Goal: Task Accomplishment & Management: Complete application form

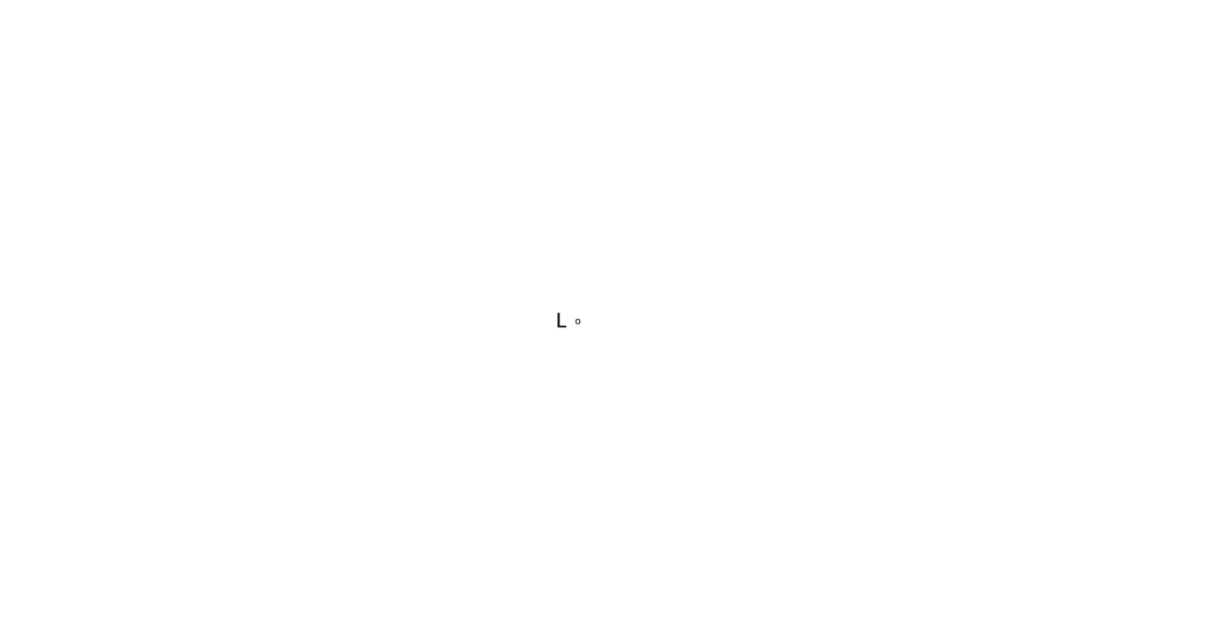
click at [817, 574] on div at bounding box center [602, 320] width 1205 height 641
click at [817, 578] on div at bounding box center [602, 320] width 1205 height 641
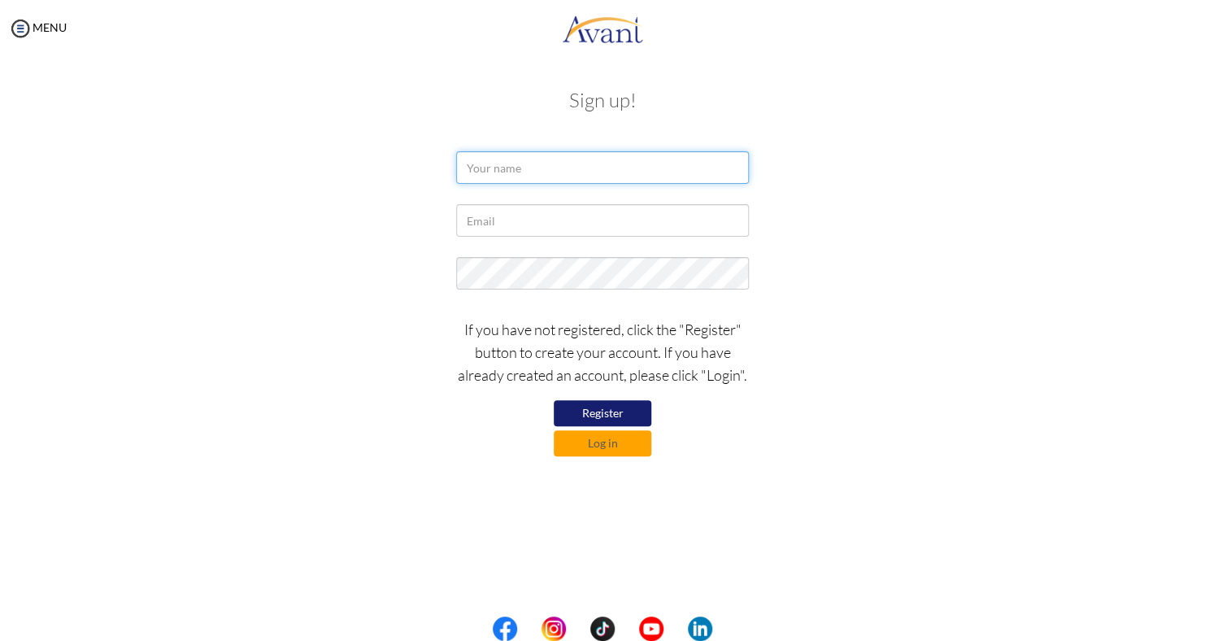
click at [512, 158] on input "text" at bounding box center [602, 167] width 293 height 33
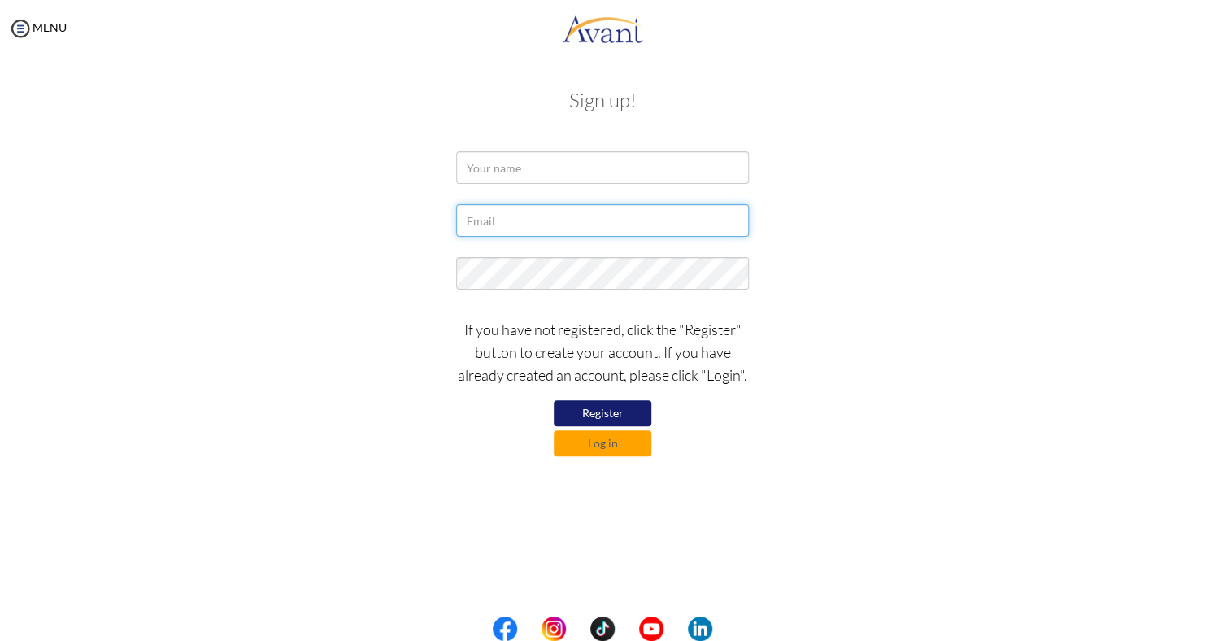
click at [0, 228] on div "My Status What is the next step? We would like you to watch the introductory vi…" at bounding box center [602, 377] width 1205 height 641
type input "suzanne"
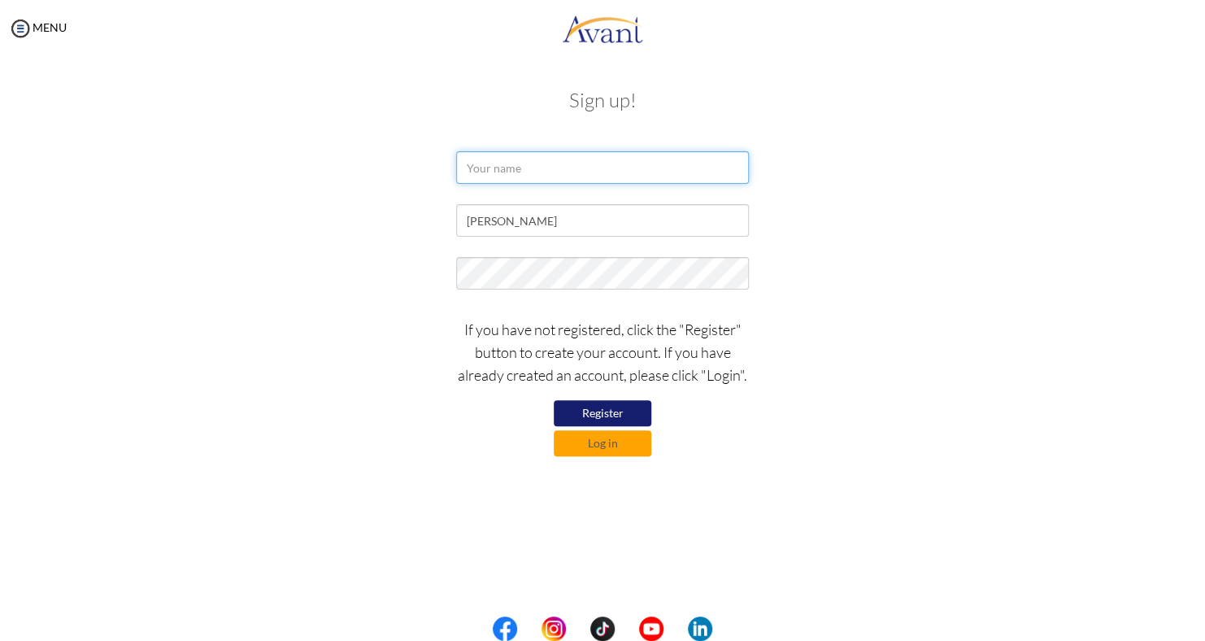
drag, startPoint x: 512, startPoint y: 157, endPoint x: 580, endPoint y: 168, distance: 69.3
click at [580, 168] on input "text" at bounding box center [602, 167] width 293 height 33
type input "Suzanne mitchell mcintyre"
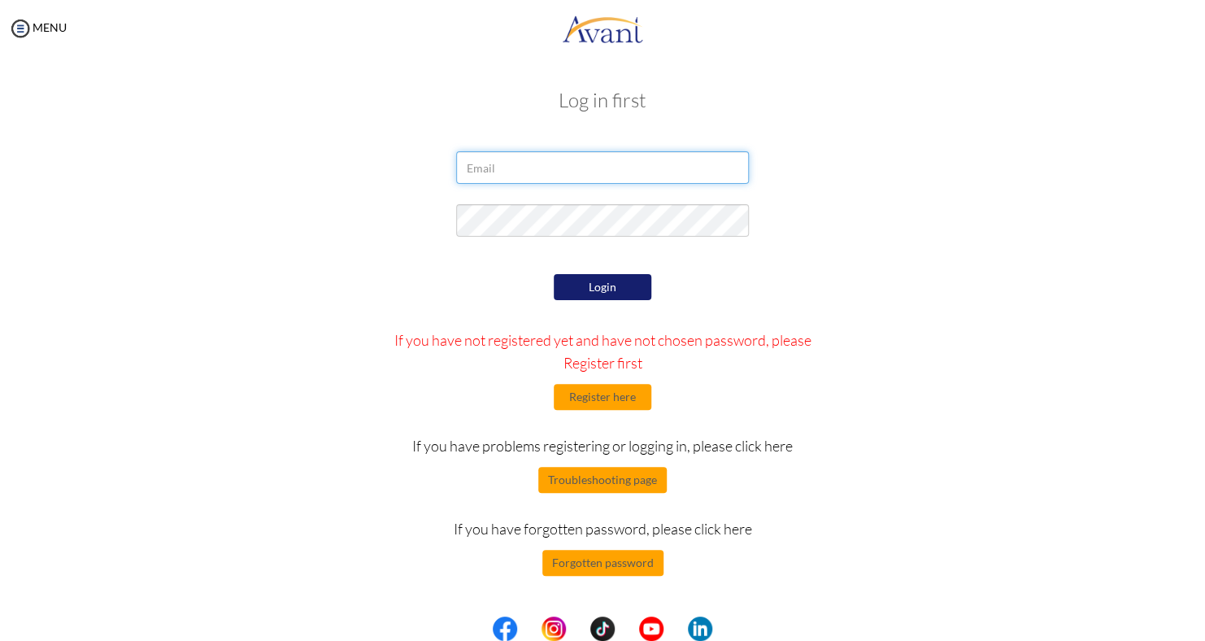
click at [507, 161] on input "email" at bounding box center [602, 167] width 293 height 33
type input "smitchell.phn@gmail.com"
click at [633, 288] on button "Login" at bounding box center [603, 287] width 98 height 26
click at [839, 603] on div "My Status What is the next step? We would like you to watch the introductory vi…" at bounding box center [602, 377] width 1205 height 641
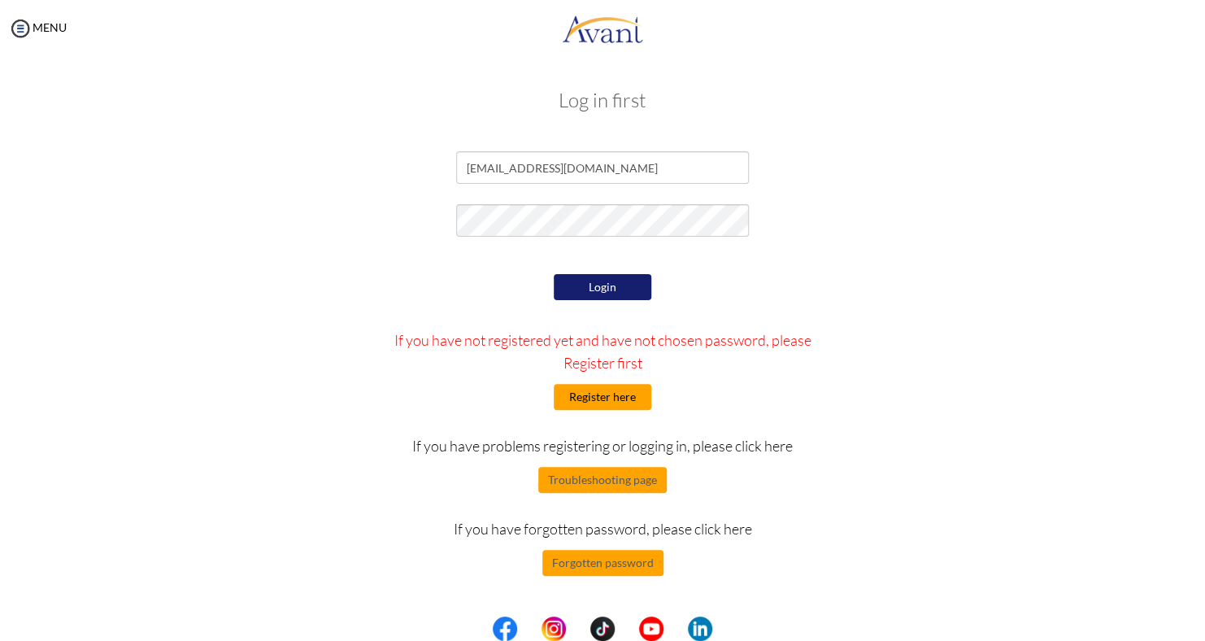
drag, startPoint x: 644, startPoint y: 346, endPoint x: 628, endPoint y: 393, distance: 49.9
click at [628, 393] on button "Register here" at bounding box center [603, 397] width 98 height 26
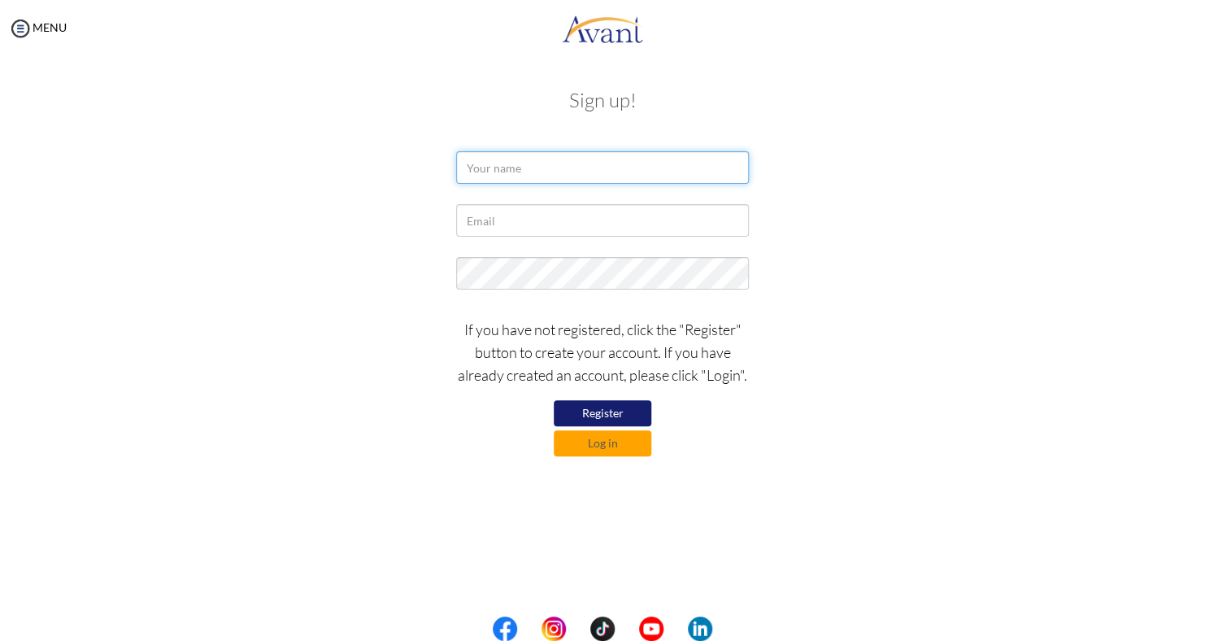
click at [546, 161] on input "text" at bounding box center [602, 167] width 293 height 33
type input "Suzanne Mitchell mcintyre"
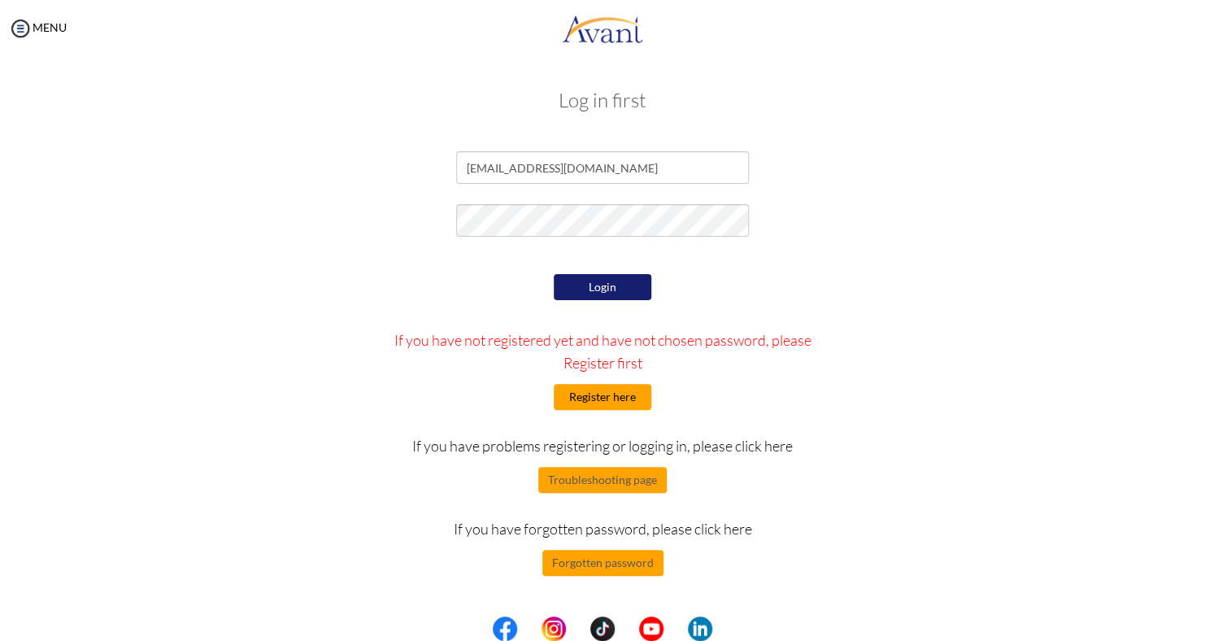
click at [595, 396] on button "Register here" at bounding box center [603, 397] width 98 height 26
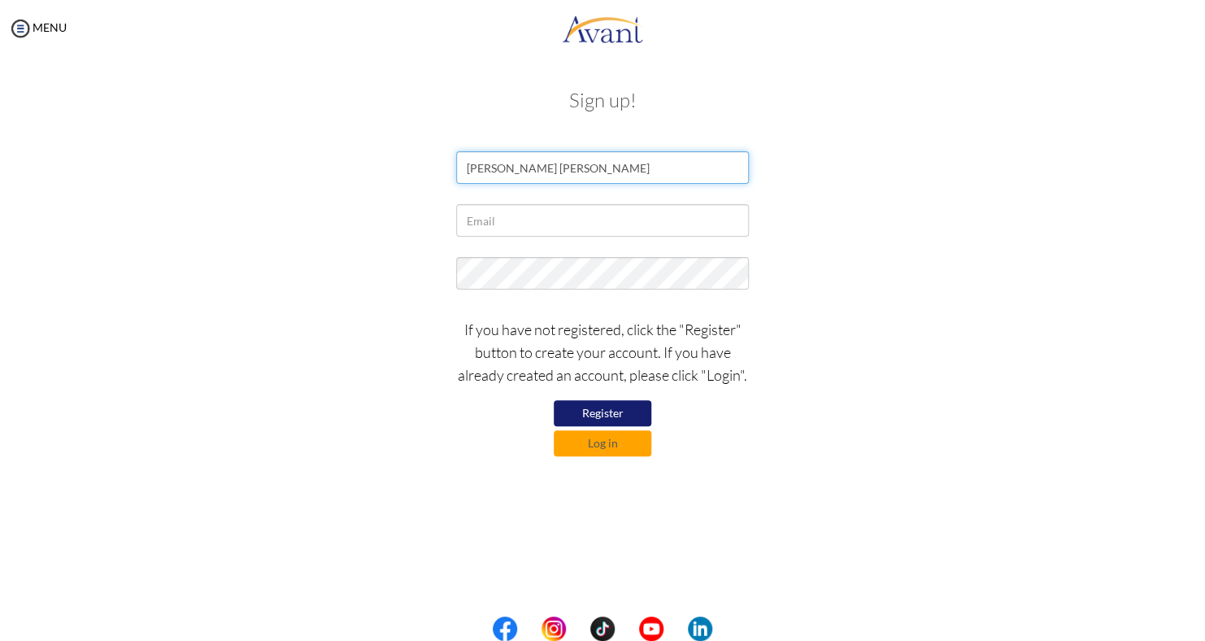
click at [564, 173] on input "Suzanne Mitchell mcintyre" at bounding box center [602, 167] width 293 height 33
type input "Suzanne Mitchell Mcintyre"
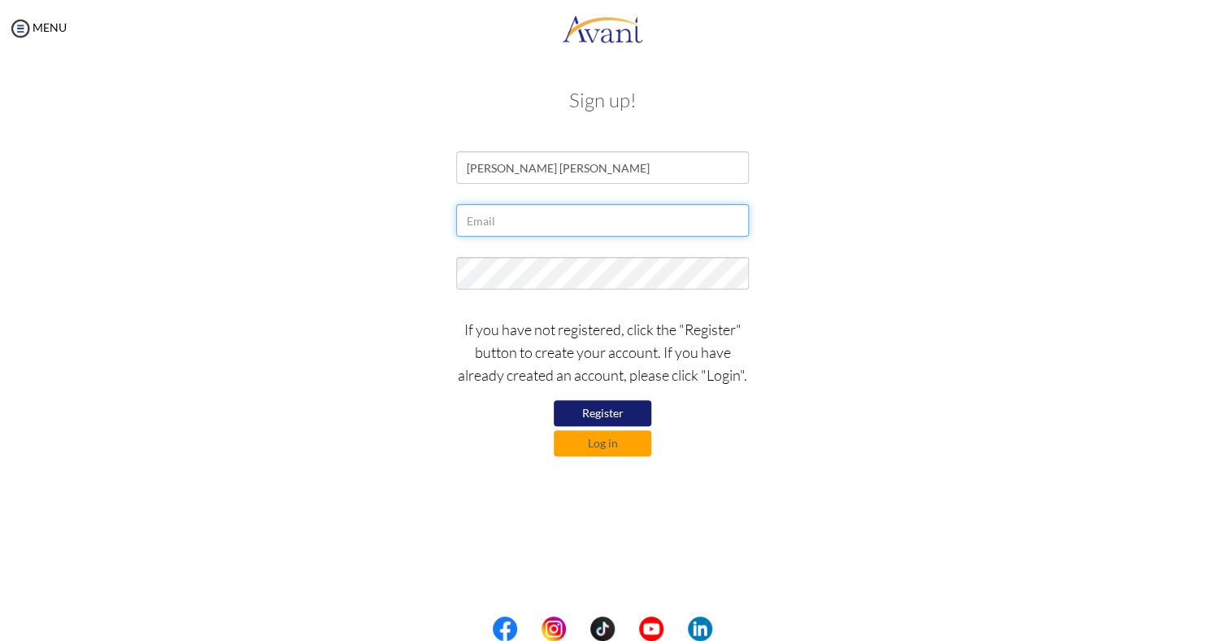
click at [501, 219] on input "text" at bounding box center [602, 220] width 293 height 33
type input "smitchell.phn@gmail.com"
click at [321, 236] on div "smitchell.phn@gmail.com" at bounding box center [603, 224] width 952 height 41
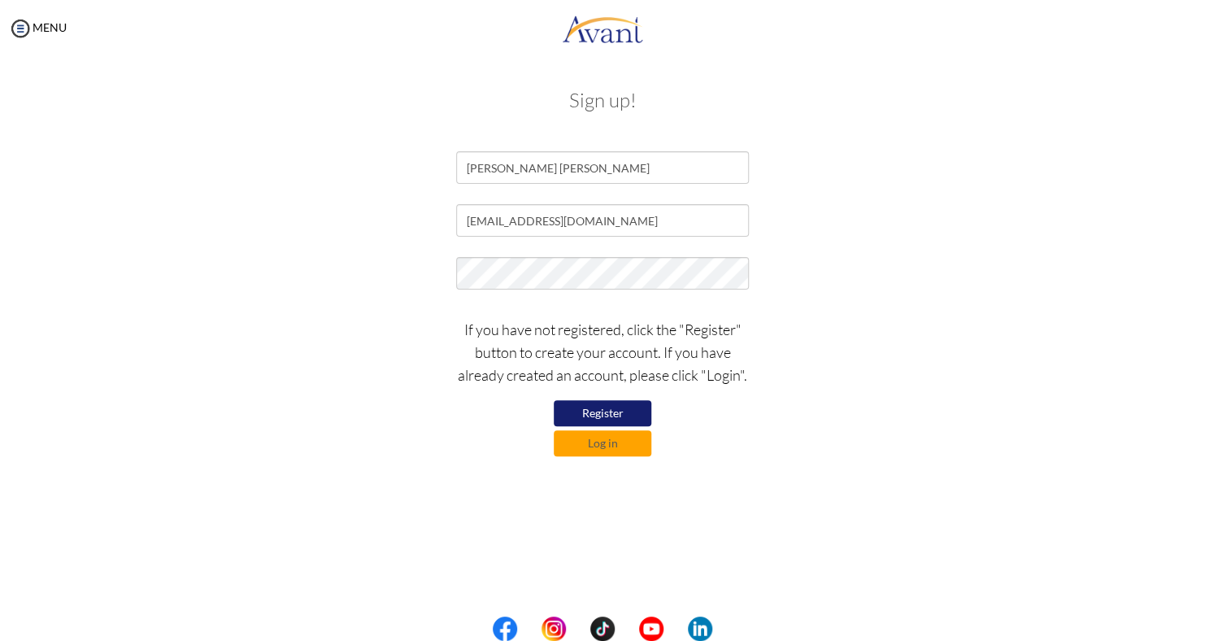
click at [321, 237] on div "smitchell.phn@gmail.com" at bounding box center [603, 224] width 952 height 41
click at [584, 425] on button "Register" at bounding box center [603, 413] width 98 height 26
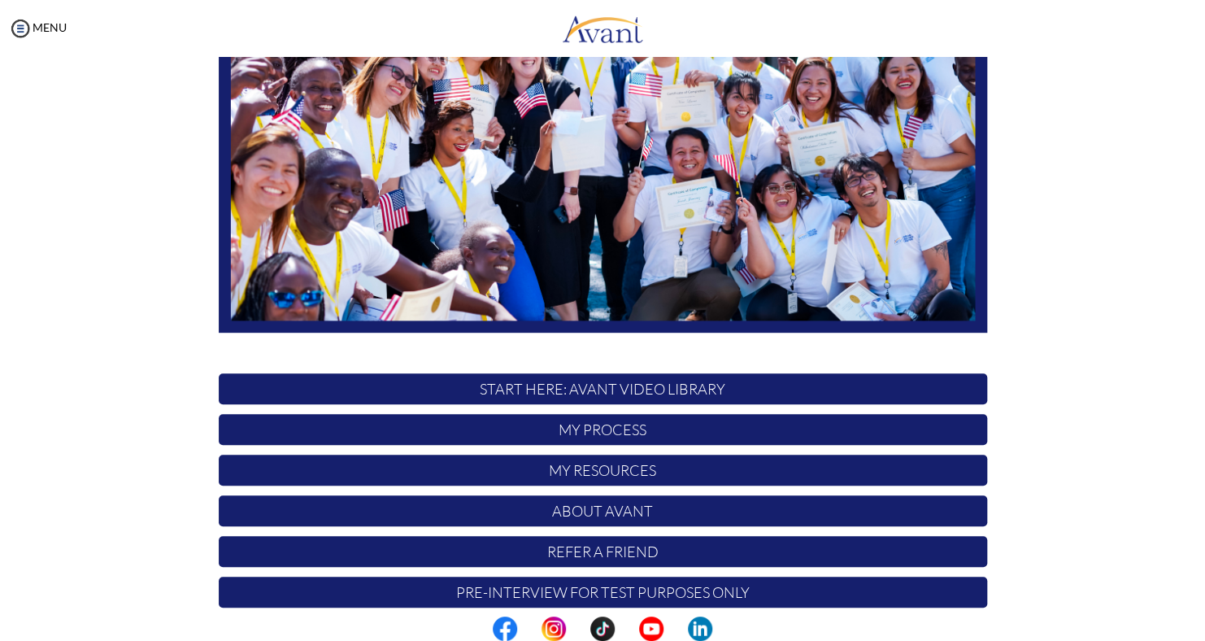
scroll to position [262, 0]
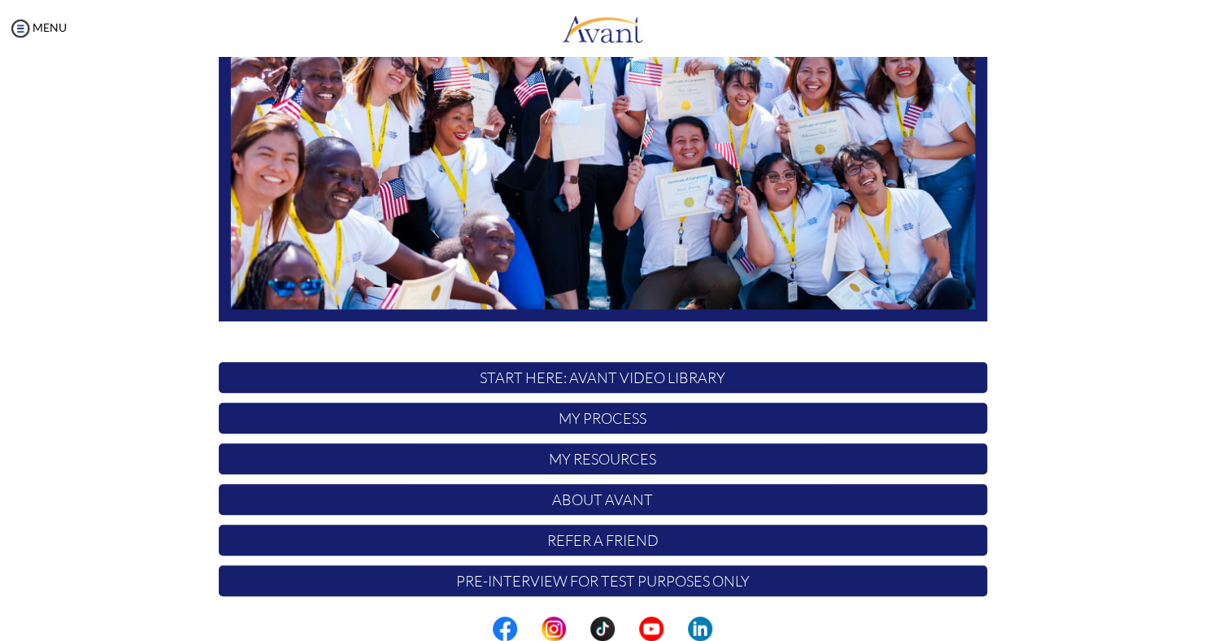
scroll to position [260, 0]
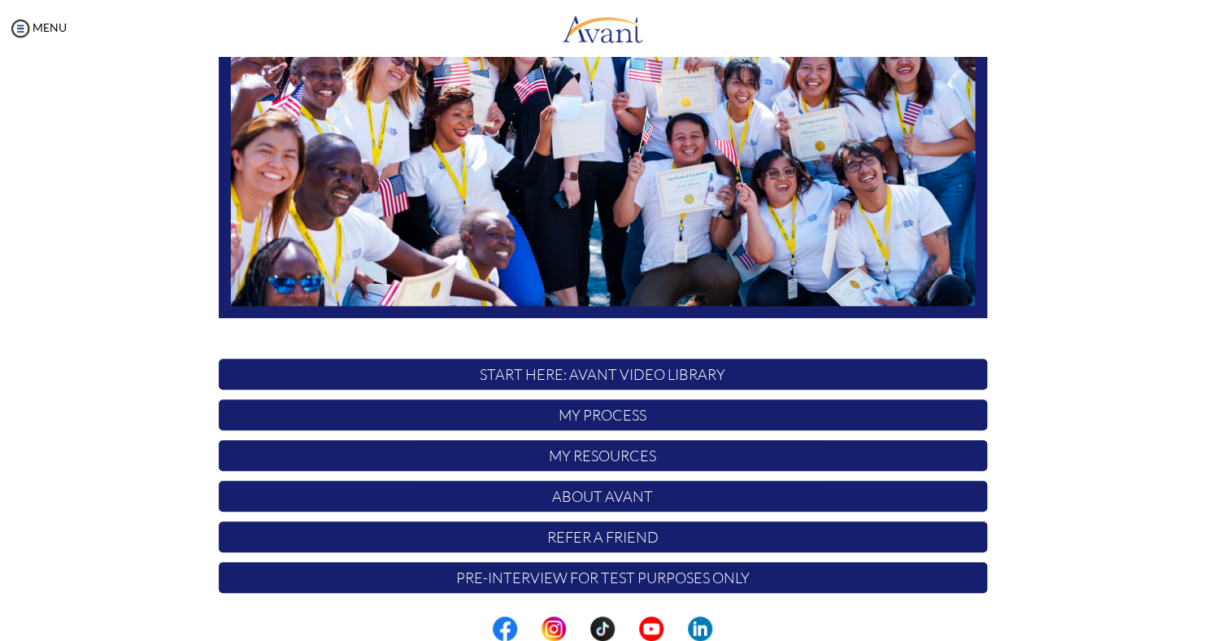
click at [321, 236] on img at bounding box center [603, 102] width 769 height 433
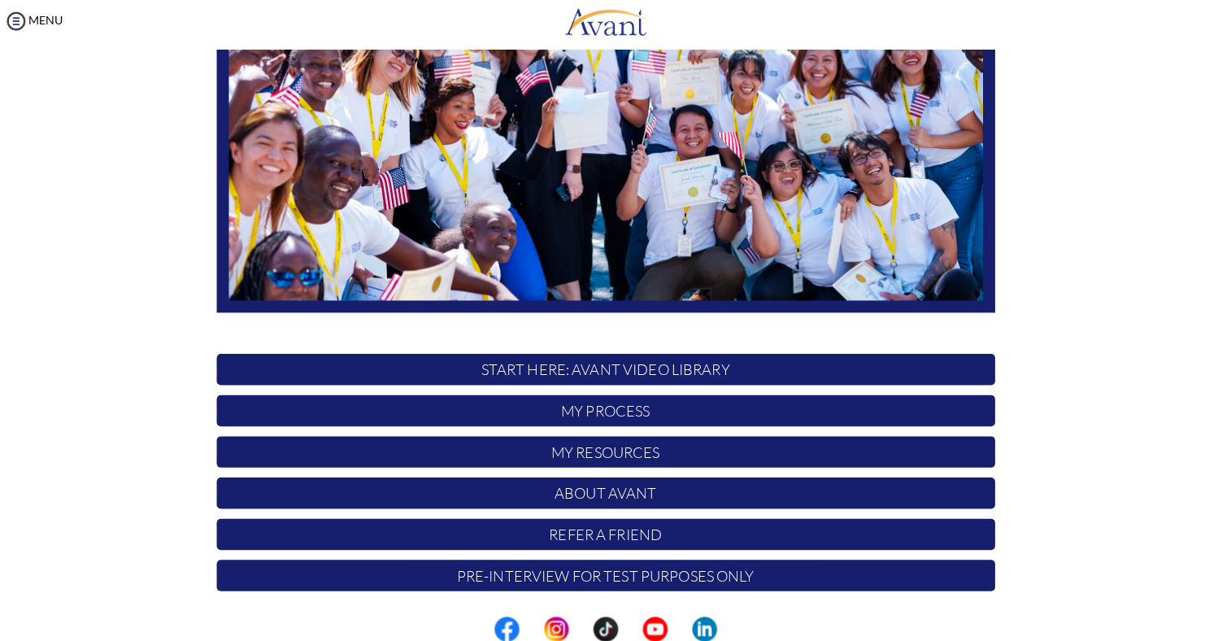
scroll to position [0, 0]
click at [322, 241] on img at bounding box center [603, 101] width 769 height 433
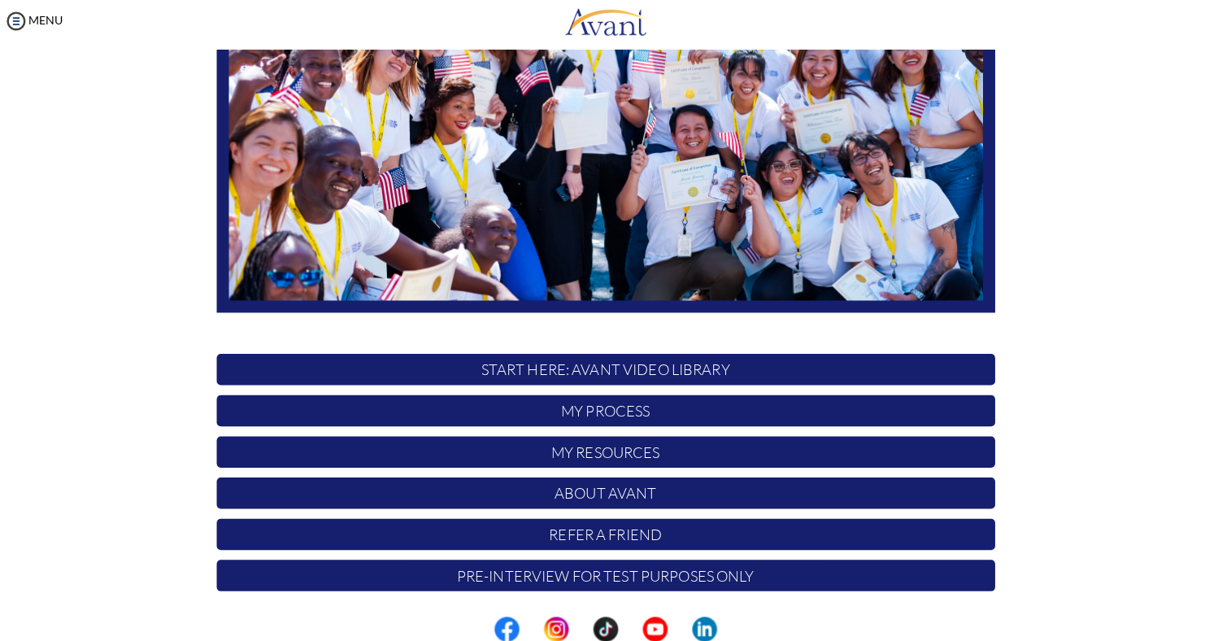
click at [322, 241] on img at bounding box center [603, 101] width 769 height 433
click at [322, 240] on img at bounding box center [603, 101] width 769 height 433
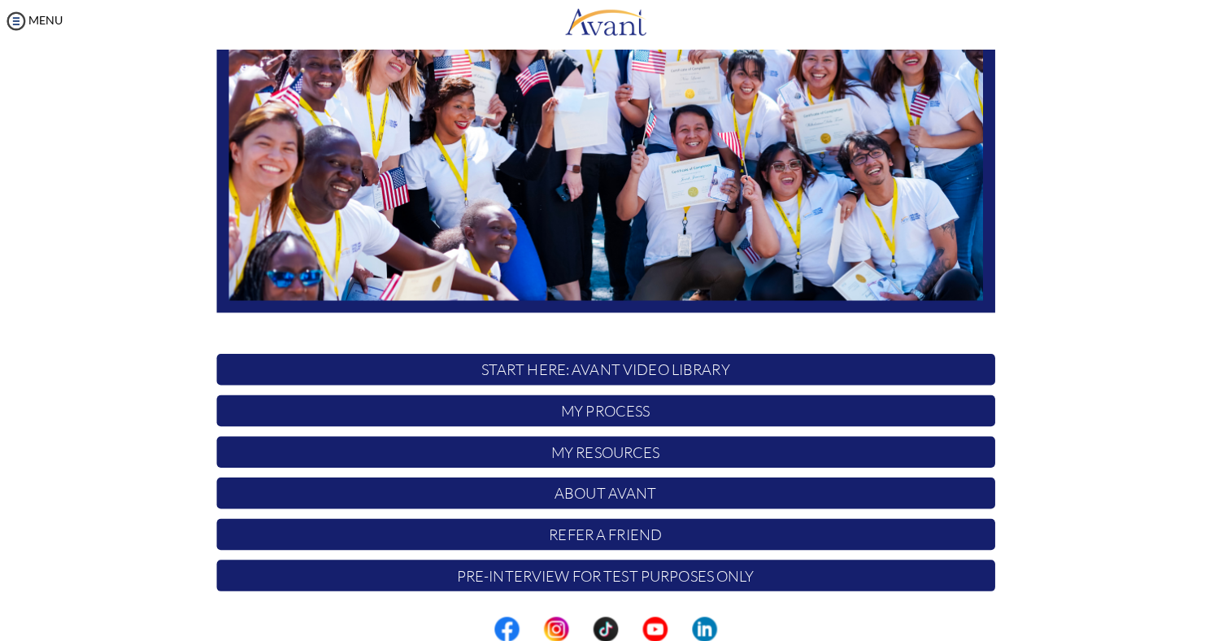
click at [322, 240] on img at bounding box center [603, 101] width 769 height 433
click at [708, 364] on p "START HERE: Avant Video Library" at bounding box center [603, 372] width 769 height 31
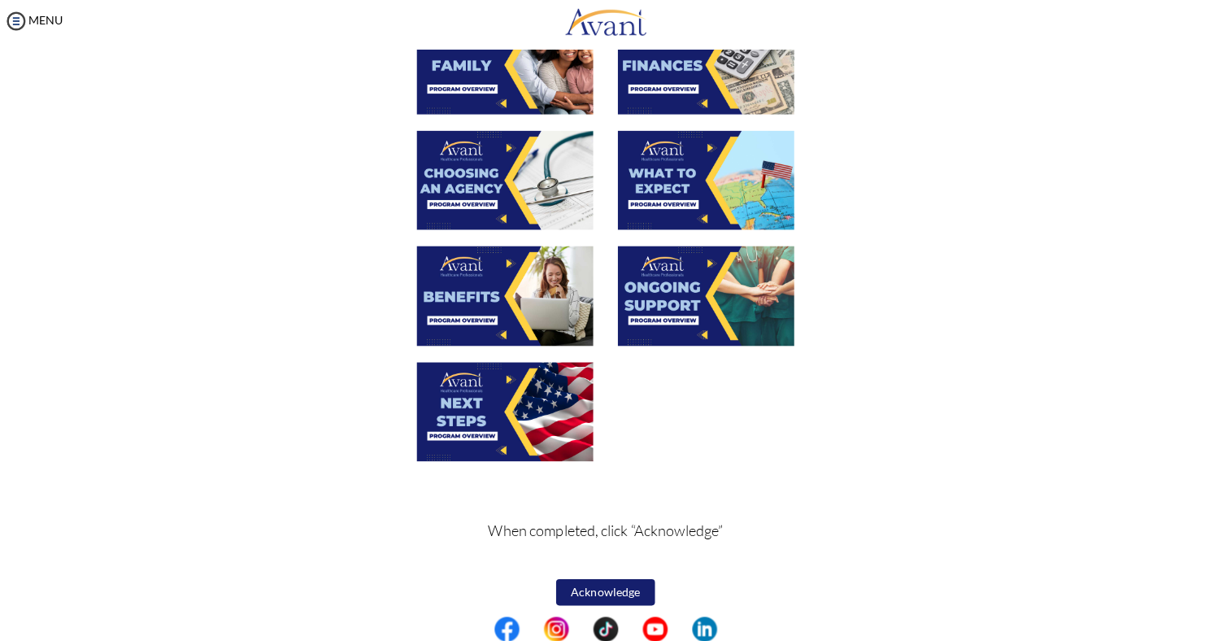
scroll to position [477, 0]
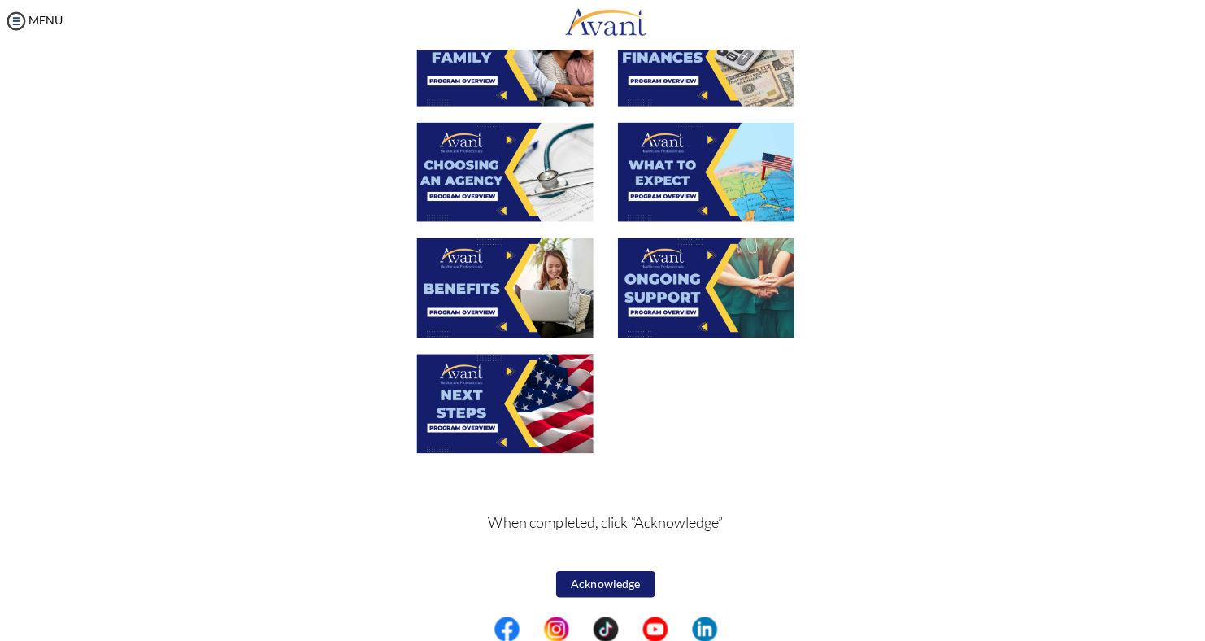
click at [599, 589] on button "Acknowledge" at bounding box center [603, 584] width 98 height 26
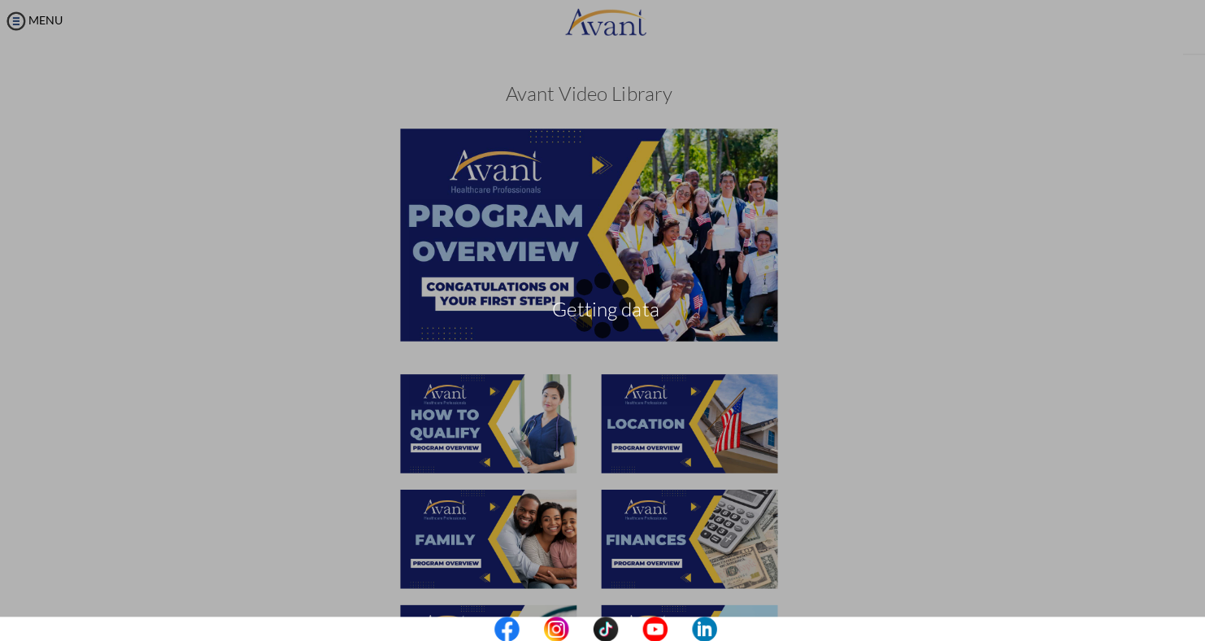
scroll to position [478, 0]
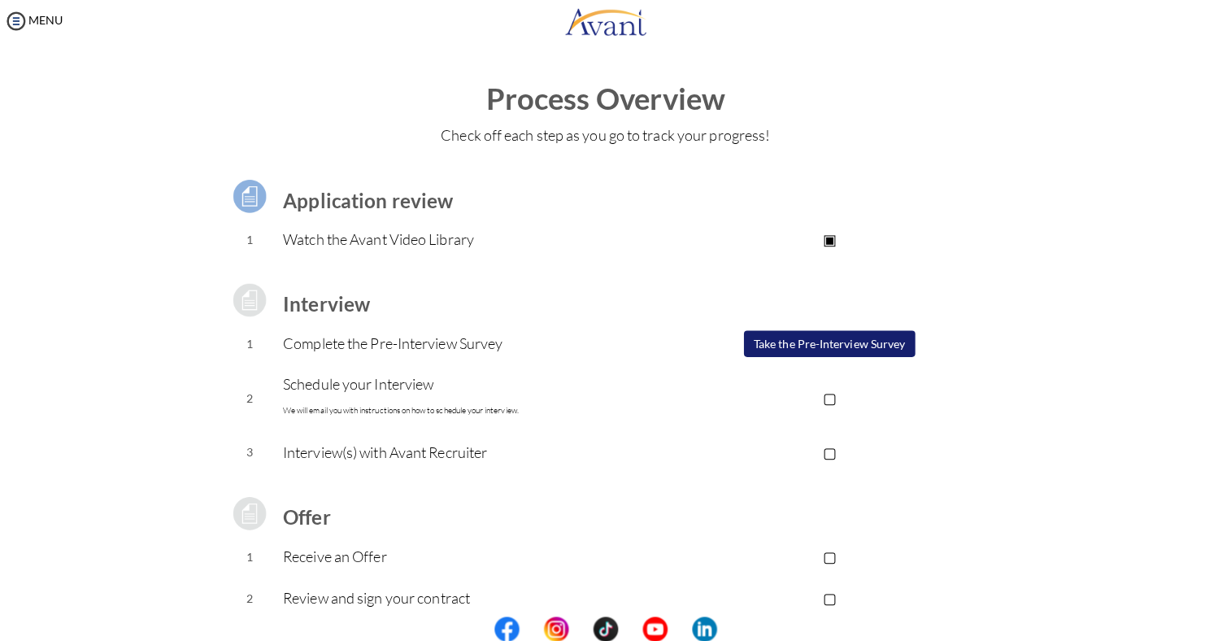
click at [322, 240] on p "Watch the Avant Video Library" at bounding box center [472, 244] width 377 height 23
click at [1023, 189] on div "Application review 1 Watch the Avant Video Library ▣ Avant Video Library Interv…" at bounding box center [603, 432] width 952 height 538
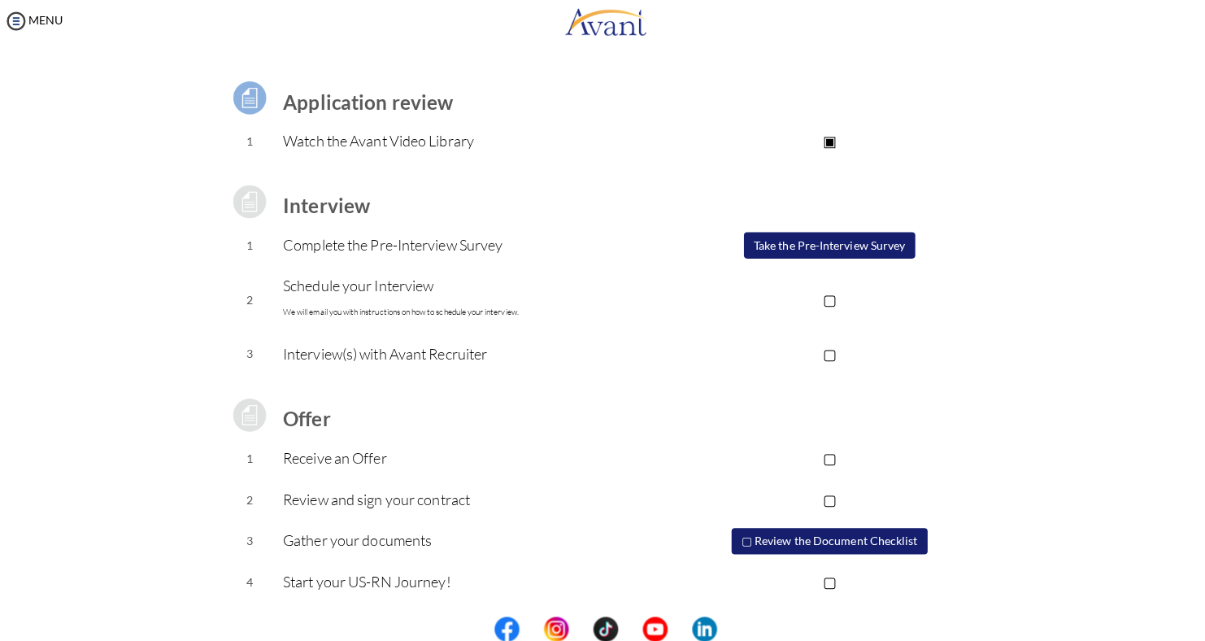
scroll to position [98, 0]
click at [298, 150] on p "Watch the Avant Video Library" at bounding box center [472, 145] width 377 height 23
click at [793, 147] on p "▣" at bounding box center [823, 145] width 326 height 23
click at [836, 146] on p "▣" at bounding box center [823, 145] width 326 height 23
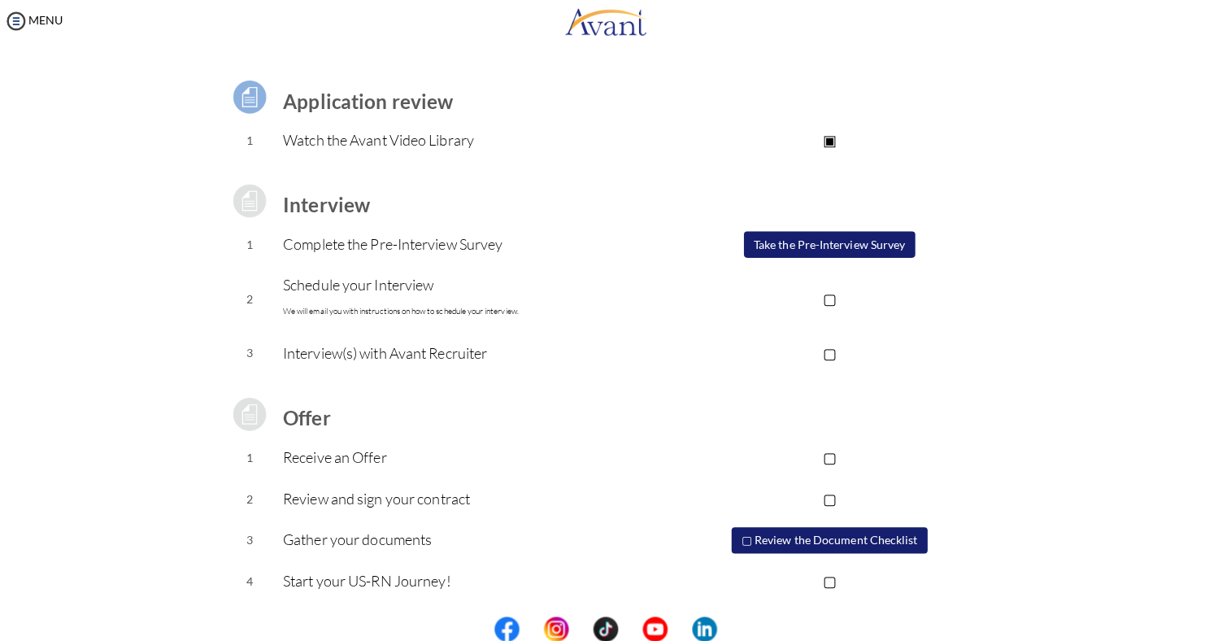
click at [836, 146] on p "▣" at bounding box center [823, 145] width 326 height 23
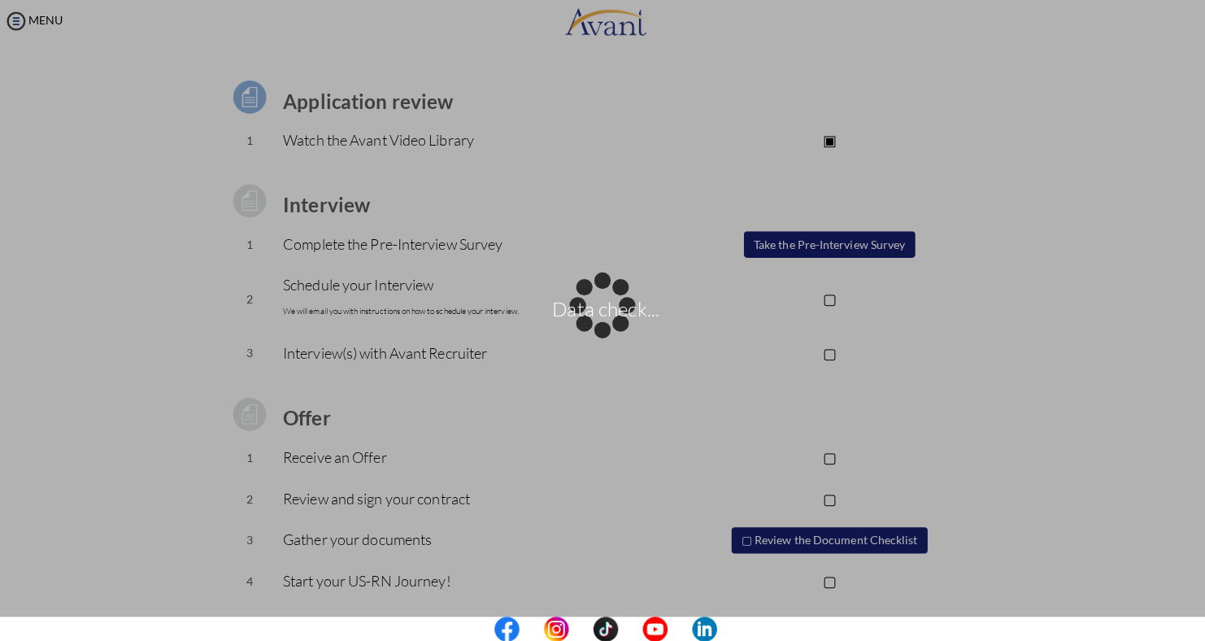
click at [591, 309] on div "Data check..." at bounding box center [602, 320] width 23 height 23
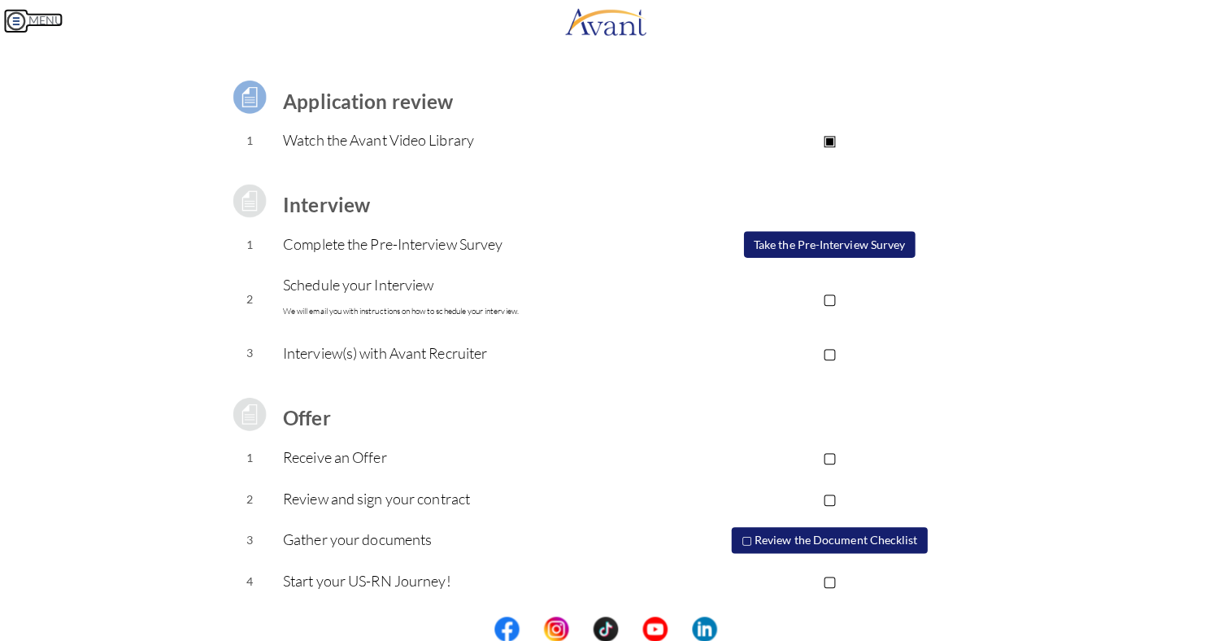
click at [19, 27] on img at bounding box center [20, 28] width 24 height 24
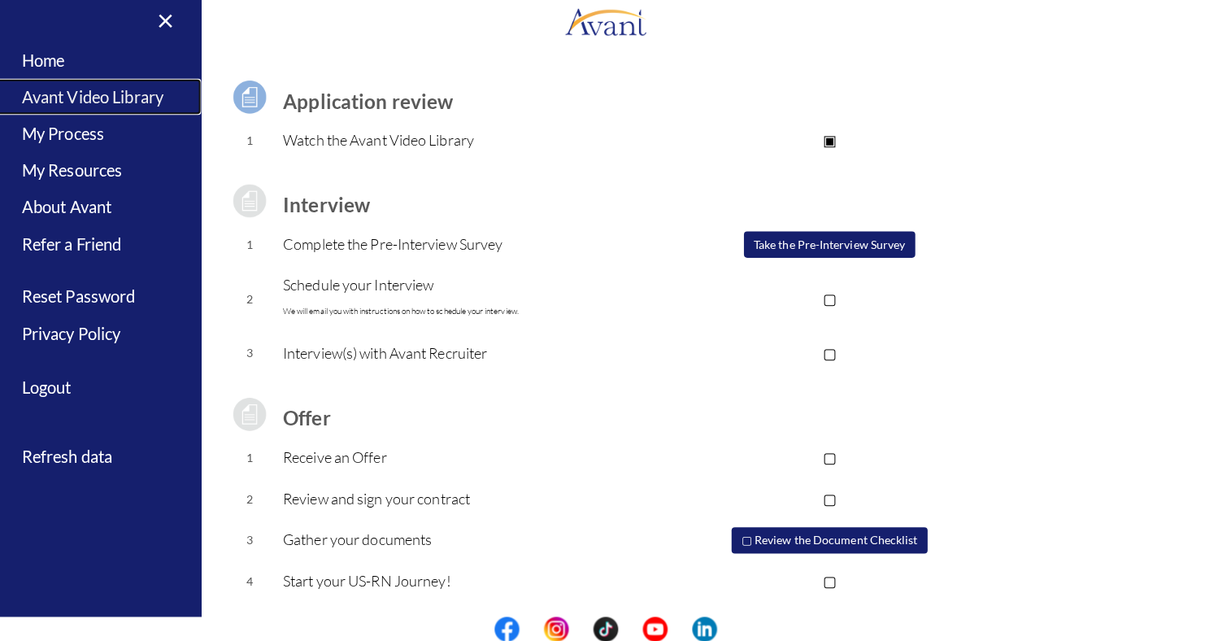
click at [54, 108] on link "Avant Video Library" at bounding box center [101, 103] width 203 height 37
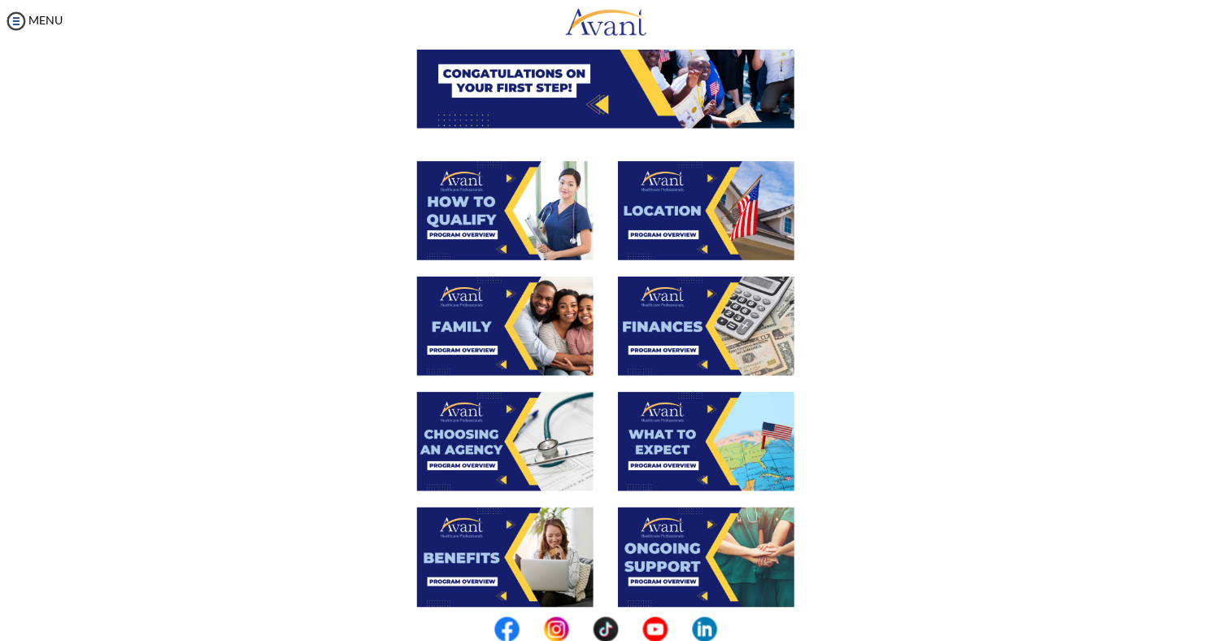
scroll to position [209, 0]
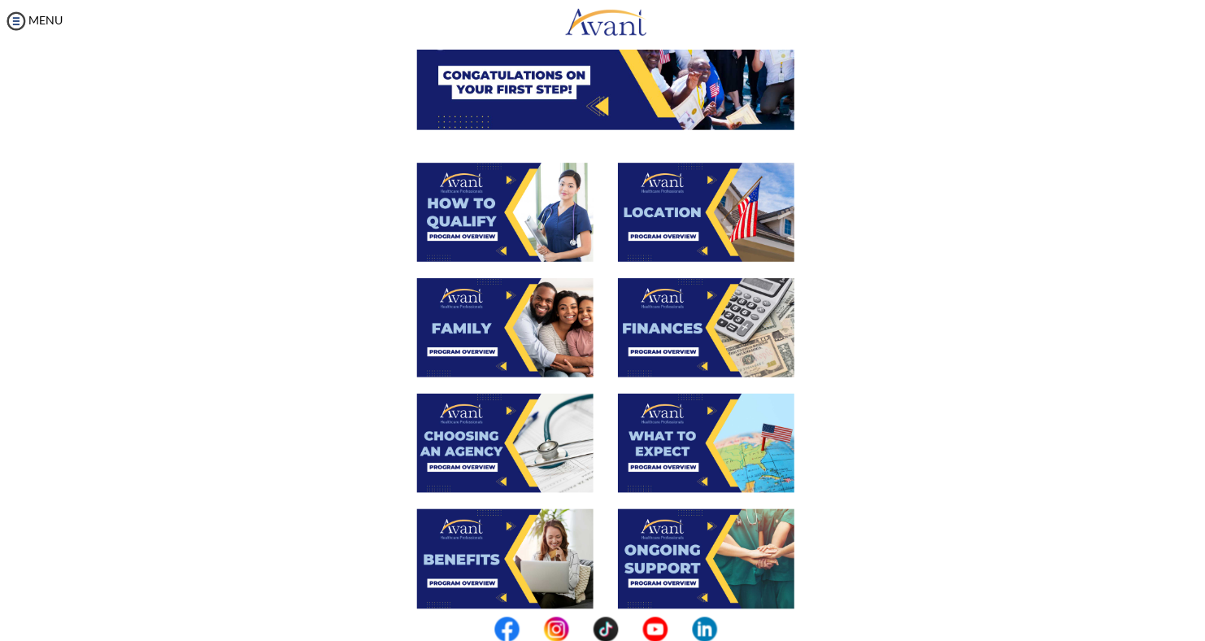
click at [470, 208] on img at bounding box center [503, 217] width 174 height 98
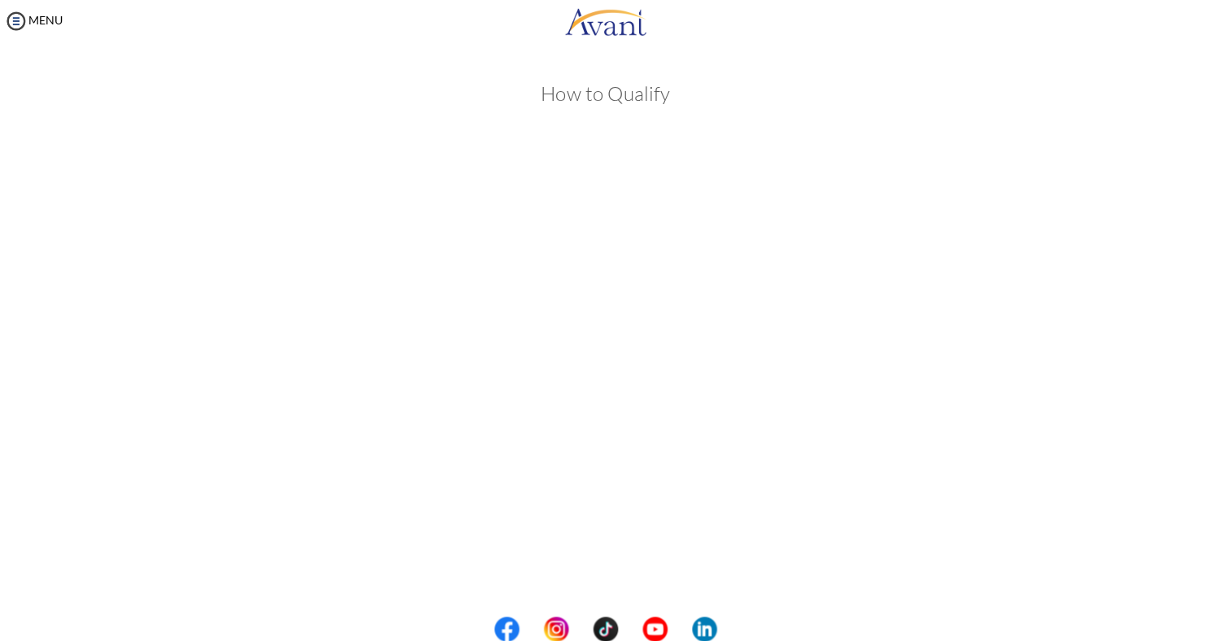
click at [321, 242] on body "Maintenance break. Please come back in 2 hours. MENU My Status What is the next…" at bounding box center [602, 320] width 1205 height 641
click at [609, 576] on body "Maintenance break. Please come back in 2 hours. MENU My Status What is the next…" at bounding box center [602, 320] width 1205 height 641
click at [627, 569] on button "Back to Avant Video Library" at bounding box center [603, 574] width 160 height 26
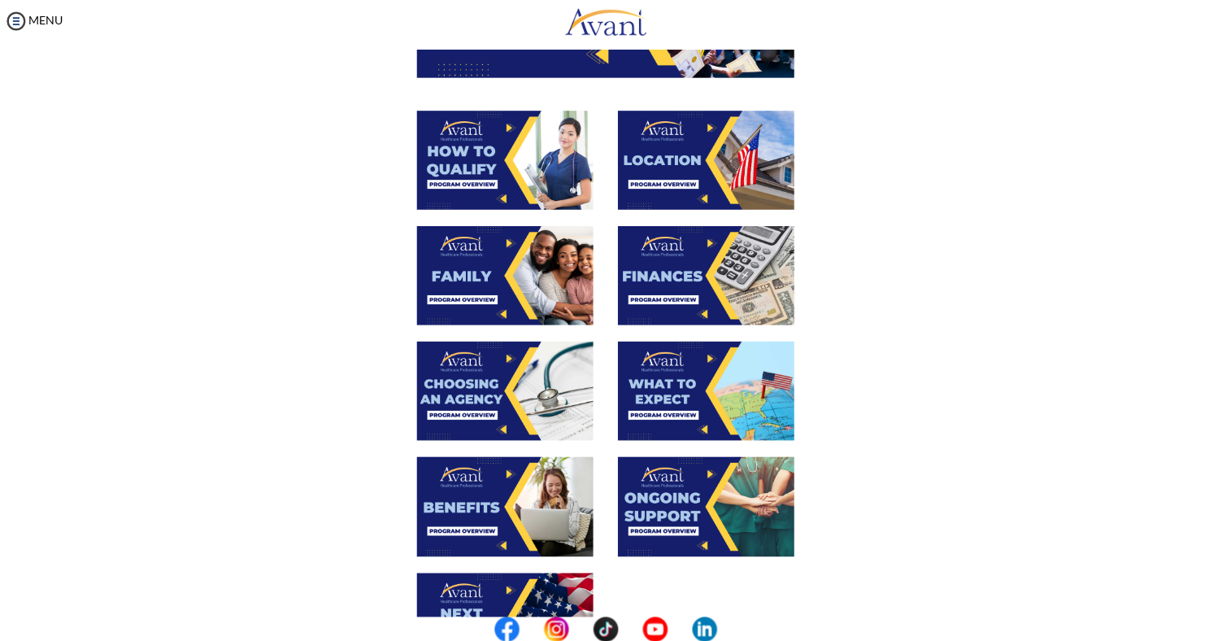
scroll to position [266, 0]
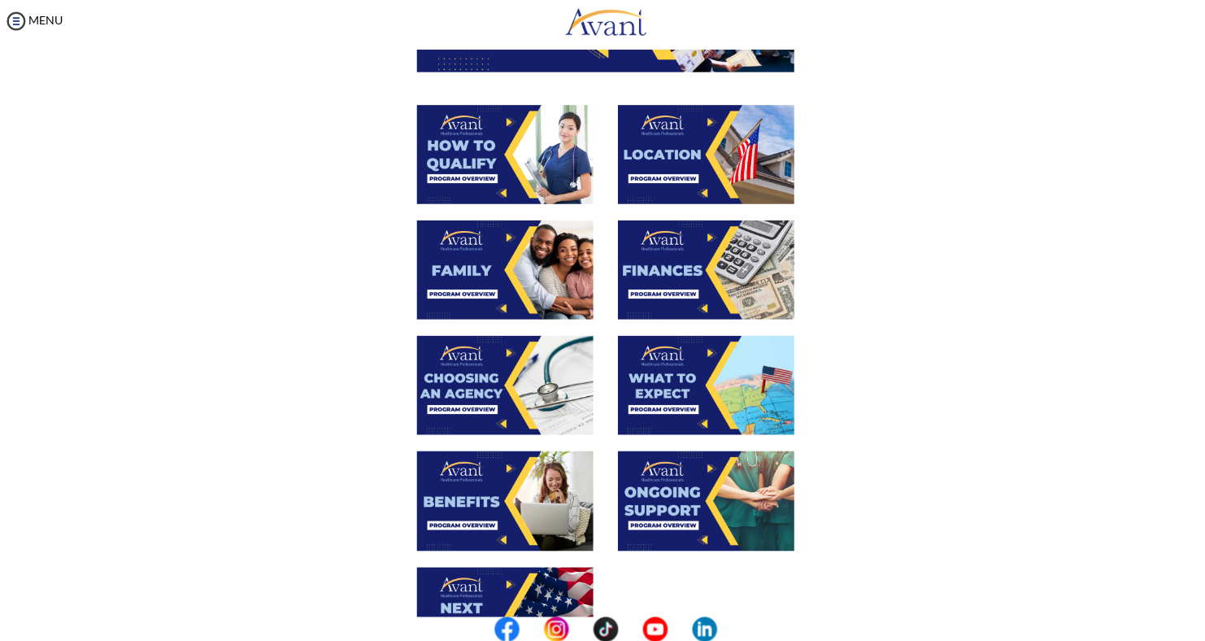
click at [486, 259] on img at bounding box center [503, 274] width 174 height 98
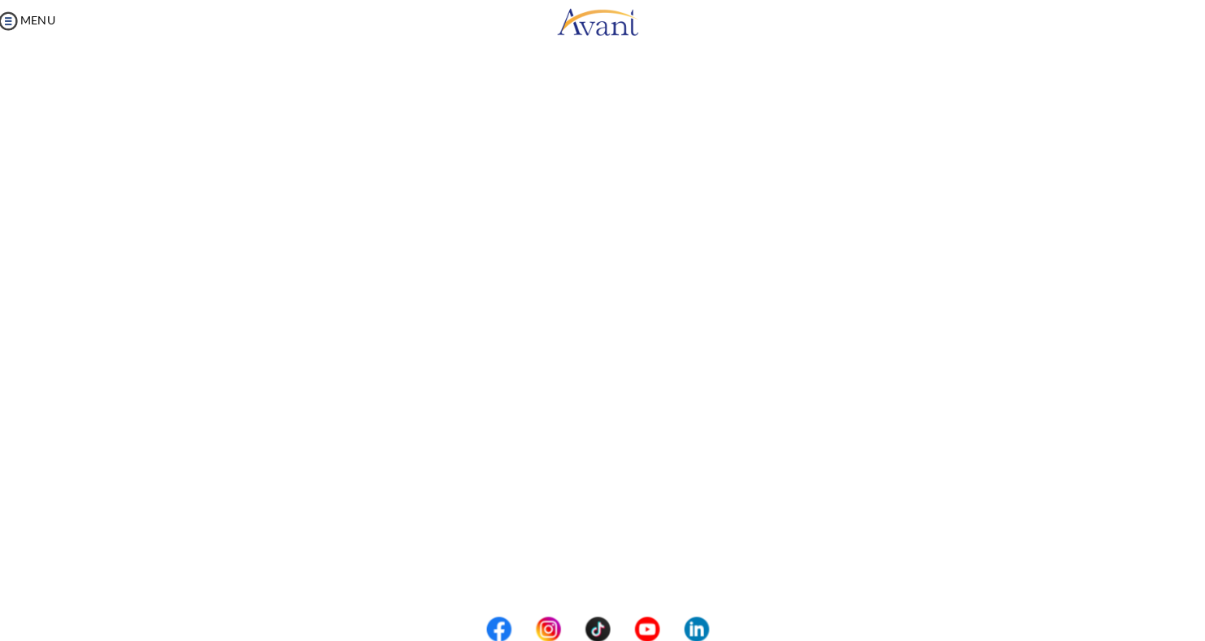
scroll to position [0, 0]
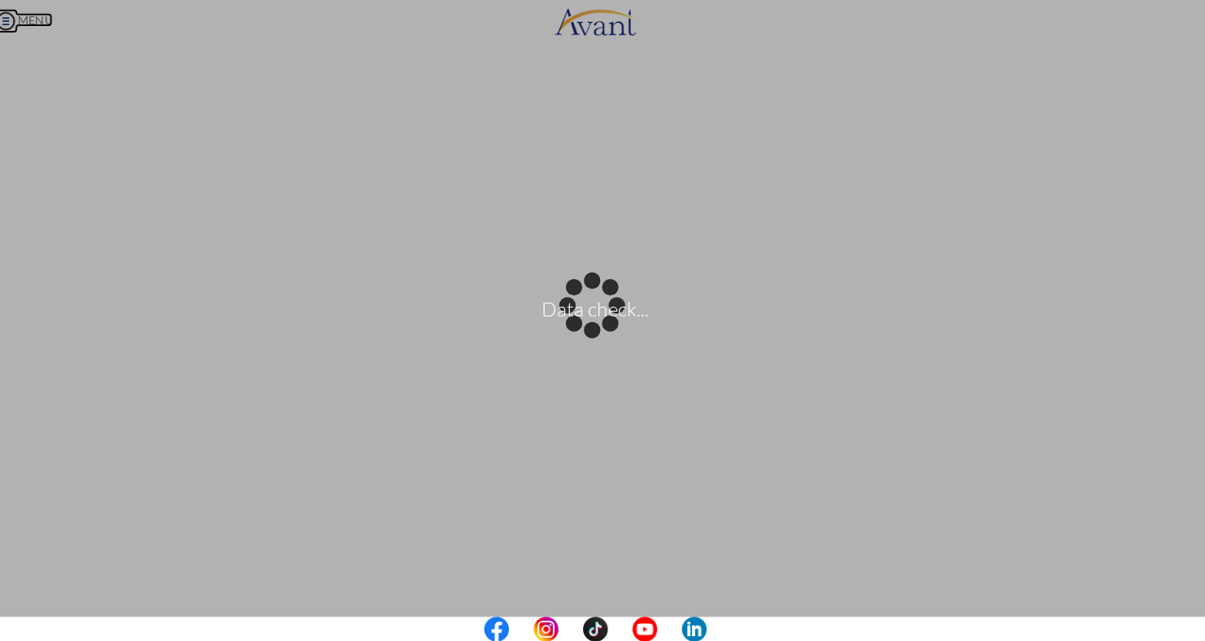
drag, startPoint x: 581, startPoint y: 425, endPoint x: 24, endPoint y: 25, distance: 685.2
click at [24, 25] on body "Data check... Maintenance break. Please come back in 2 hours. MENU My Status Wh…" at bounding box center [602, 320] width 1205 height 641
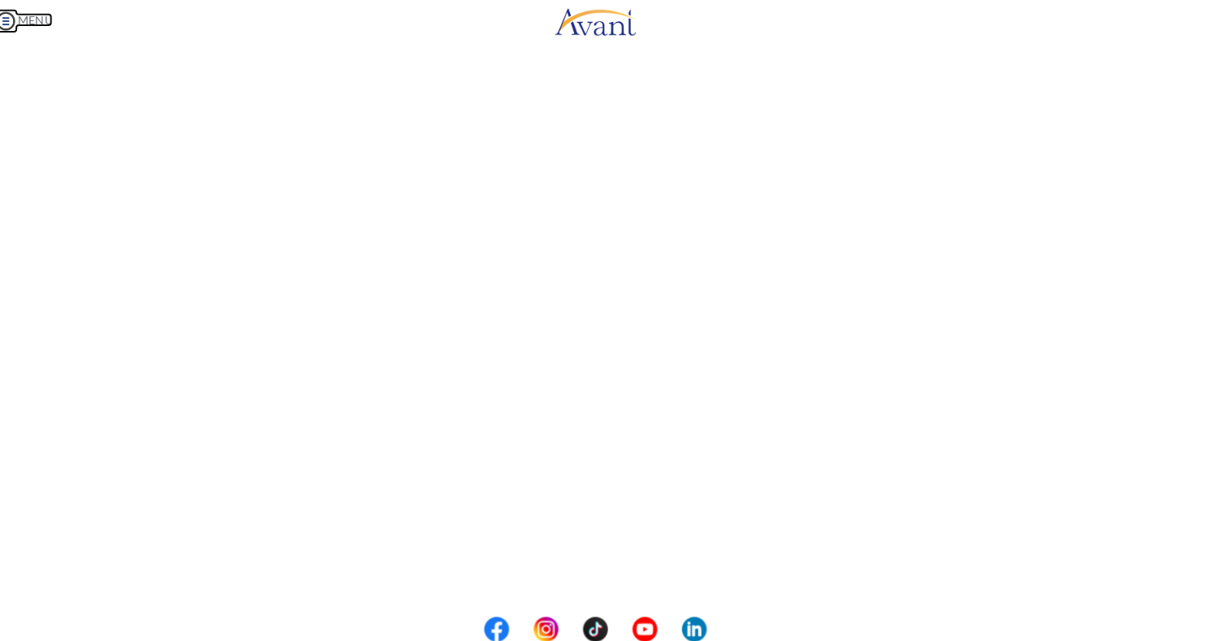
click at [24, 25] on img at bounding box center [20, 28] width 24 height 24
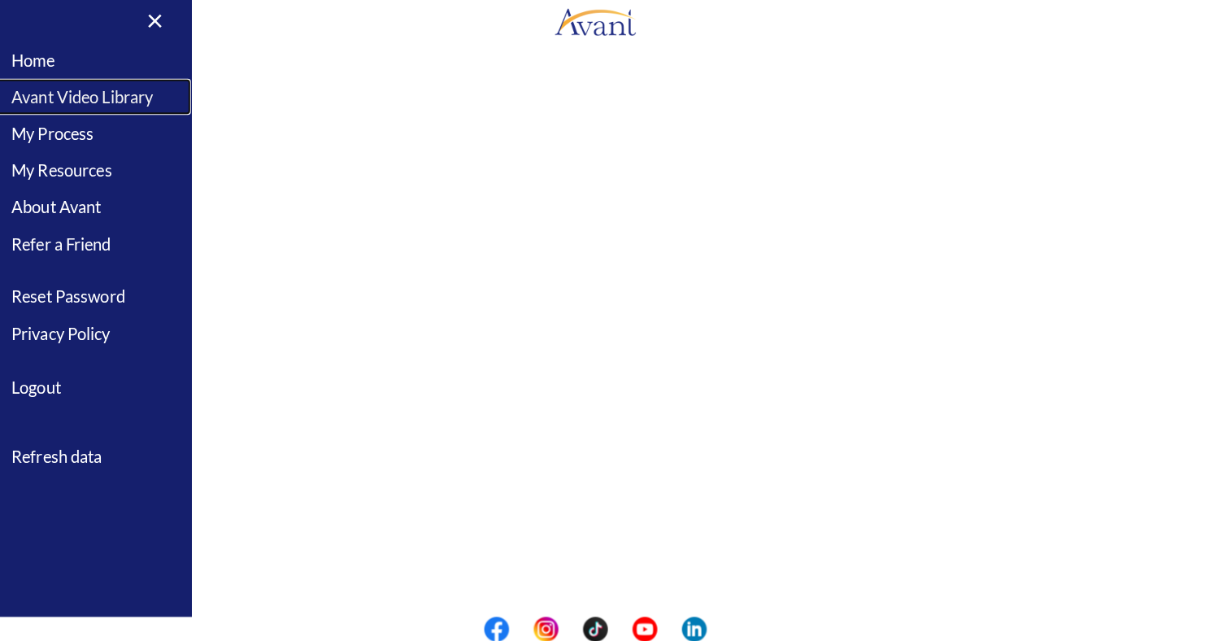
click at [80, 104] on link "Avant Video Library" at bounding box center [101, 103] width 203 height 37
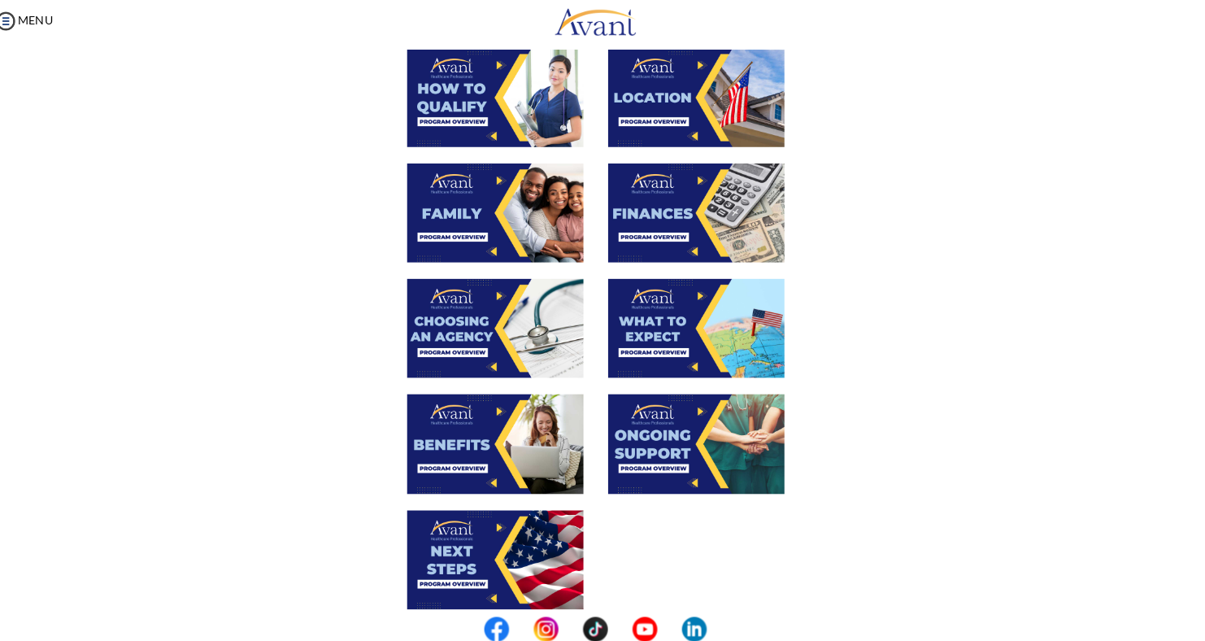
scroll to position [321, 0]
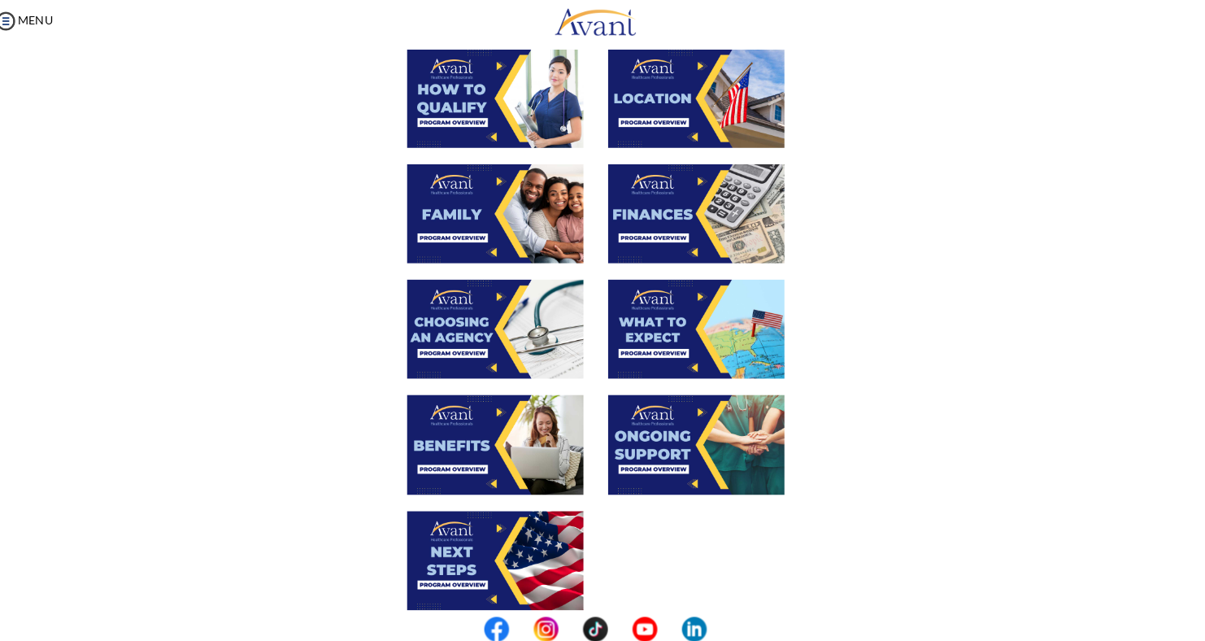
click at [478, 341] on img at bounding box center [503, 333] width 174 height 98
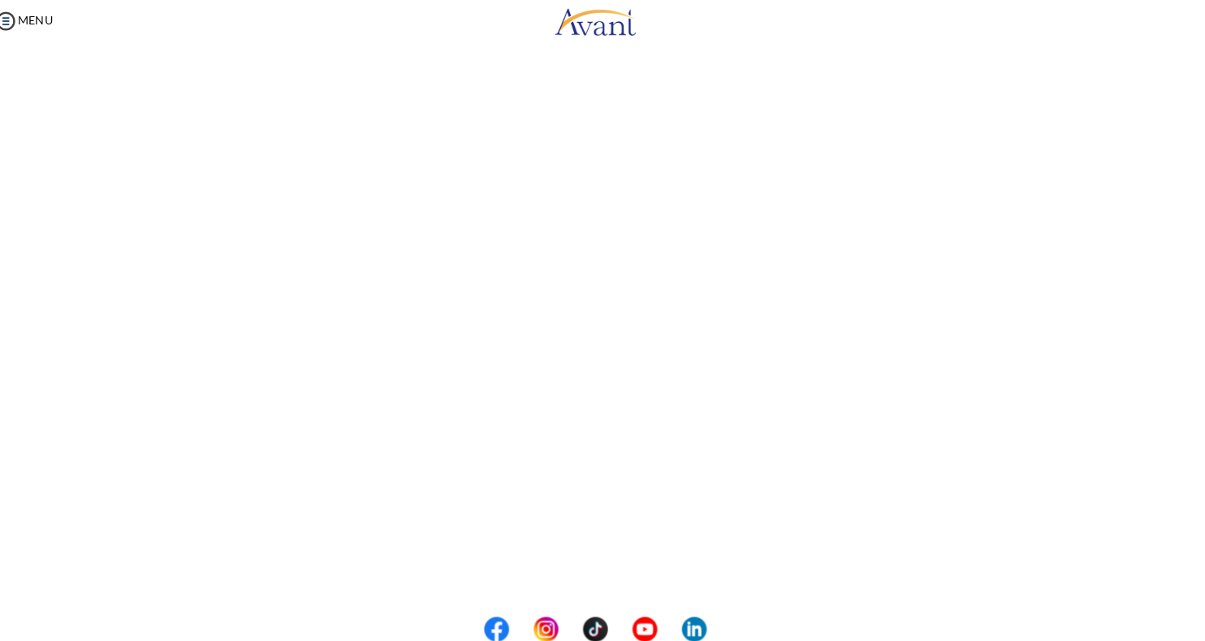
scroll to position [232, 0]
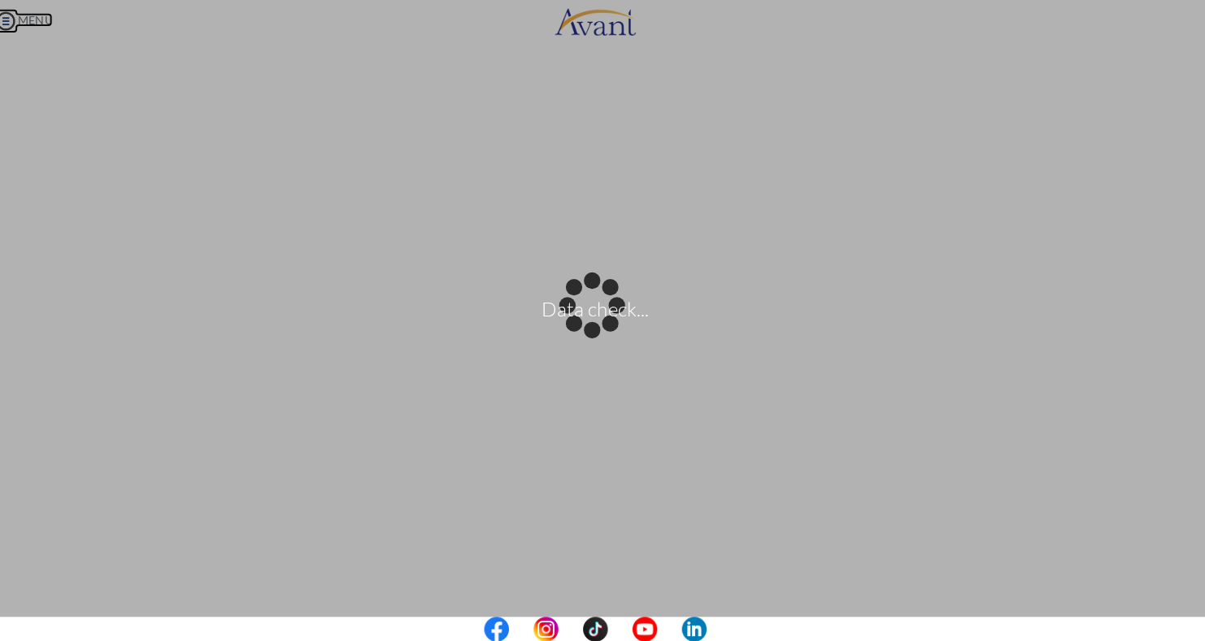
click at [22, 31] on body "Data check... Maintenance break. Please come back in 2 hours. MENU My Status Wh…" at bounding box center [602, 320] width 1205 height 641
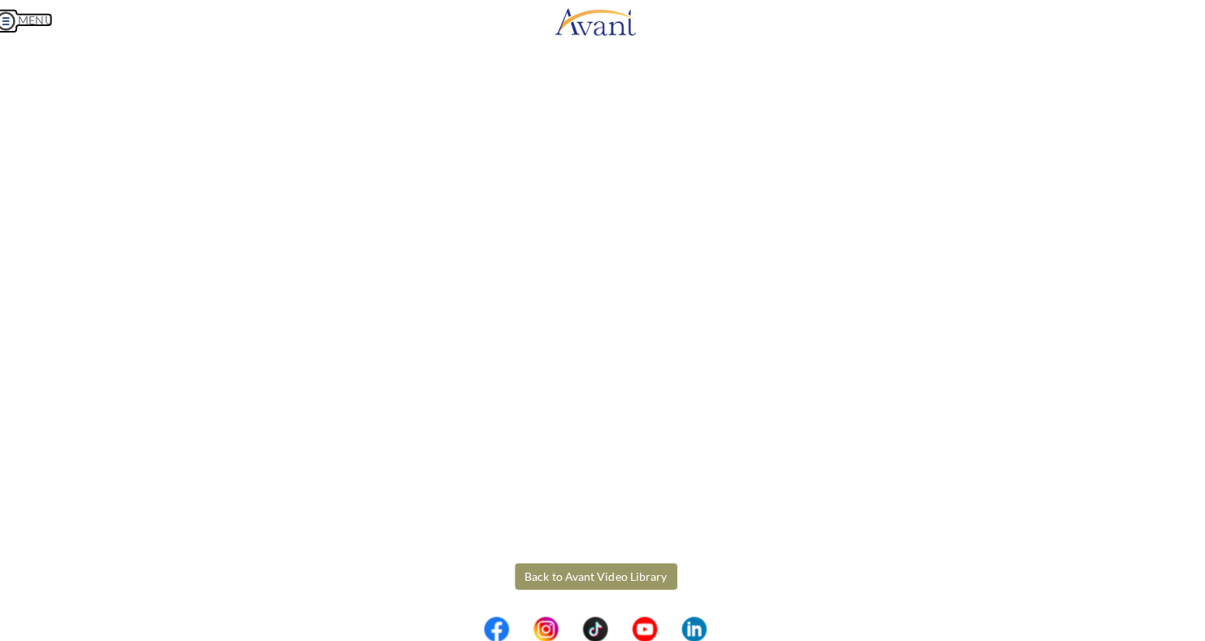
scroll to position [332, 0]
click at [637, 568] on button "Back to Avant Video Library" at bounding box center [603, 574] width 160 height 26
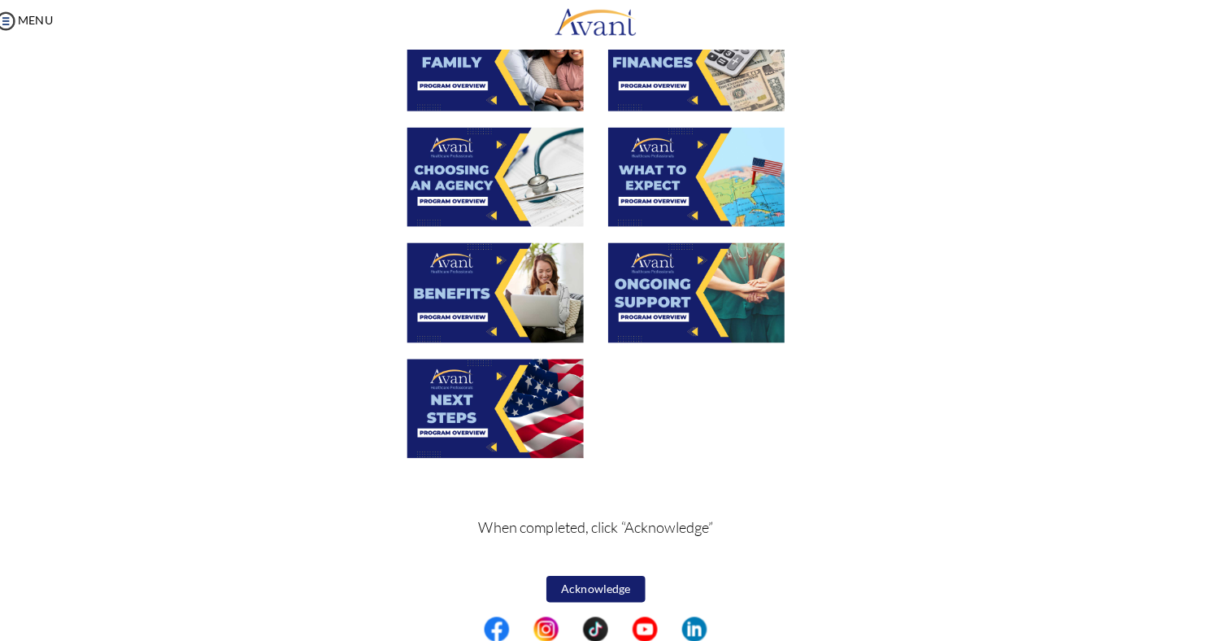
scroll to position [477, 0]
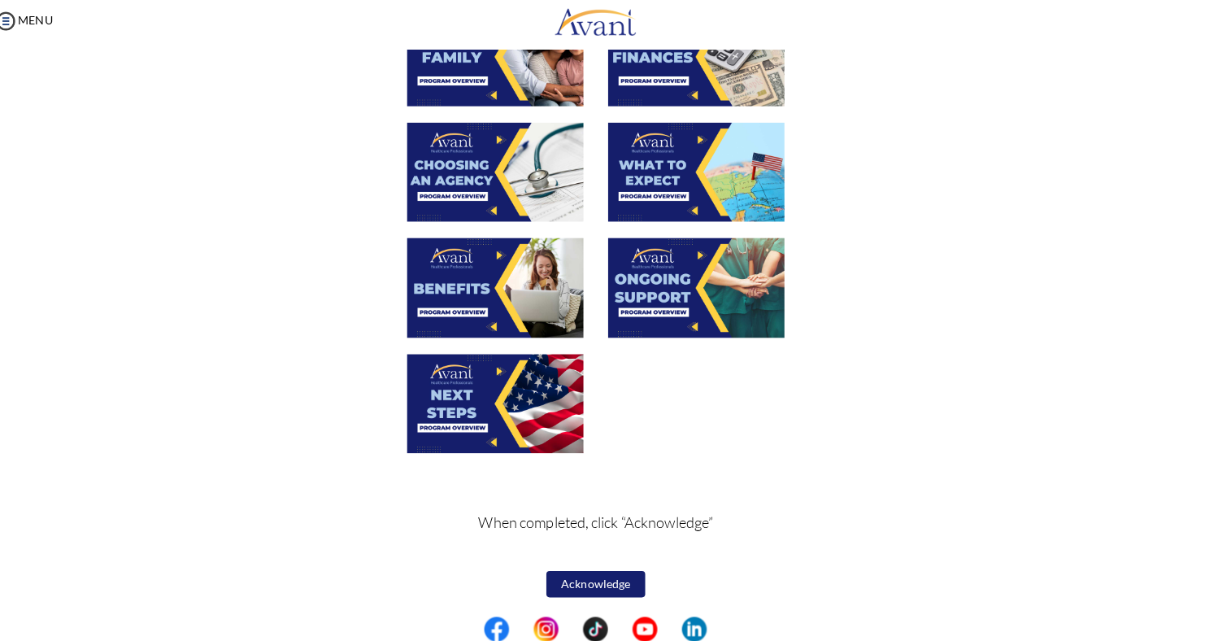
click at [517, 290] on img at bounding box center [503, 291] width 174 height 98
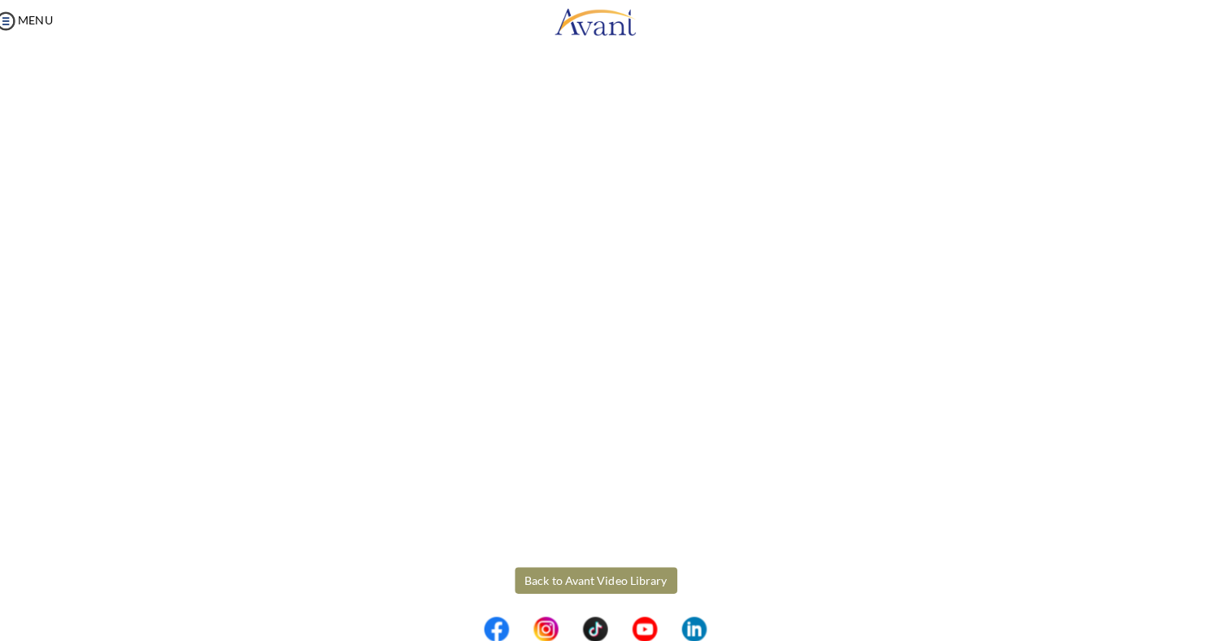
scroll to position [332, 0]
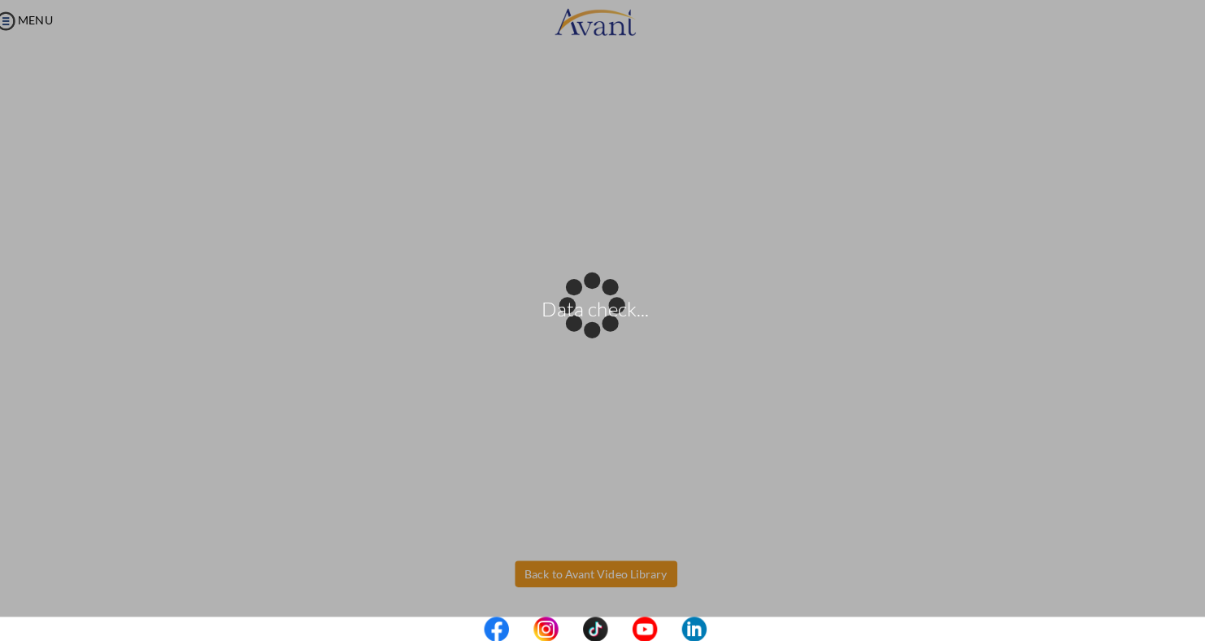
click at [605, 569] on body "Data check... Maintenance break. Please come back in 2 hours. MENU My Status Wh…" at bounding box center [602, 320] width 1205 height 641
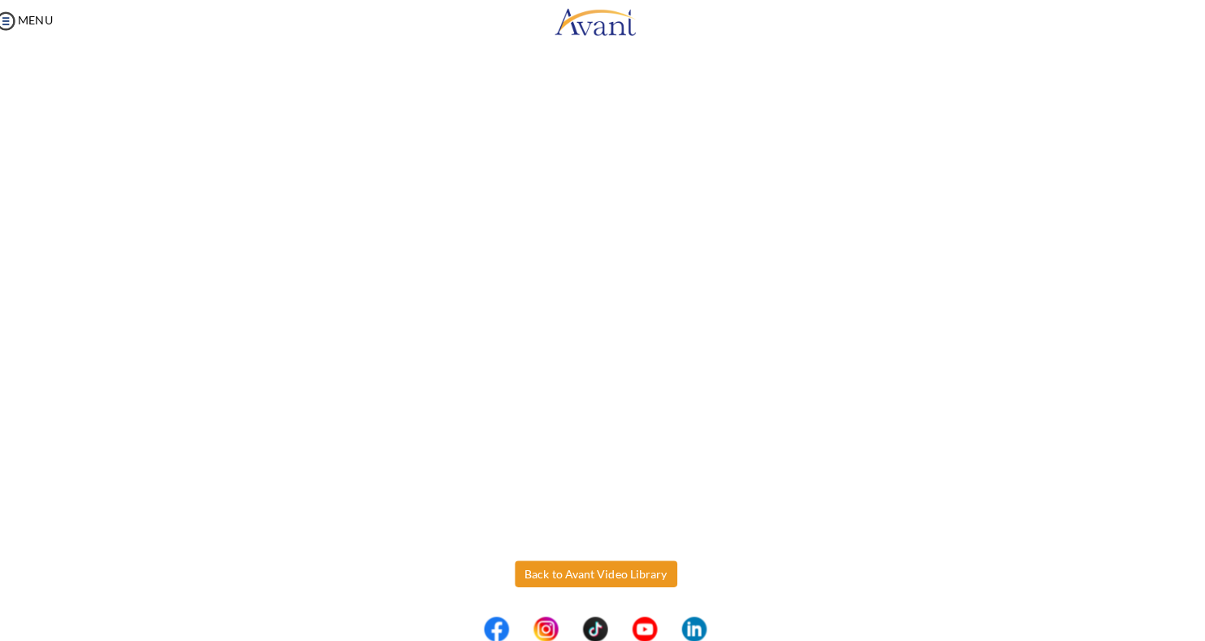
click at [605, 569] on button "Back to Avant Video Library" at bounding box center [603, 574] width 160 height 26
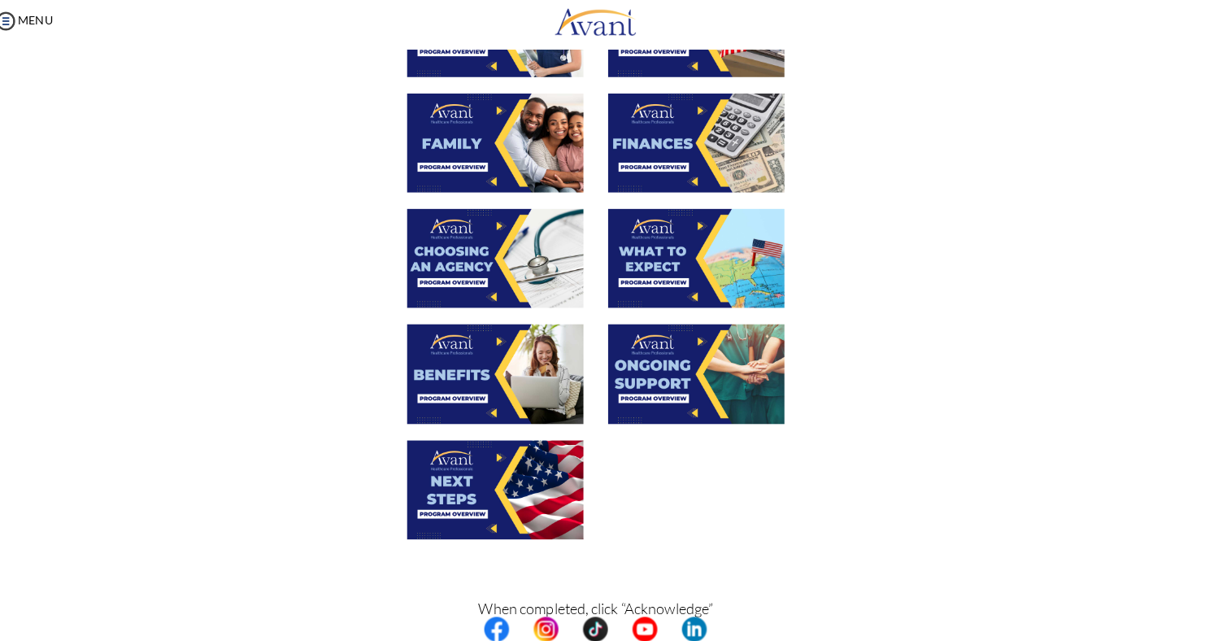
scroll to position [403, 0]
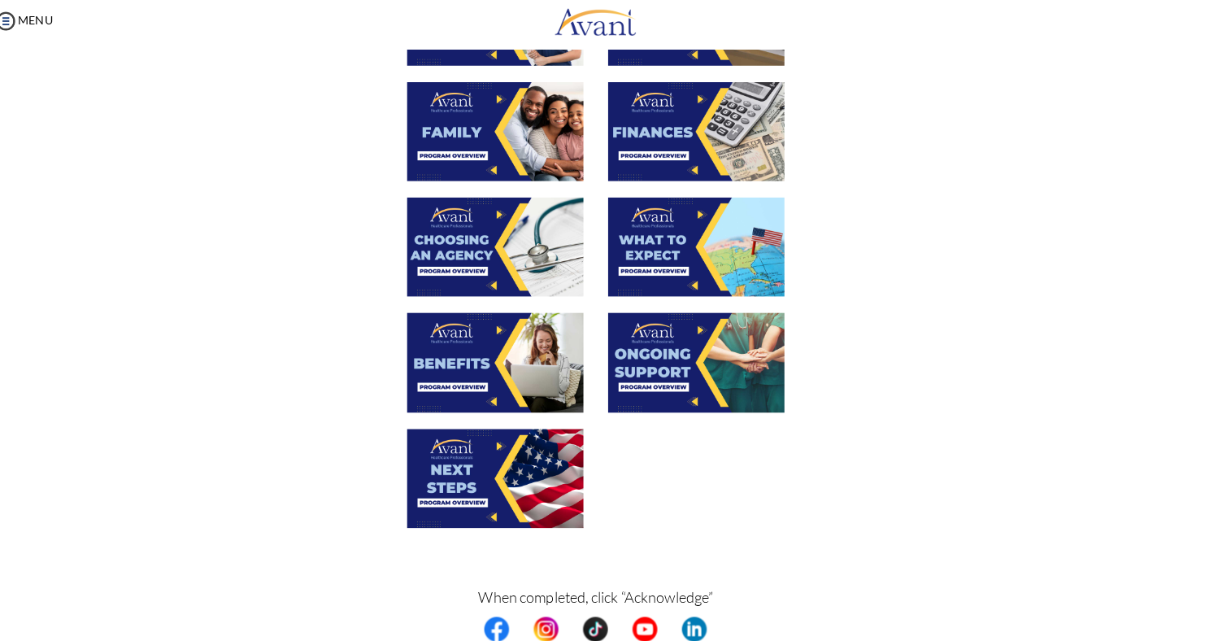
click at [537, 485] on img at bounding box center [503, 480] width 174 height 98
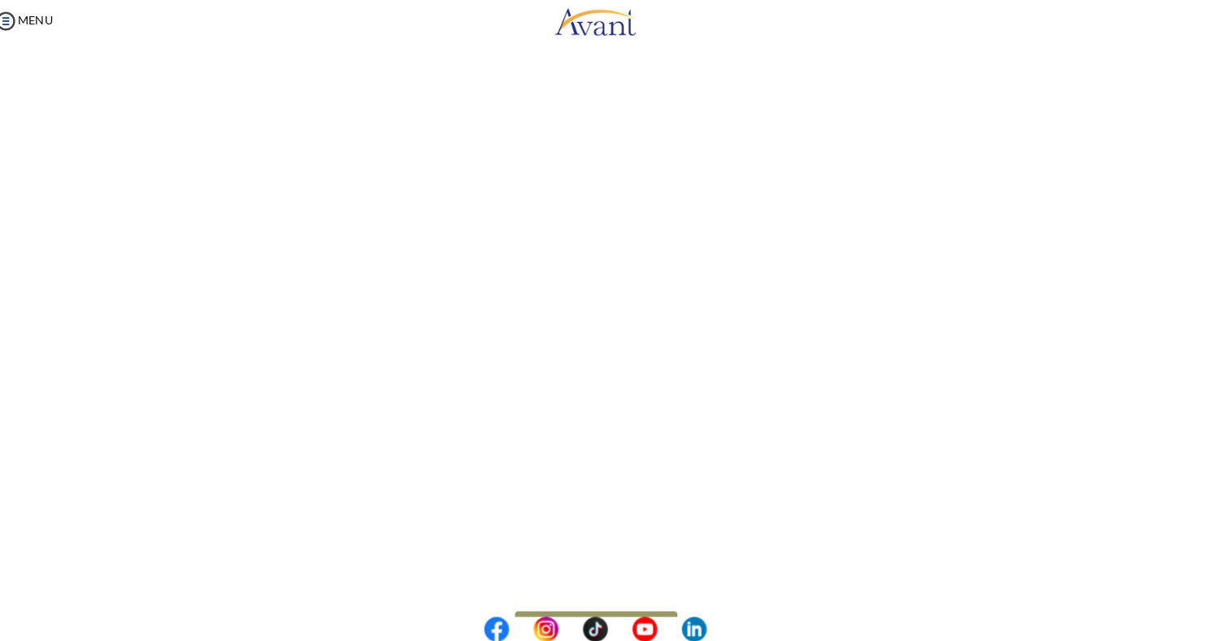
scroll to position [332, 0]
click at [628, 575] on body "Maintenance break. Please come back in 2 hours. MENU My Status What is the next…" at bounding box center [602, 320] width 1205 height 641
click at [555, 573] on button "Back to Avant Video Library" at bounding box center [603, 574] width 160 height 26
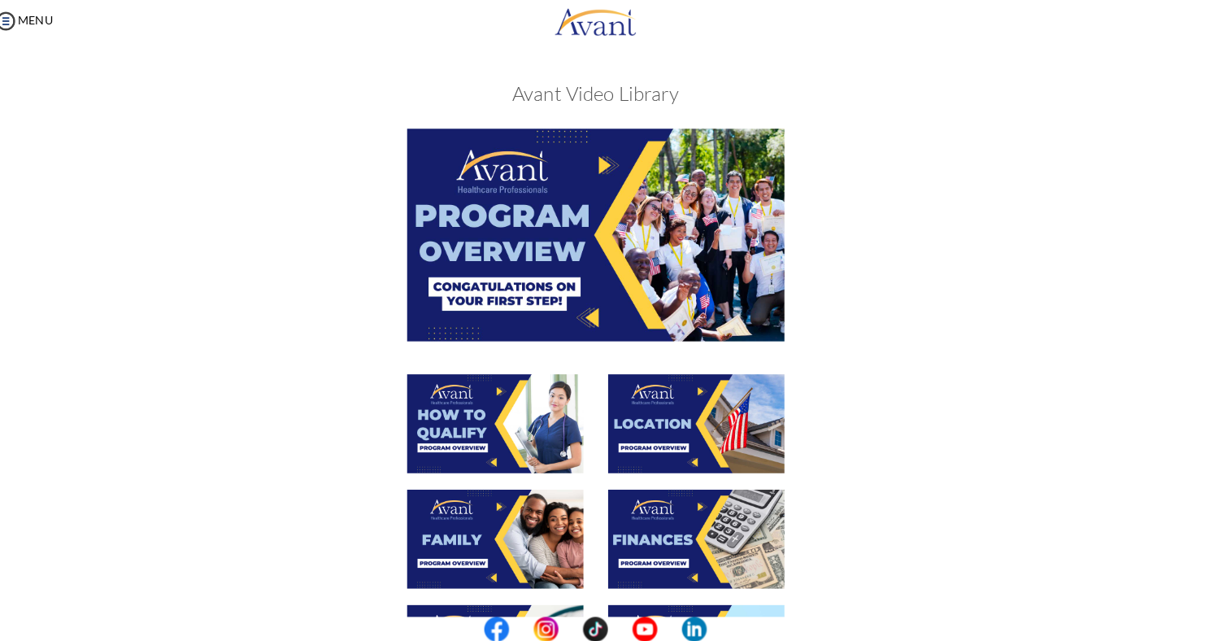
click at [700, 425] on img at bounding box center [702, 426] width 174 height 98
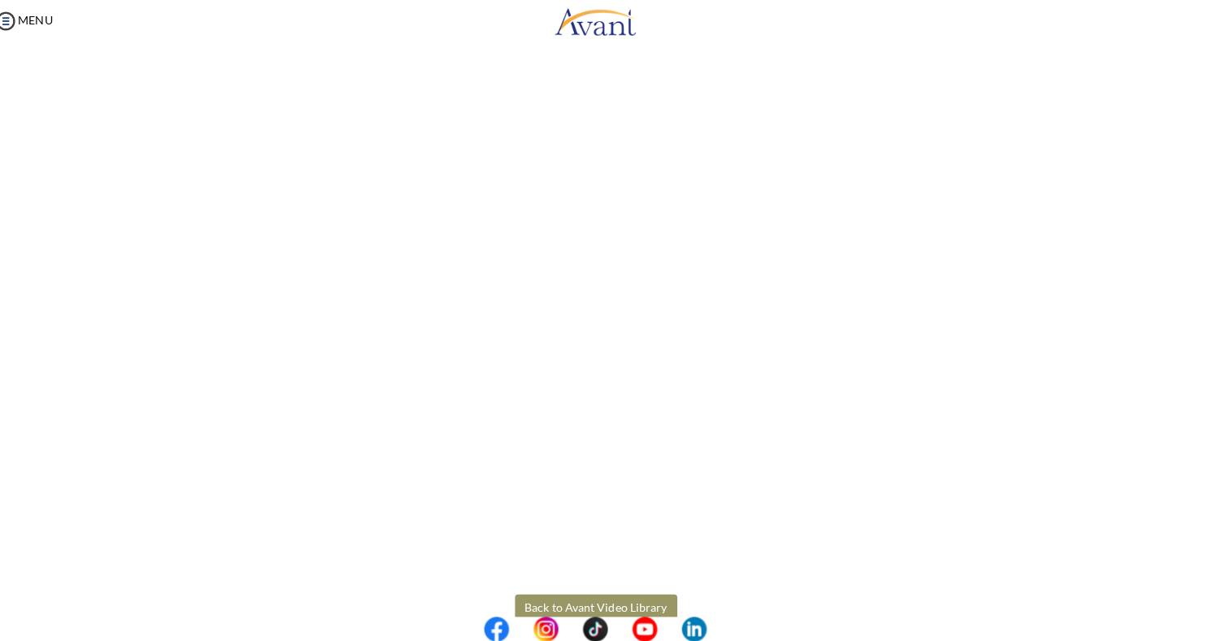
scroll to position [159, 0]
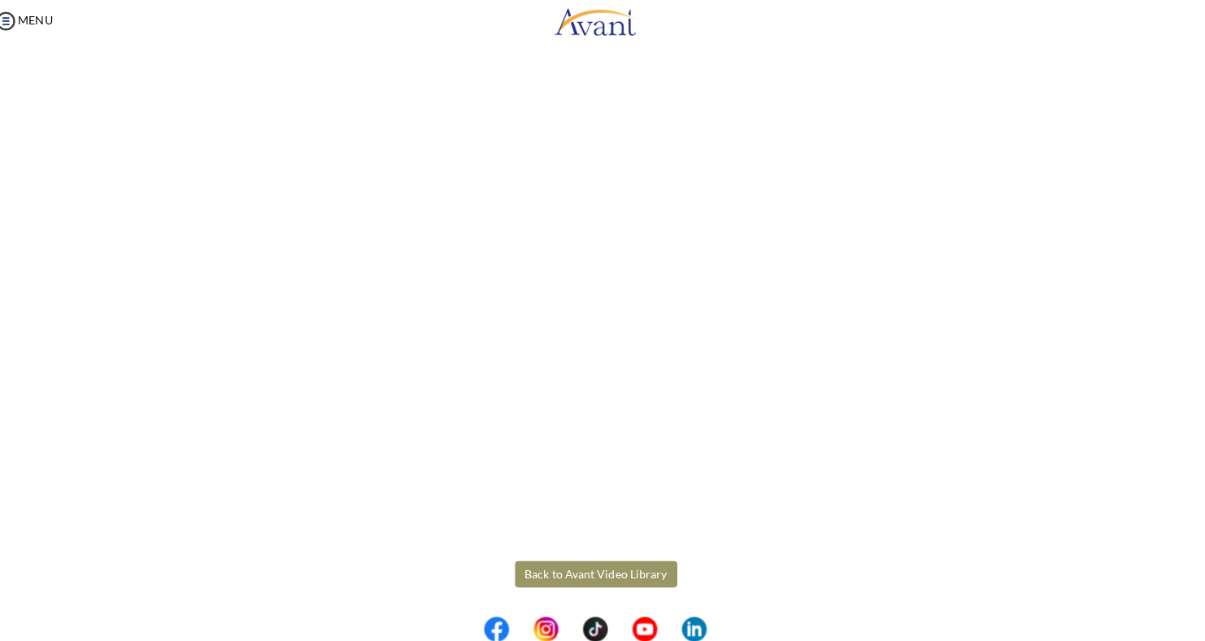
click at [618, 578] on button "Back to Avant Video Library" at bounding box center [603, 574] width 160 height 26
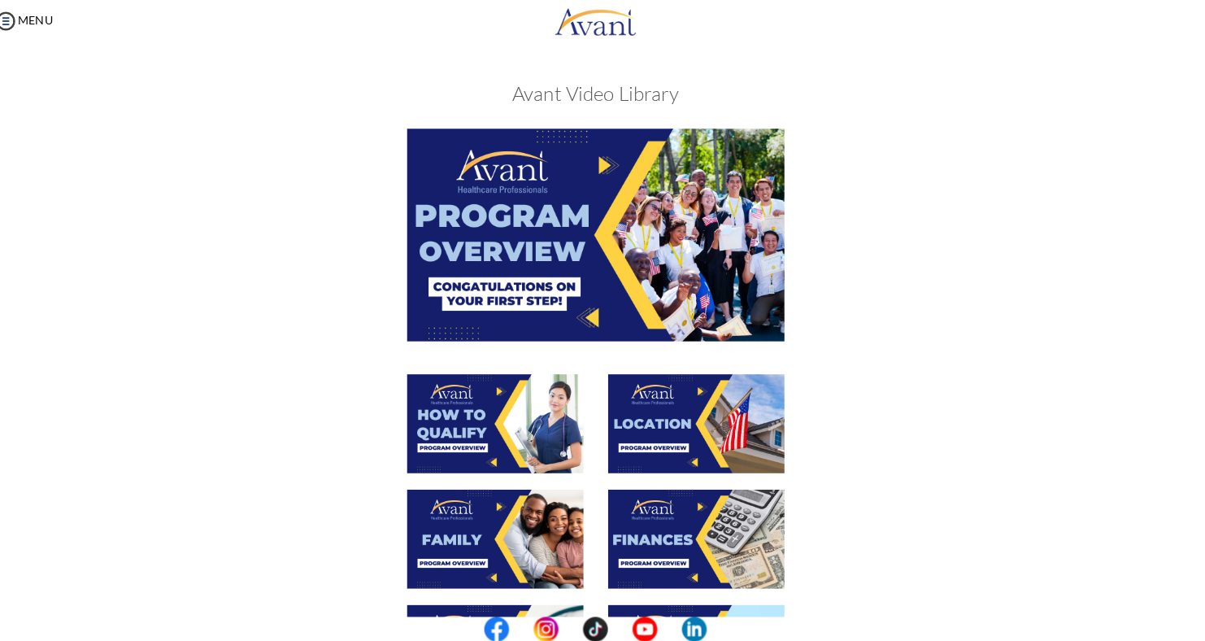
click at [677, 536] on img at bounding box center [702, 540] width 174 height 98
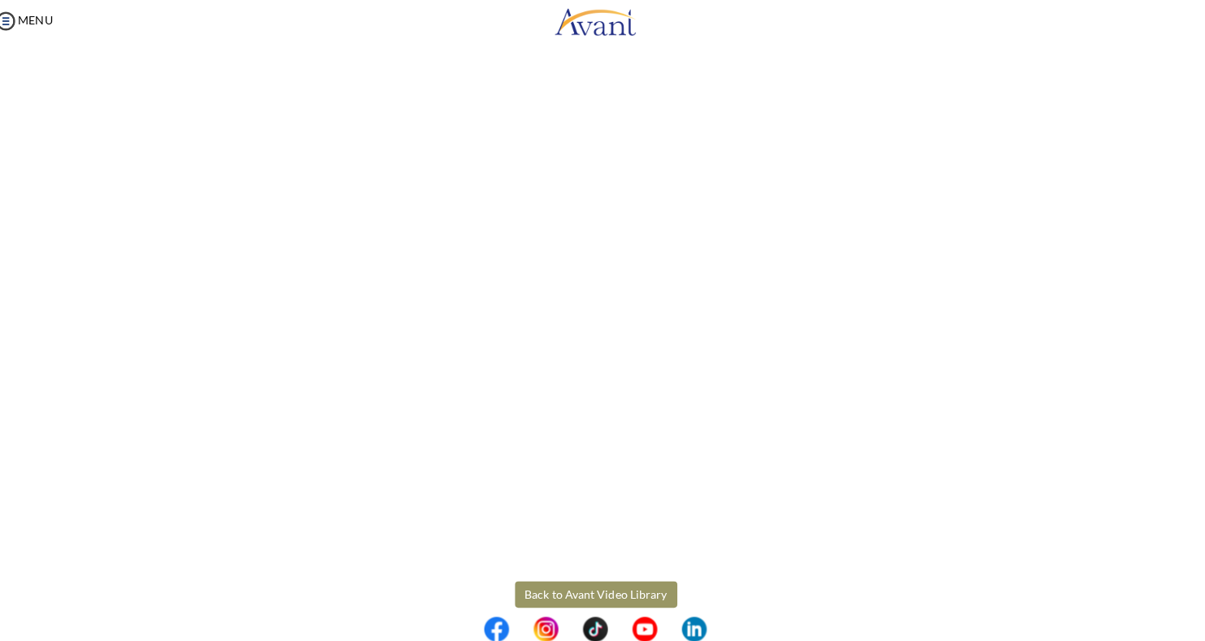
scroll to position [137, 0]
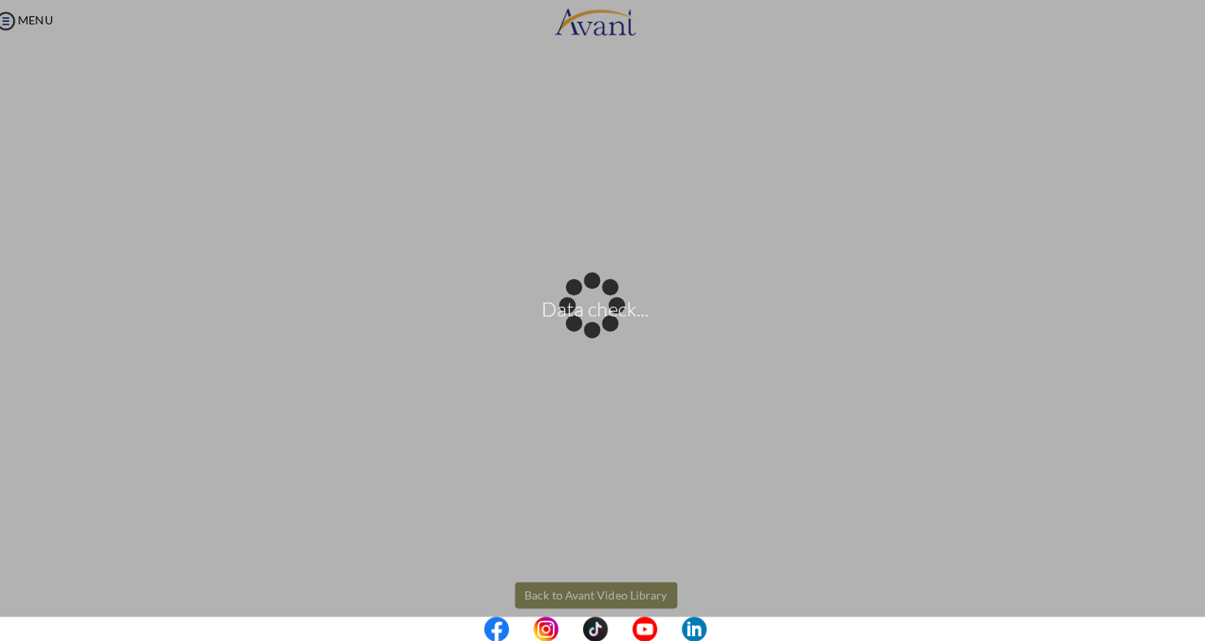
click at [578, 589] on body "Data check... Maintenance break. Please come back in 2 hours. MENU My Status Wh…" at bounding box center [602, 320] width 1205 height 641
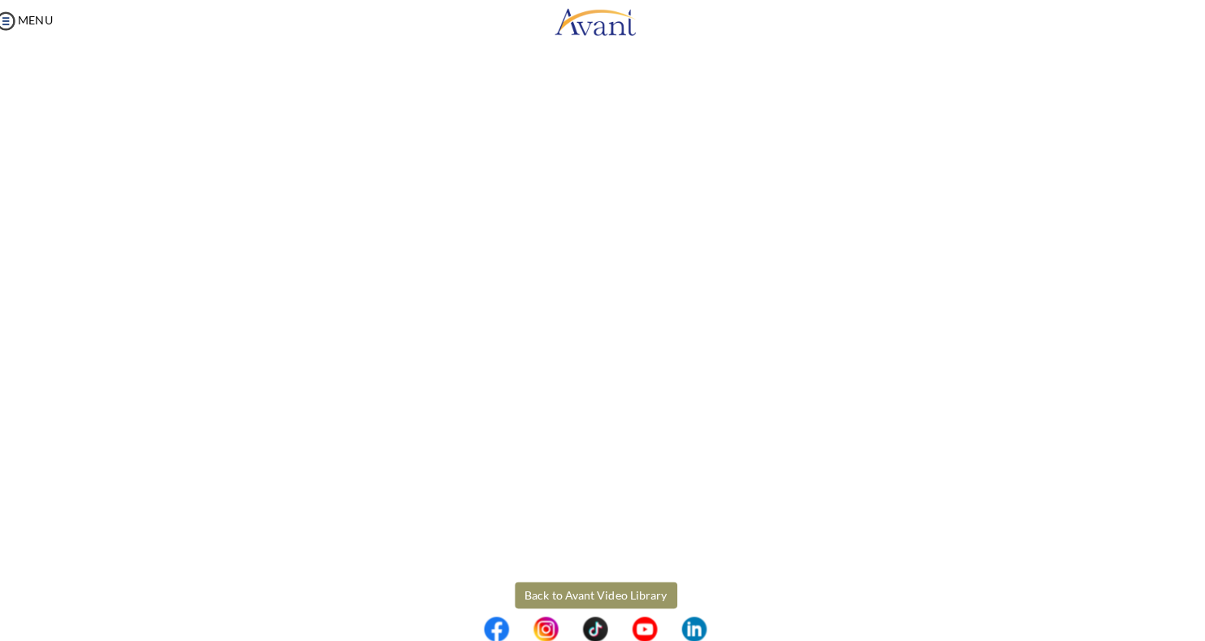
click at [578, 589] on button "Back to Avant Video Library" at bounding box center [603, 595] width 160 height 26
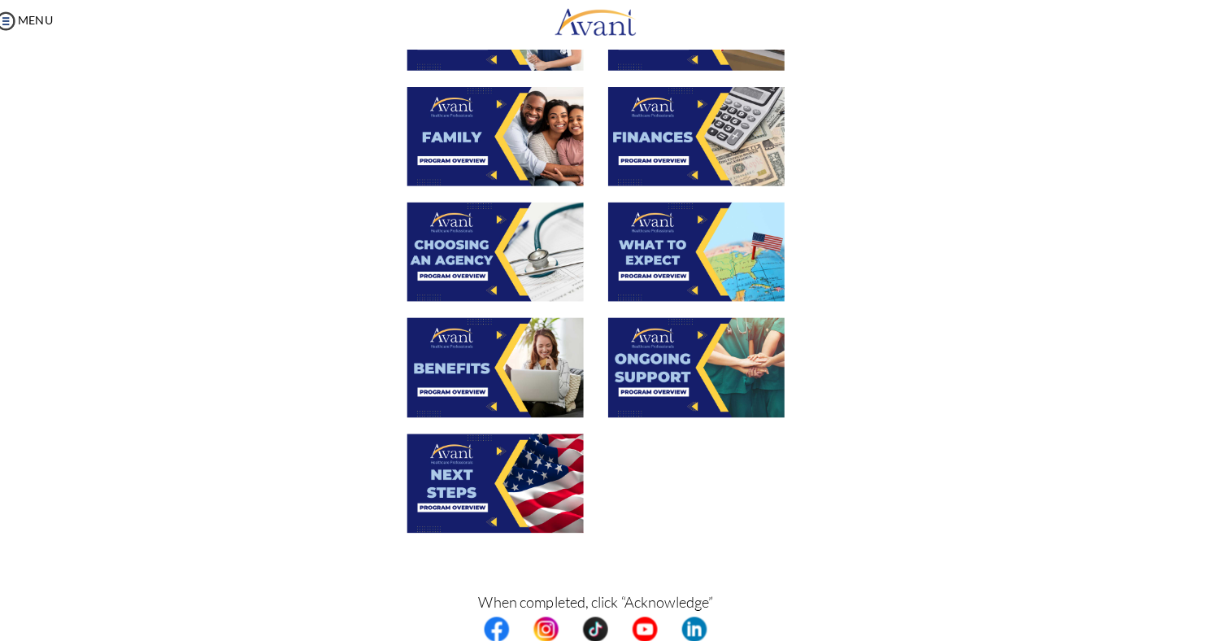
scroll to position [399, 0]
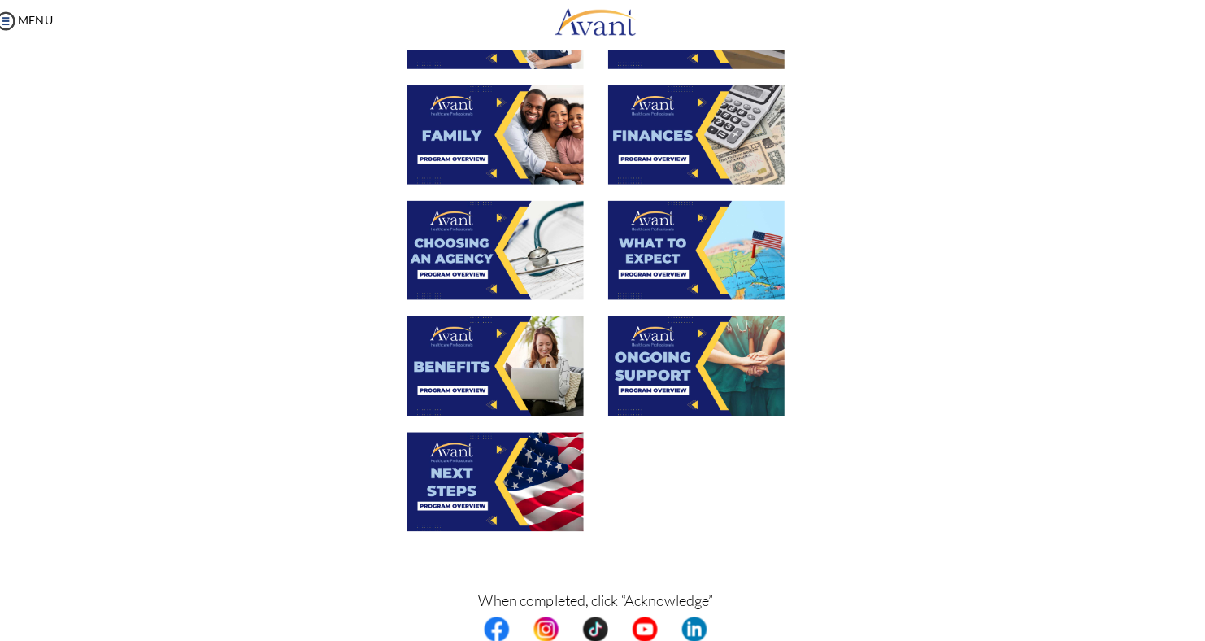
click at [739, 274] on img at bounding box center [702, 255] width 174 height 98
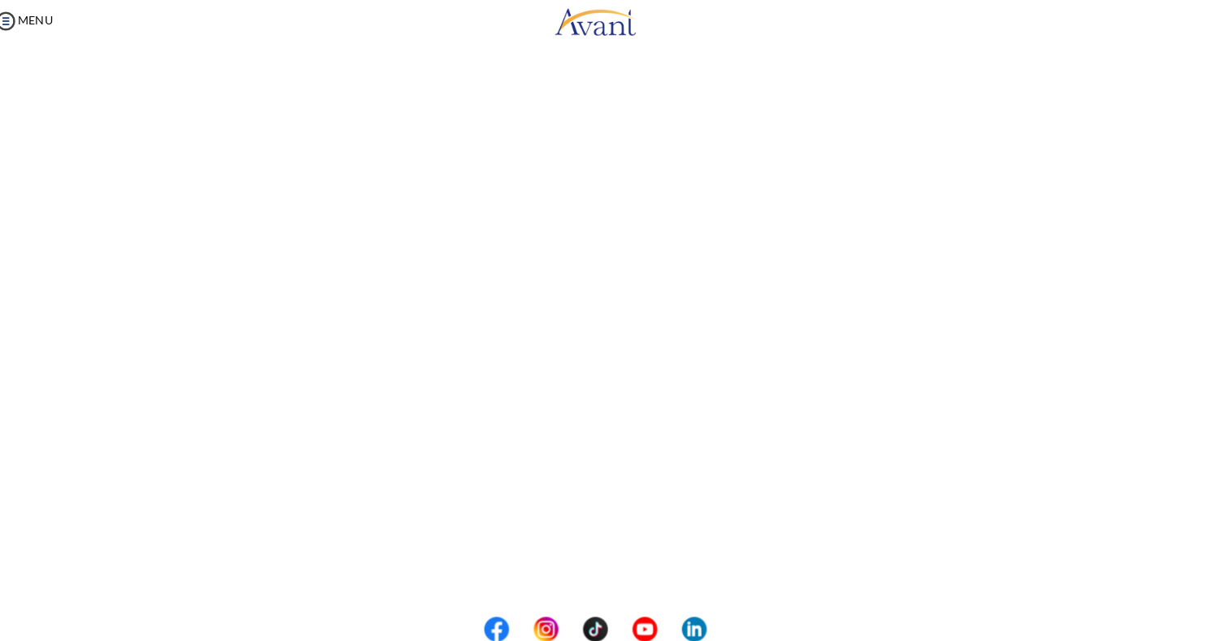
scroll to position [189, 0]
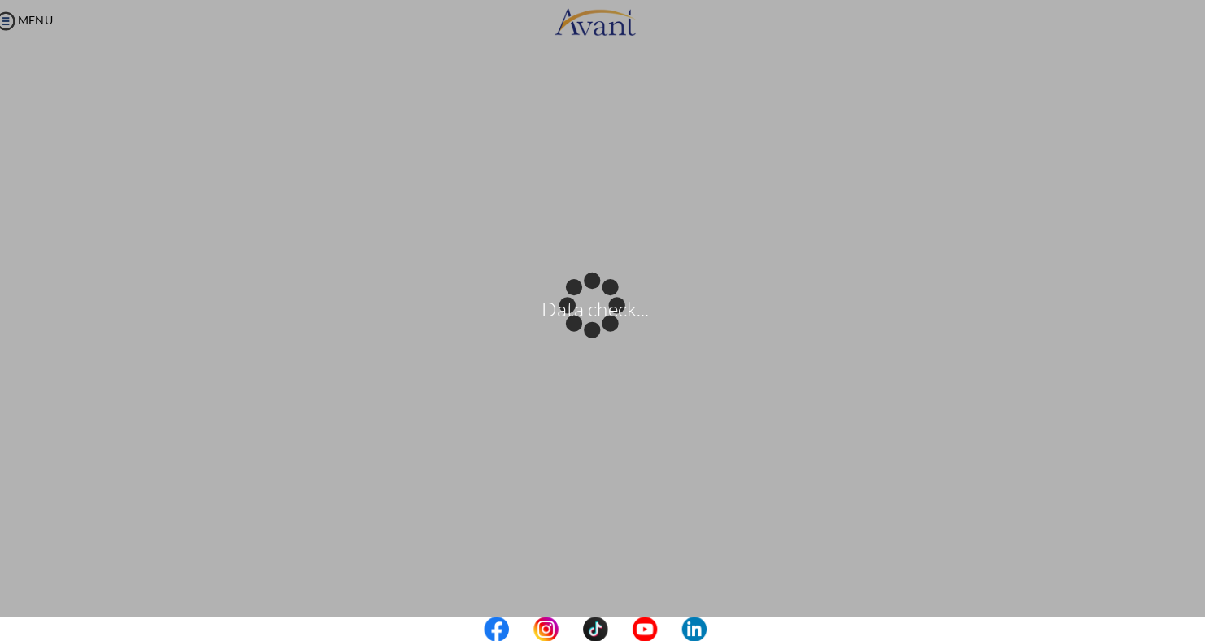
click at [14, 260] on body "Data check... Maintenance break. Please come back in 2 hours. MENU My Status Wh…" at bounding box center [602, 320] width 1205 height 641
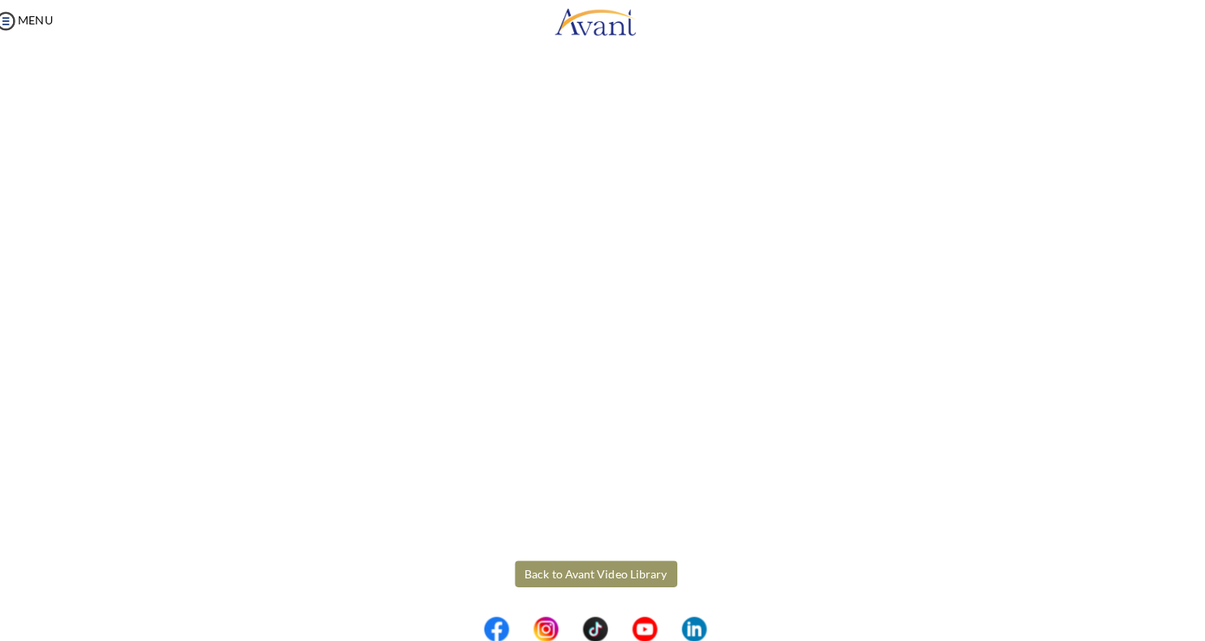
click at [622, 575] on button "Back to Avant Video Library" at bounding box center [603, 574] width 160 height 26
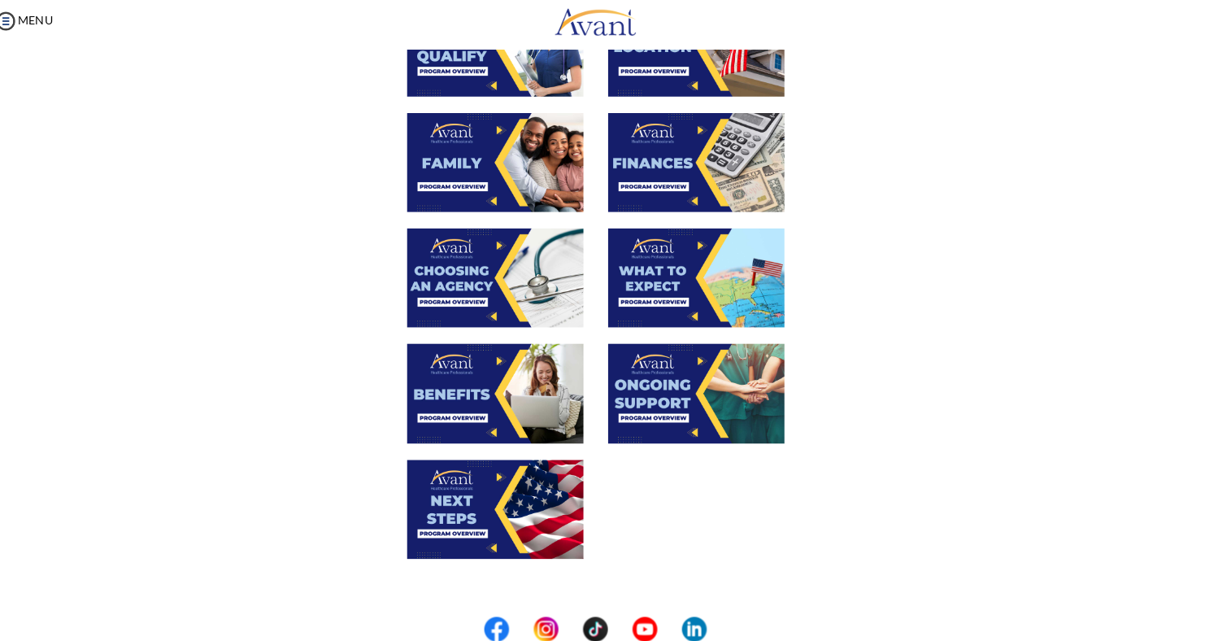
scroll to position [397, 0]
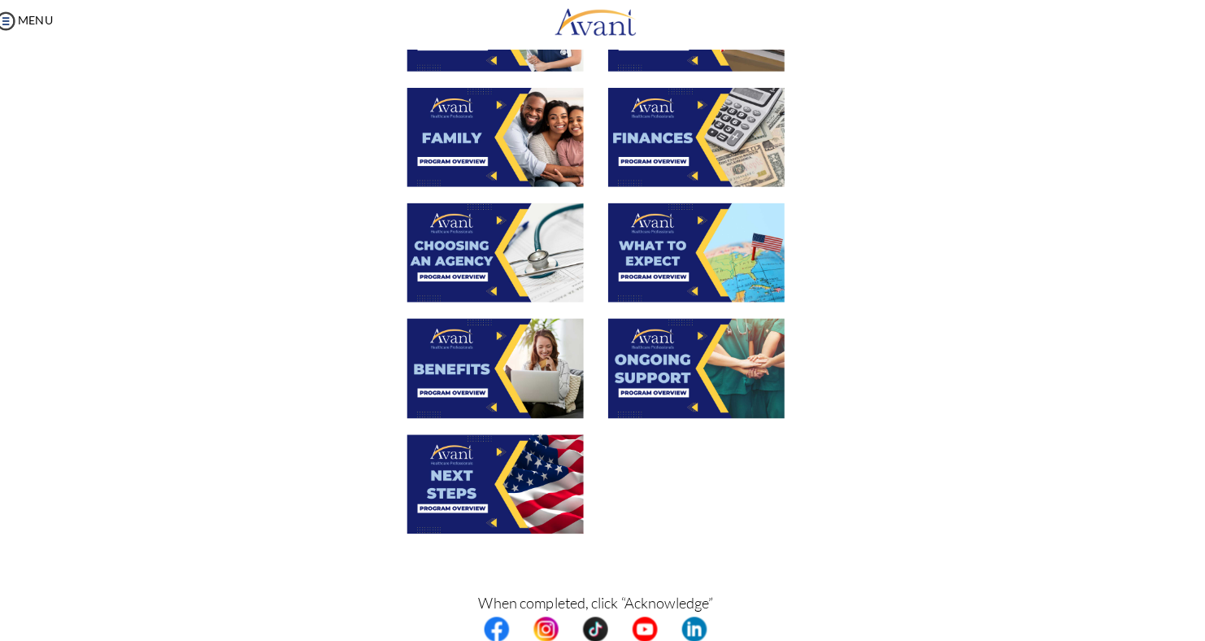
click at [730, 364] on img at bounding box center [702, 371] width 174 height 98
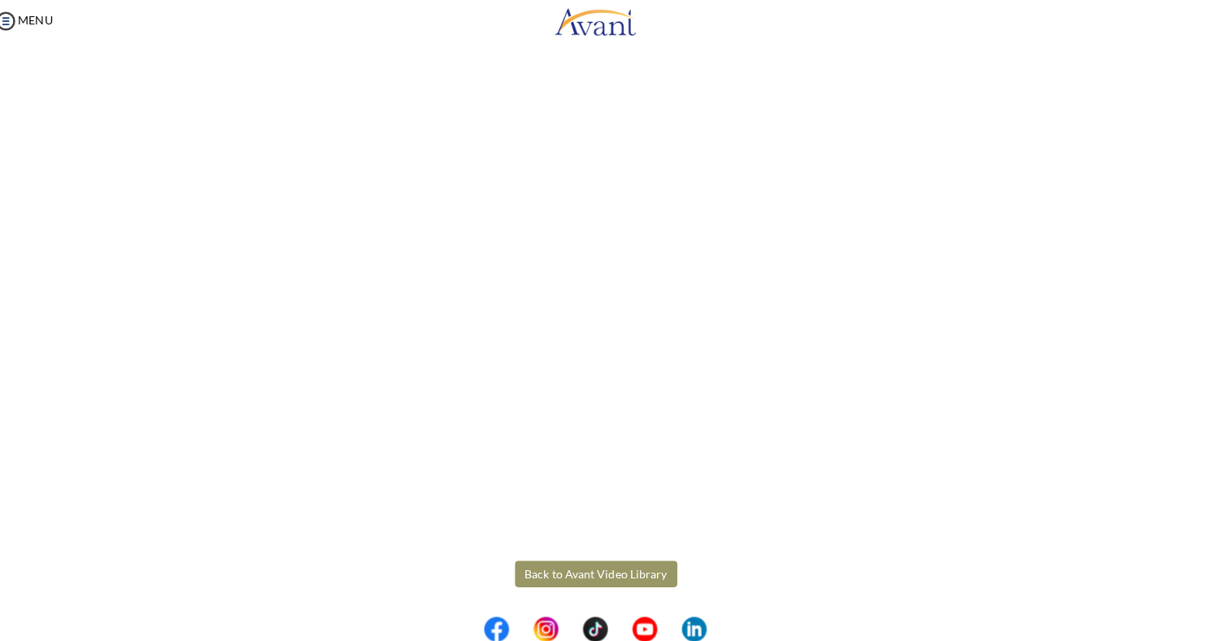
scroll to position [328, 0]
click at [638, 590] on body "Maintenance break. Please come back in 2 hours. MENU My Status What is the next…" at bounding box center [602, 320] width 1205 height 641
click at [631, 570] on button "Back to Avant Video Library" at bounding box center [603, 574] width 160 height 26
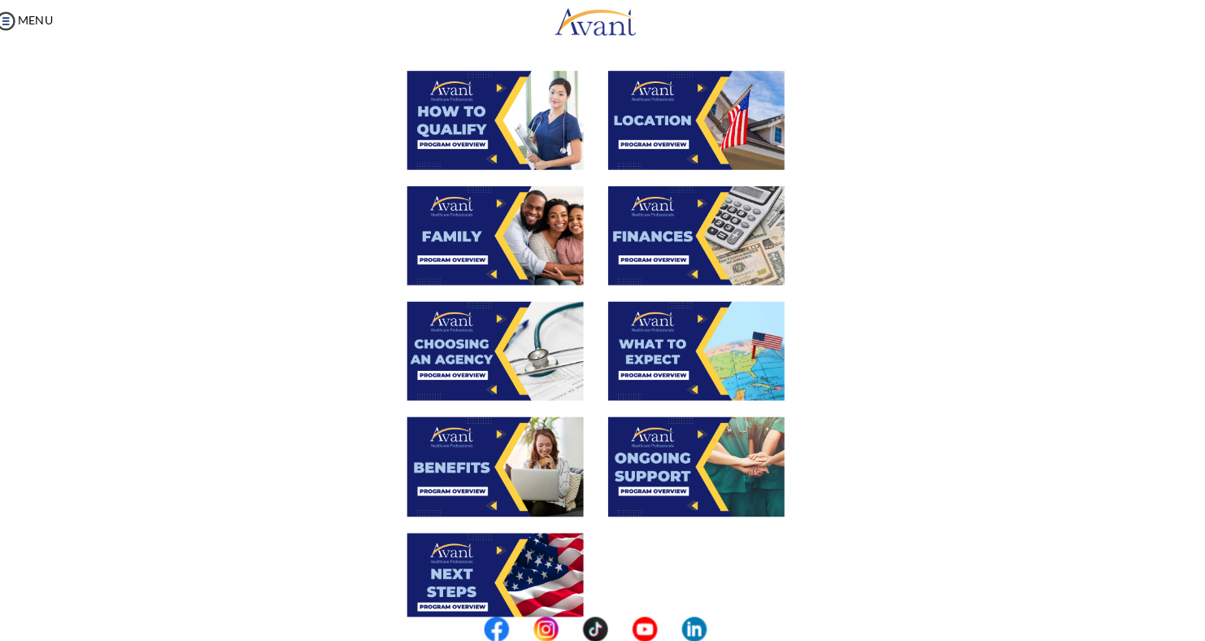
scroll to position [477, 0]
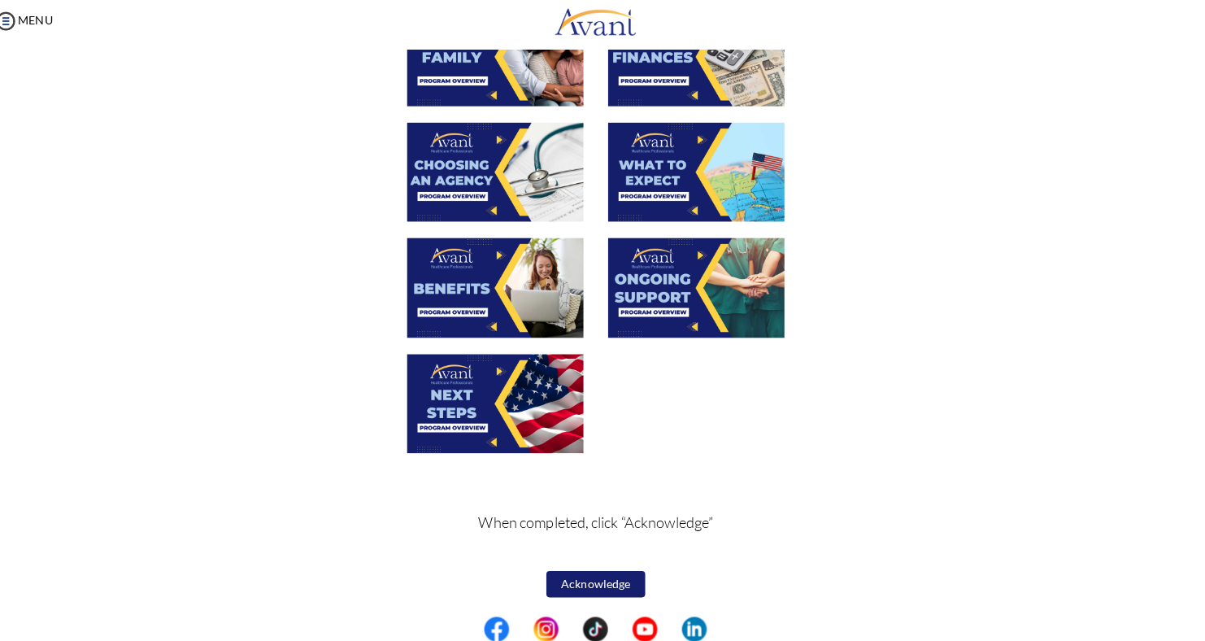
click at [638, 580] on button "Acknowledge" at bounding box center [603, 584] width 98 height 26
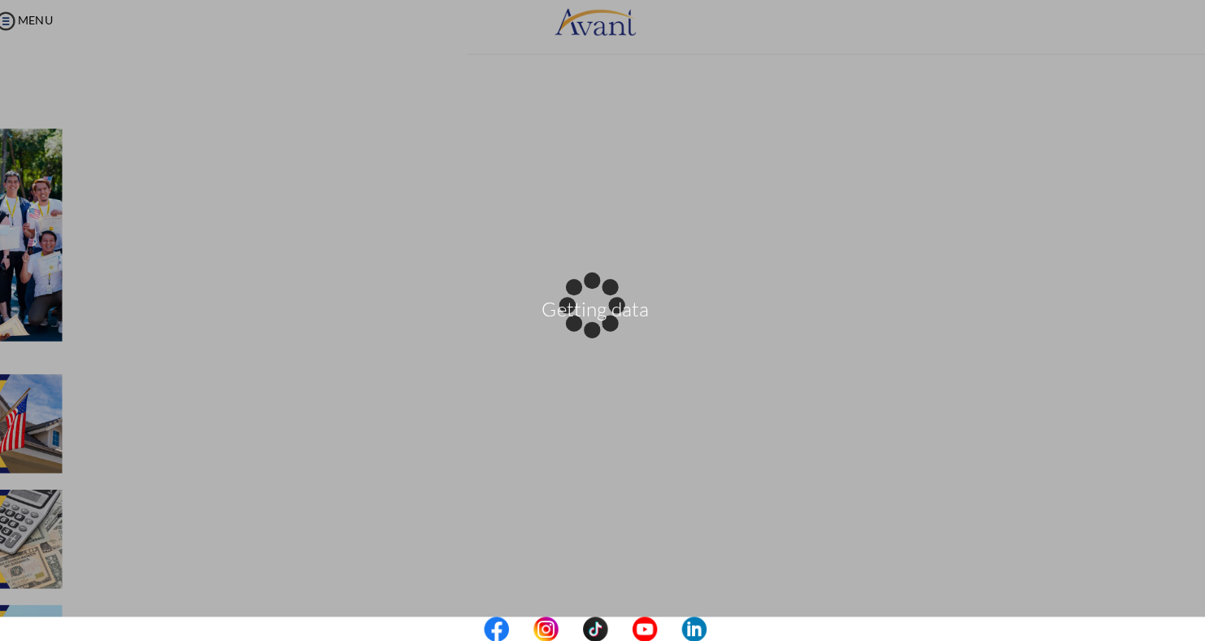
scroll to position [0, 0]
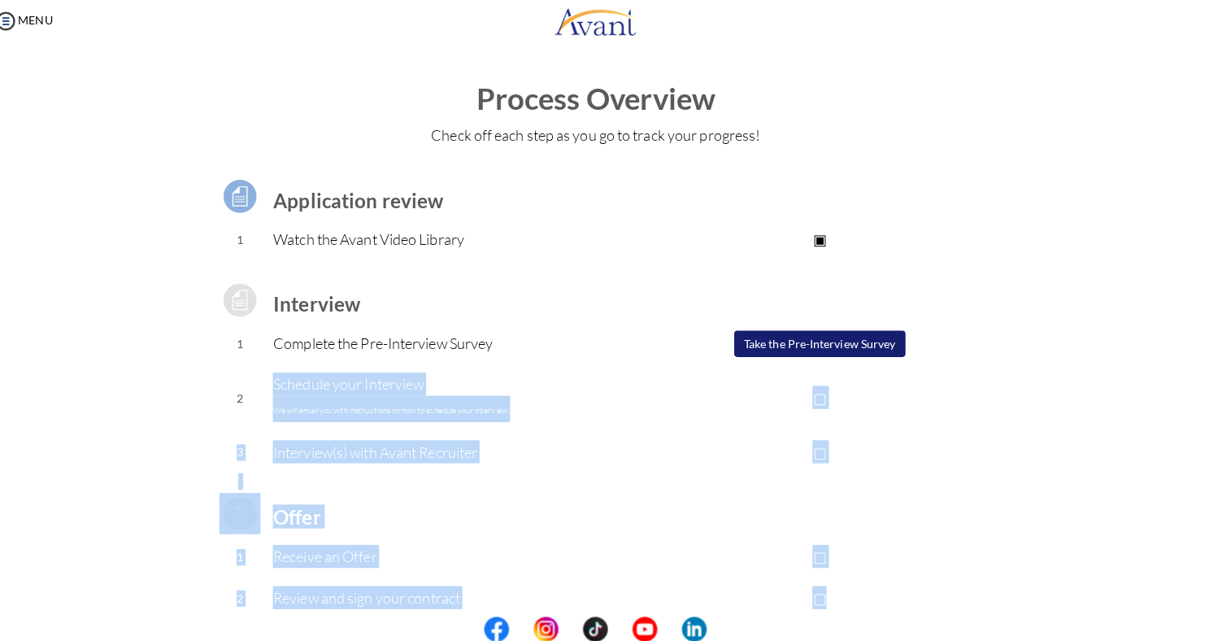
drag, startPoint x: 649, startPoint y: 368, endPoint x: 917, endPoint y: 591, distance: 348.7
click at [917, 591] on tbody "Application review 1 Watch the Avant Video Library ▣ Avant Video Library Interv…" at bounding box center [603, 432] width 769 height 538
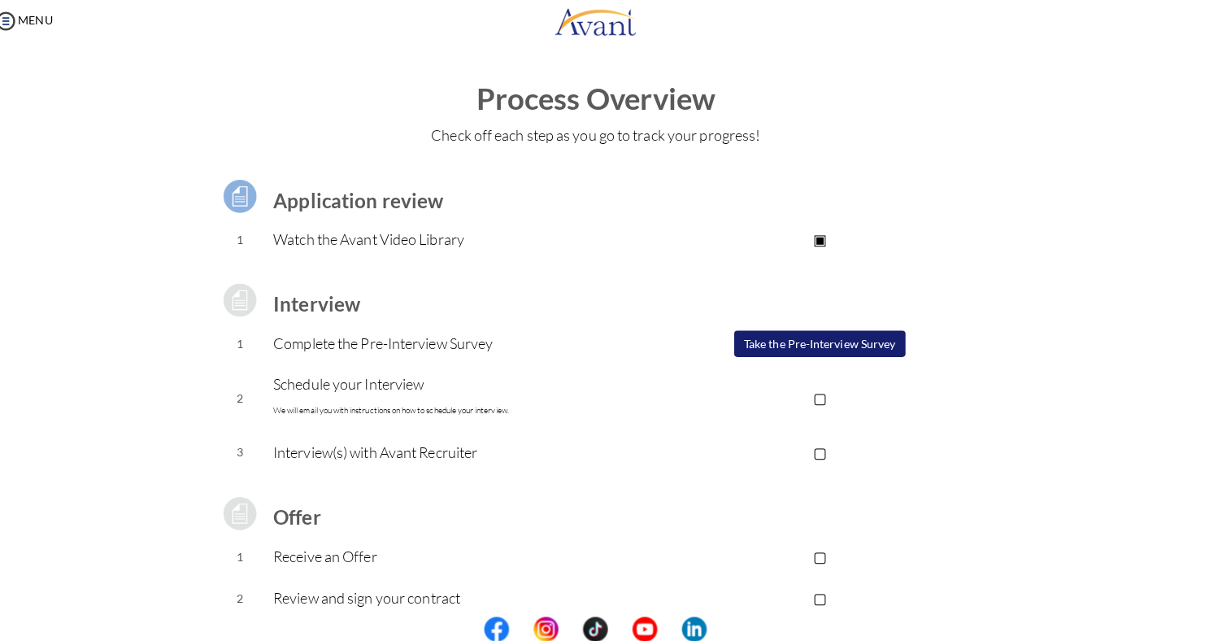
click at [1038, 226] on div "Application review 1 Watch the Avant Video Library ▣ Avant Video Library Interv…" at bounding box center [603, 432] width 952 height 538
click at [819, 350] on button "Take the Pre-Interview Survey" at bounding box center [823, 347] width 169 height 26
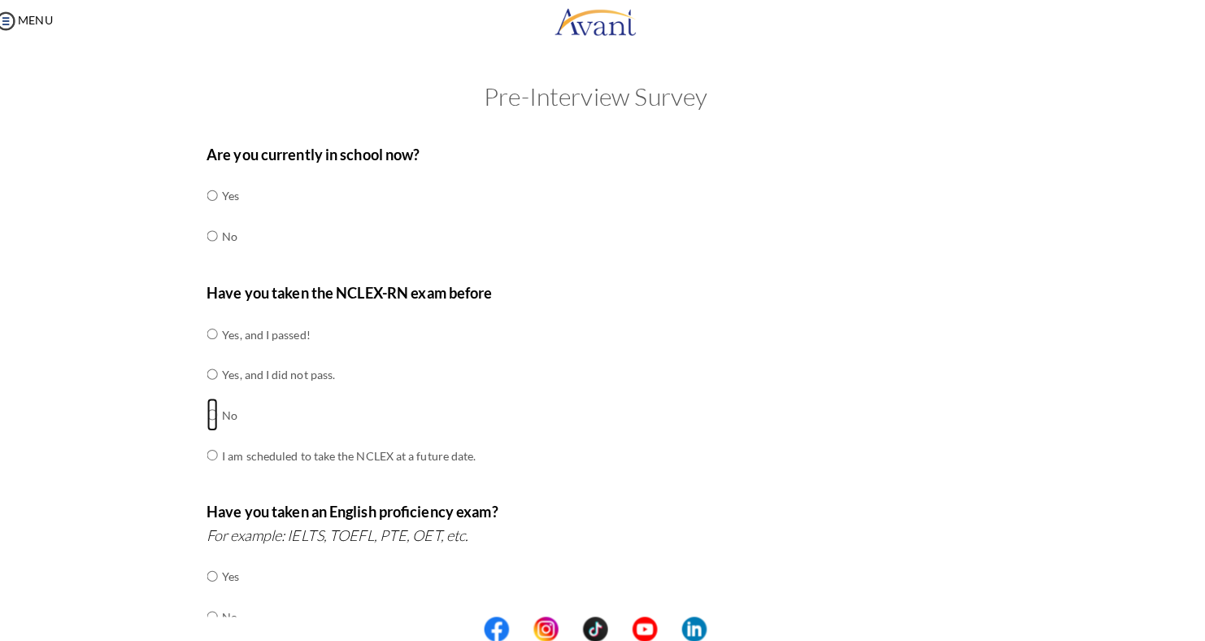
click at [220, 412] on input "radio" at bounding box center [224, 417] width 11 height 33
radio input "true"
click at [219, 441] on input "radio" at bounding box center [224, 457] width 11 height 33
radio input "true"
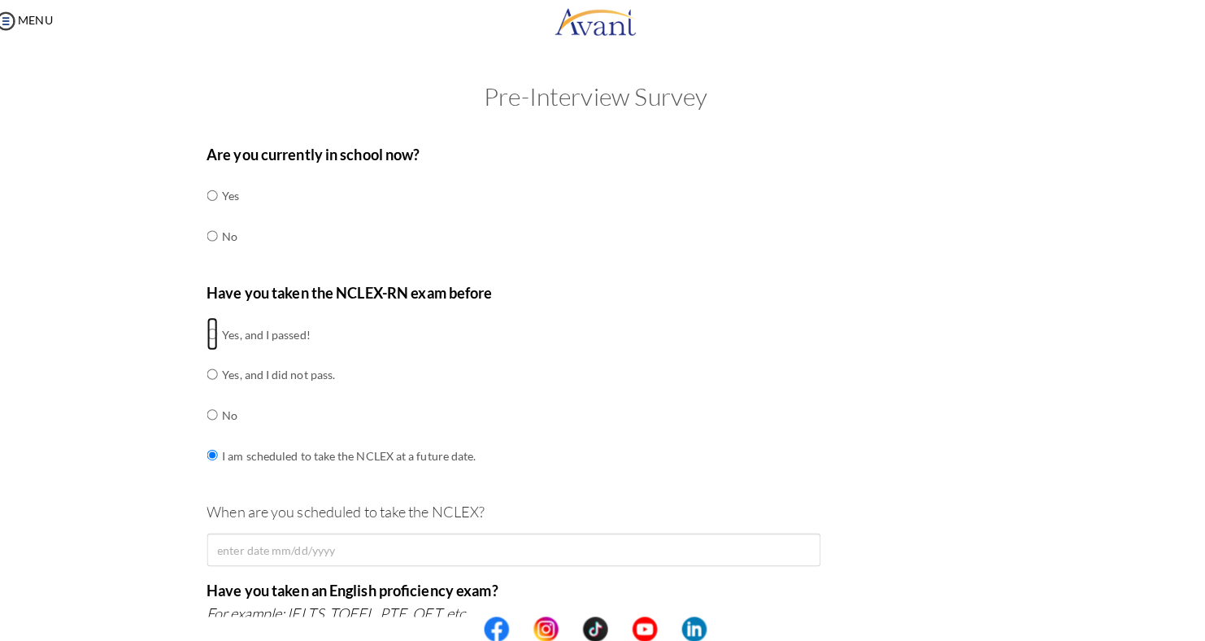
click at [219, 321] on input "radio" at bounding box center [224, 337] width 11 height 33
radio input "true"
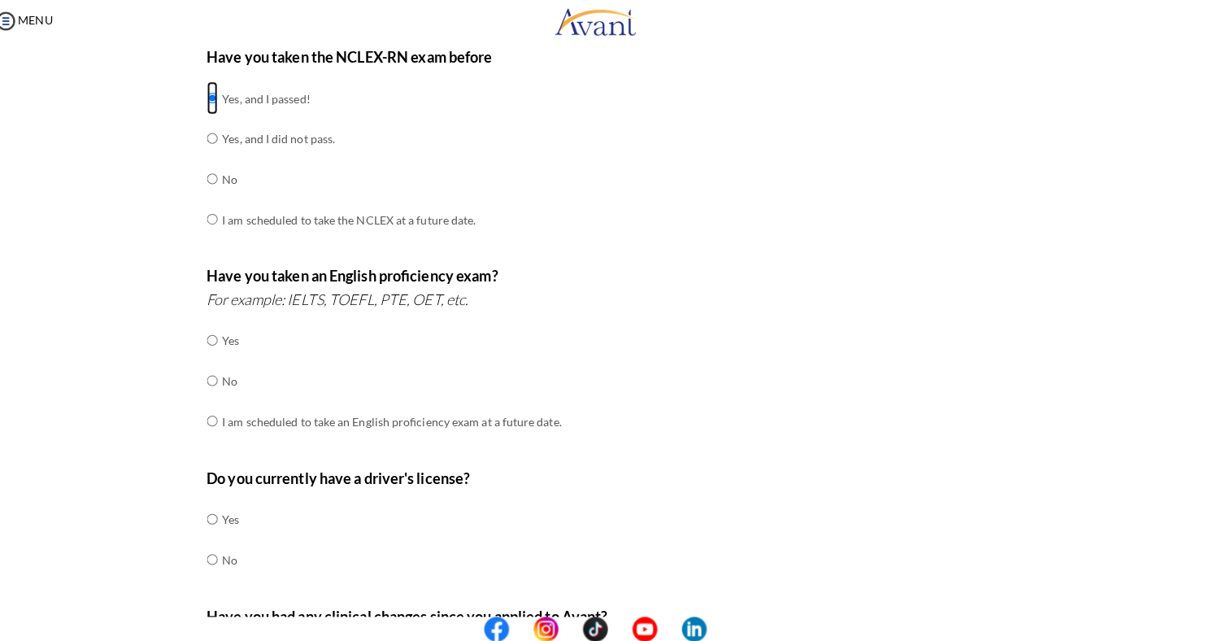
scroll to position [246, 0]
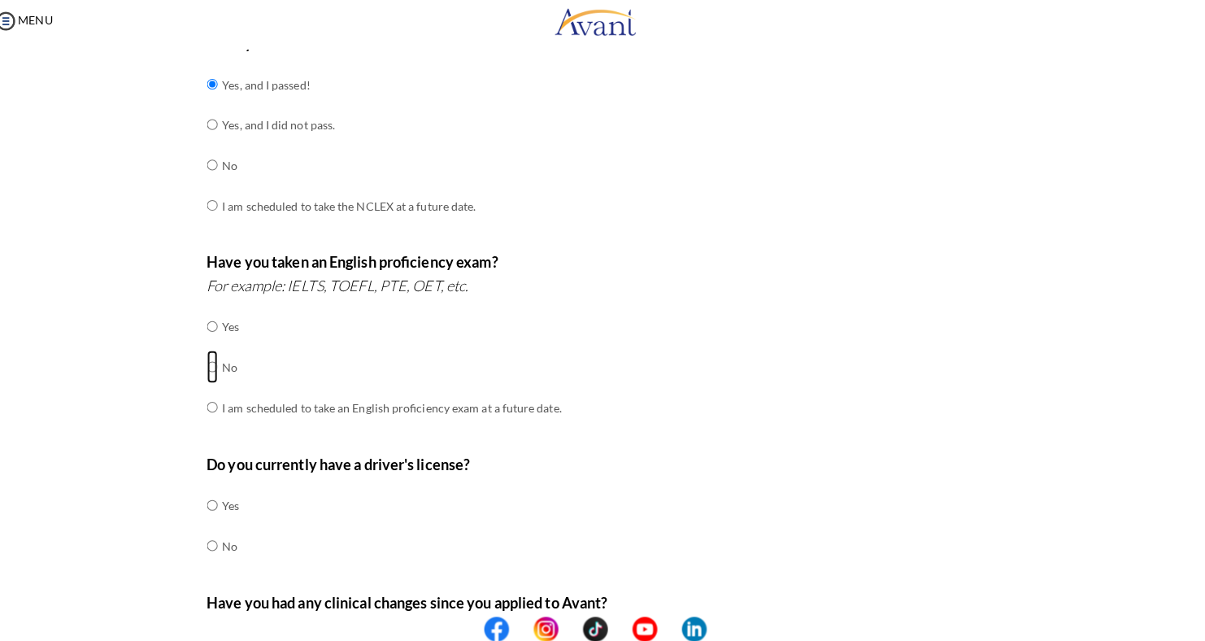
click at [219, 366] on input "radio" at bounding box center [224, 370] width 11 height 33
radio input "true"
click at [219, 503] on input "radio" at bounding box center [224, 506] width 11 height 33
radio input "true"
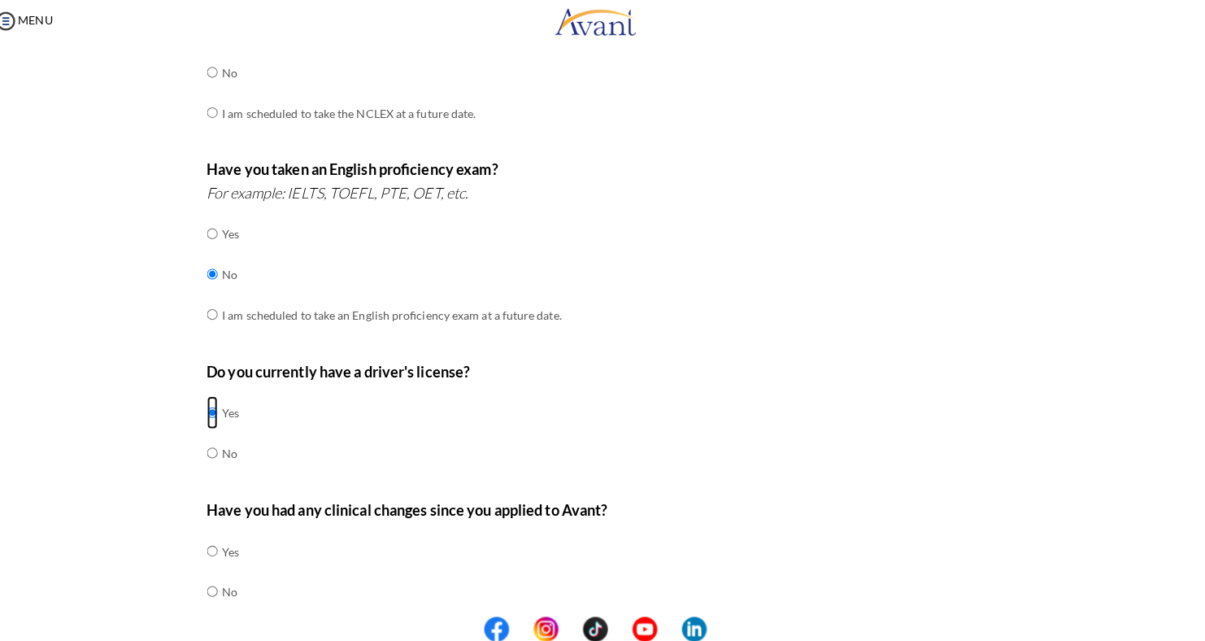
scroll to position [397, 0]
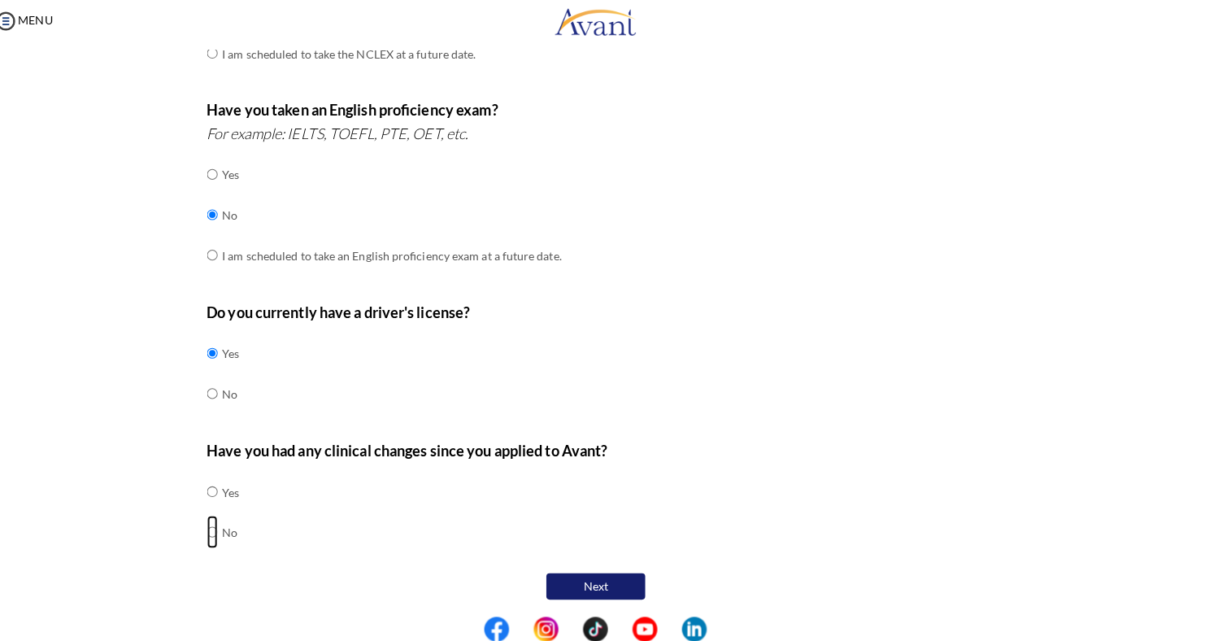
click at [219, 529] on input "radio" at bounding box center [224, 532] width 11 height 33
radio input "true"
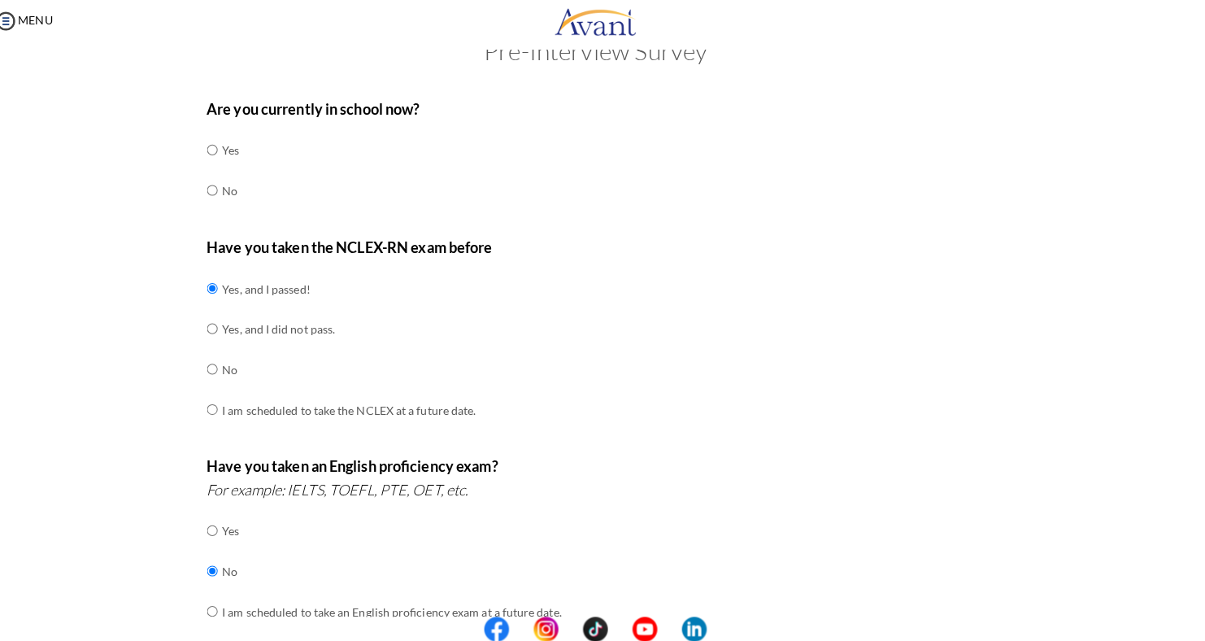
scroll to position [0, 0]
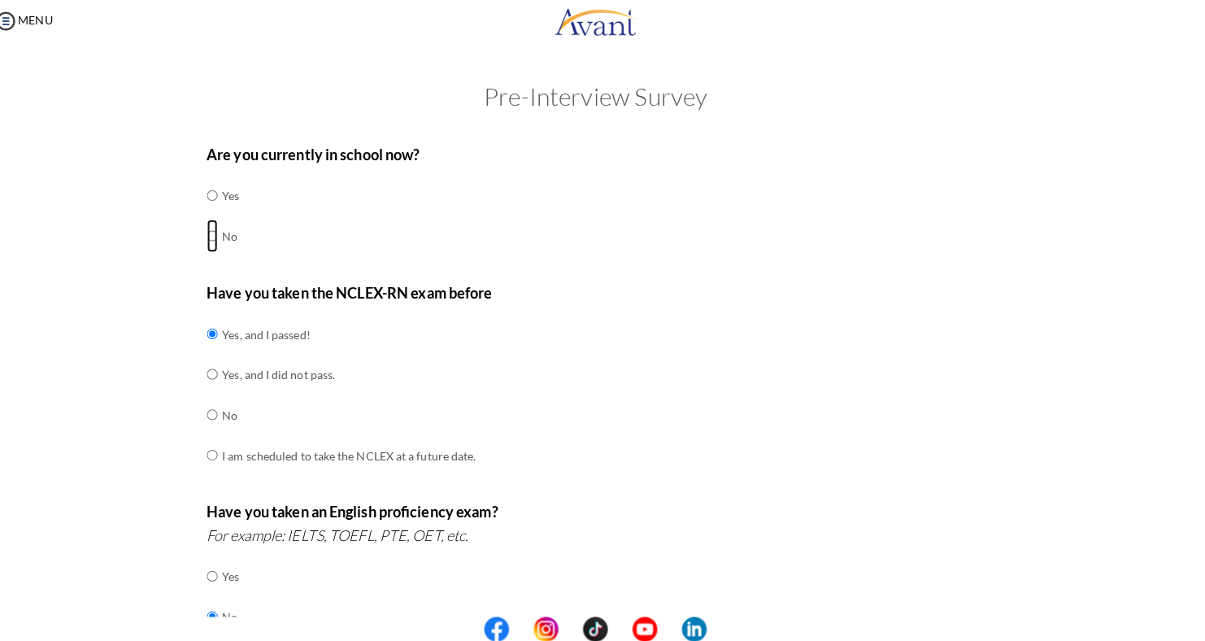
click at [219, 241] on input "radio" at bounding box center [224, 240] width 11 height 33
radio input "true"
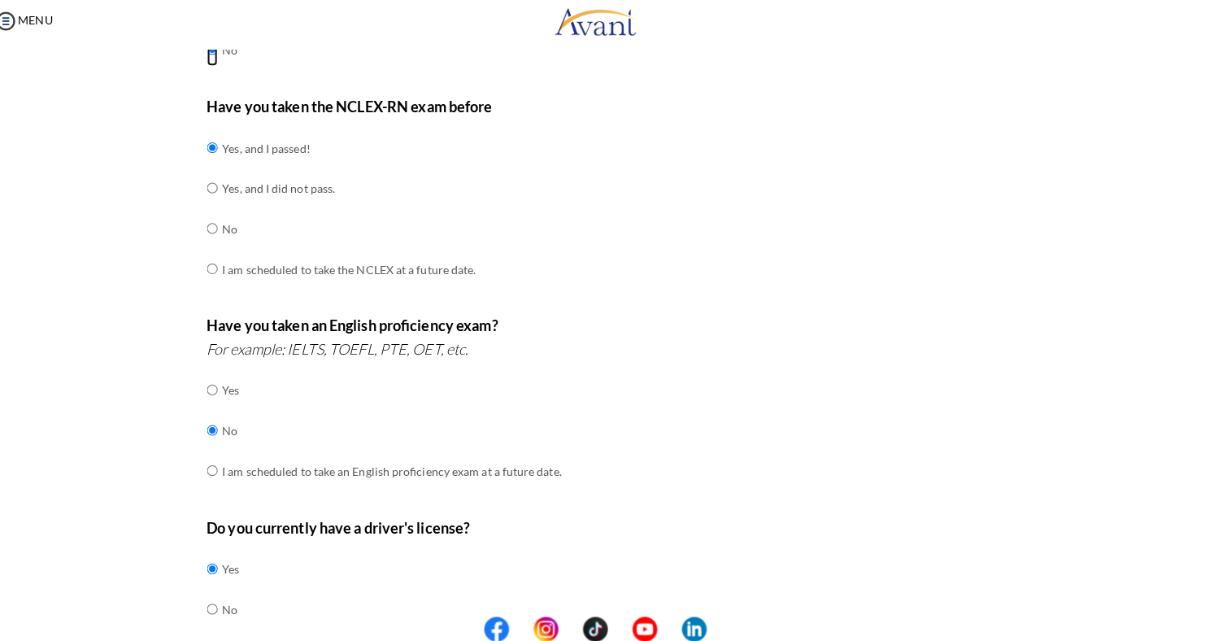
scroll to position [397, 0]
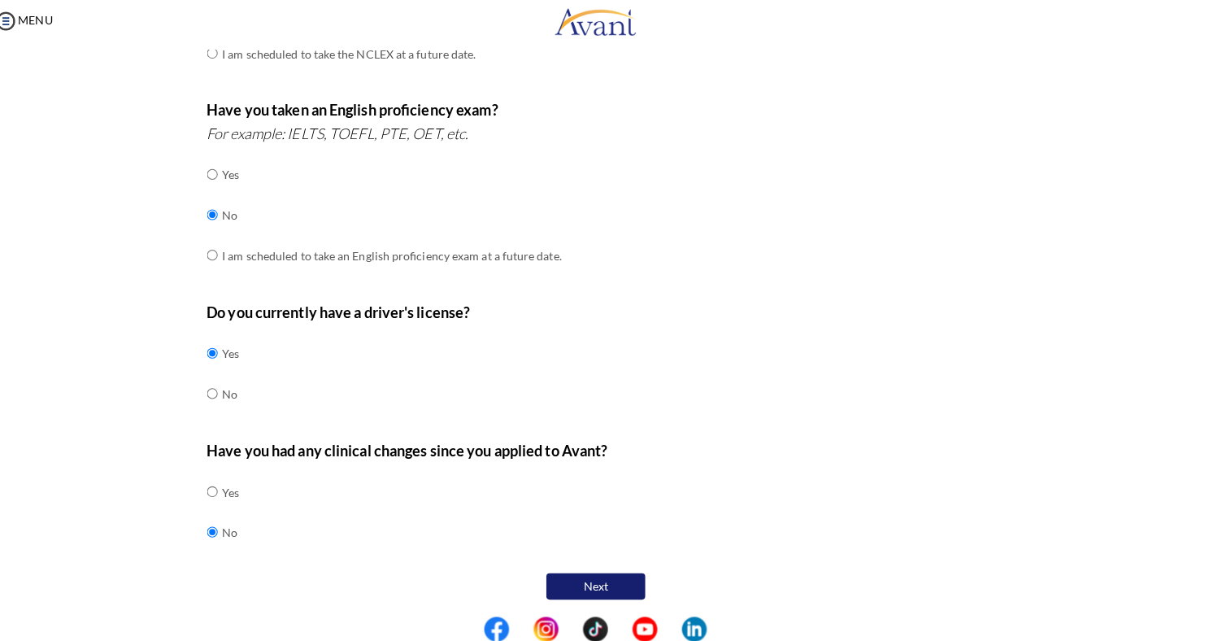
click at [608, 589] on button "Next" at bounding box center [603, 586] width 98 height 26
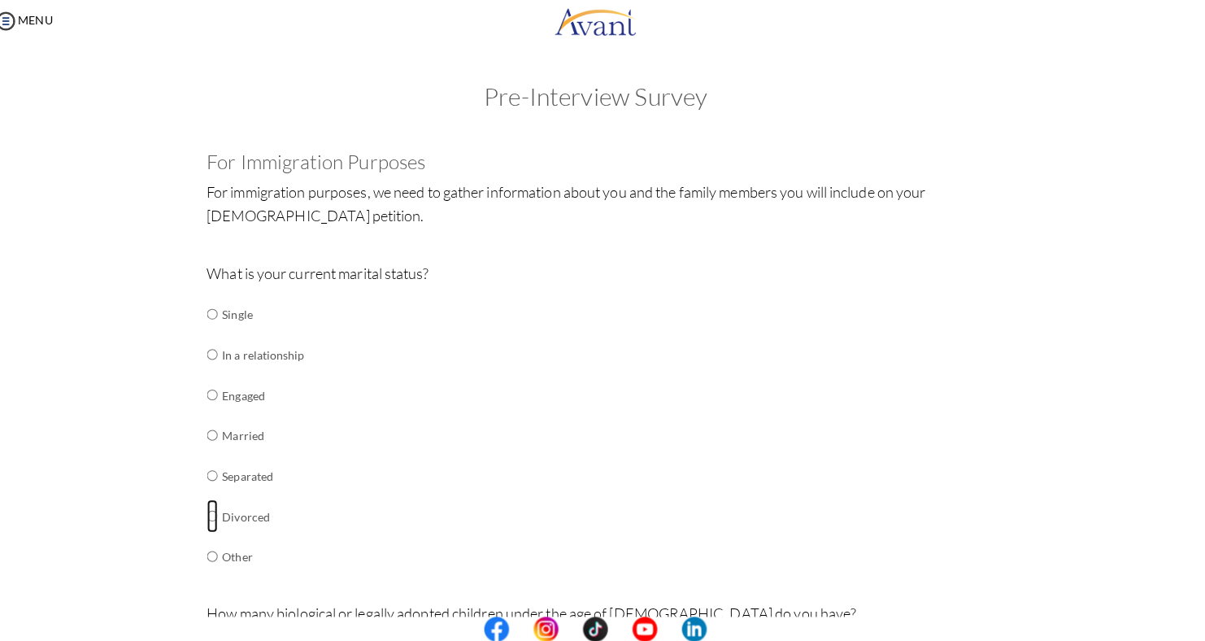
click at [219, 517] on input "radio" at bounding box center [224, 517] width 11 height 33
radio input "true"
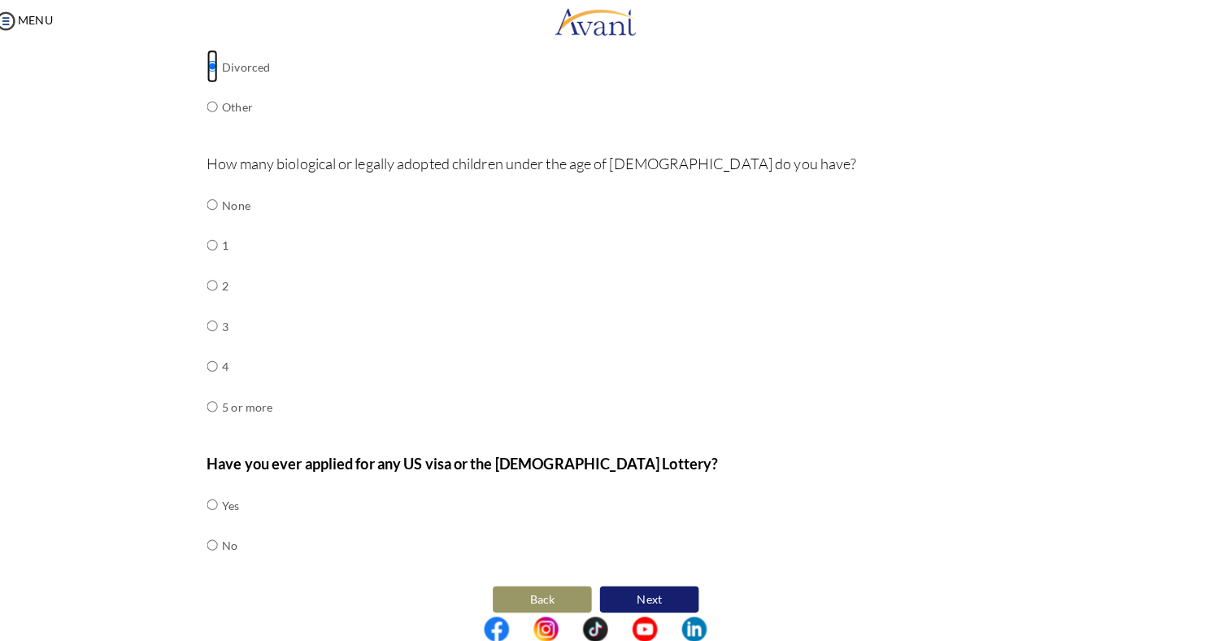
scroll to position [458, 0]
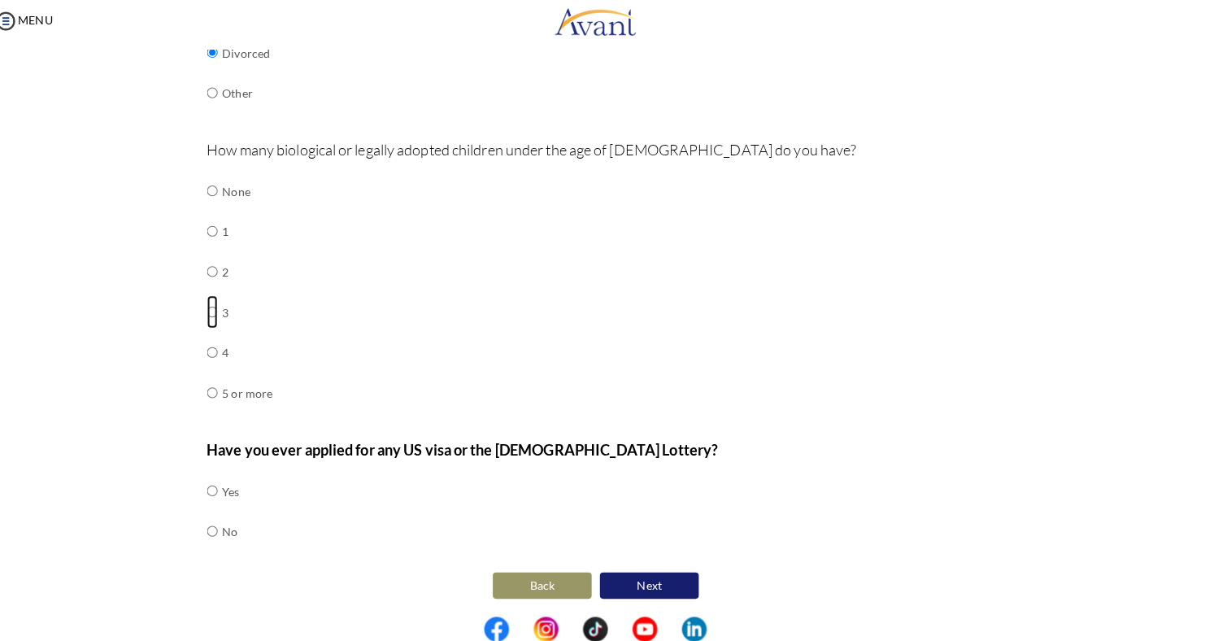
click at [219, 318] on input "radio" at bounding box center [224, 315] width 11 height 33
radio input "true"
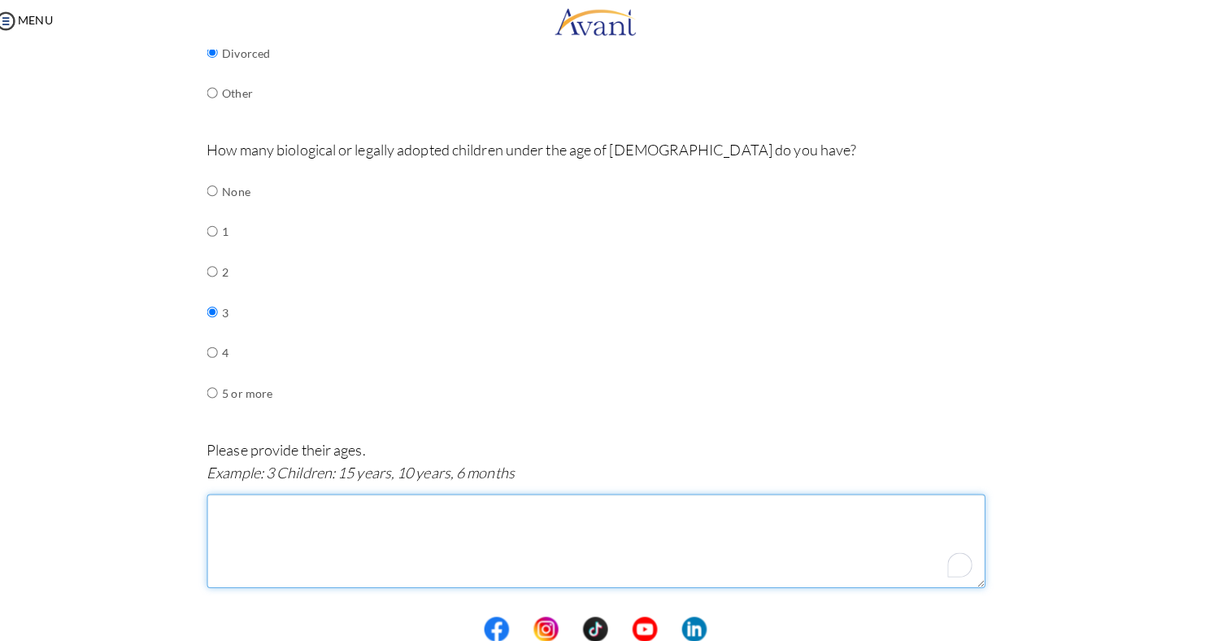
click at [290, 503] on textarea "To enrich screen reader interactions, please activate Accessibility in Grammarl…" at bounding box center [603, 541] width 769 height 93
click at [220, 508] on textarea "12 years, 15 years, 18 years" at bounding box center [603, 541] width 769 height 93
click at [291, 504] on textarea "3 Children: 12 years, 15 years, 18 years" at bounding box center [603, 541] width 769 height 93
click at [385, 508] on textarea "3 Children: 18 years, 15 years, 18 years" at bounding box center [603, 541] width 769 height 93
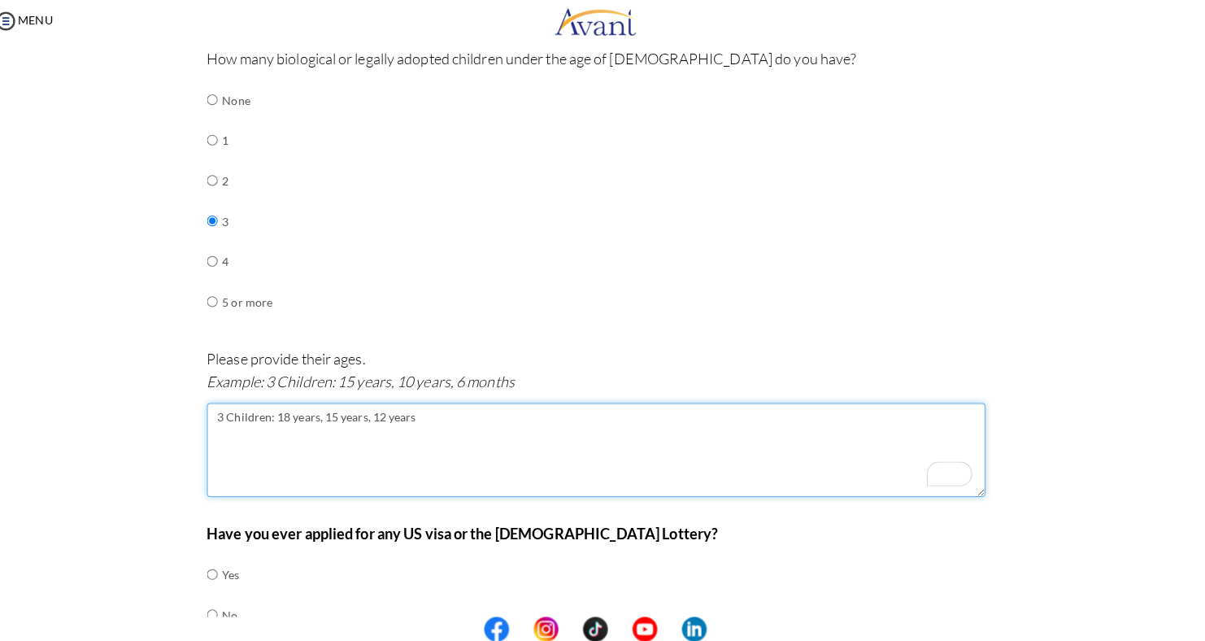
scroll to position [629, 0]
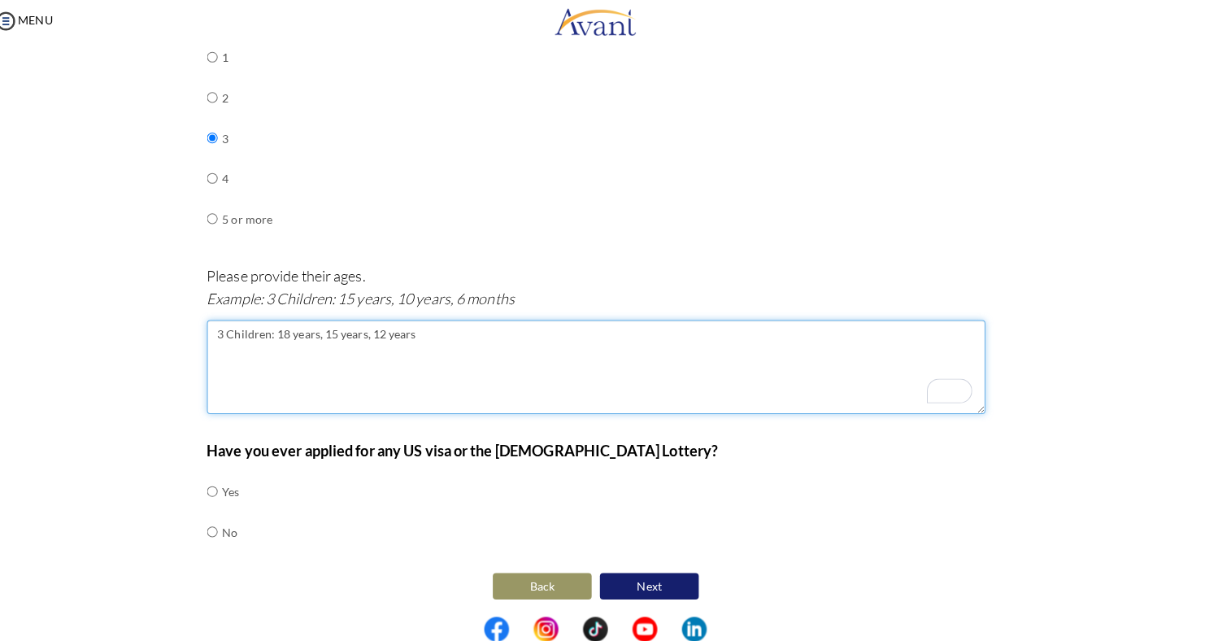
type textarea "3 Children: 18 years, 15 years, 12 years"
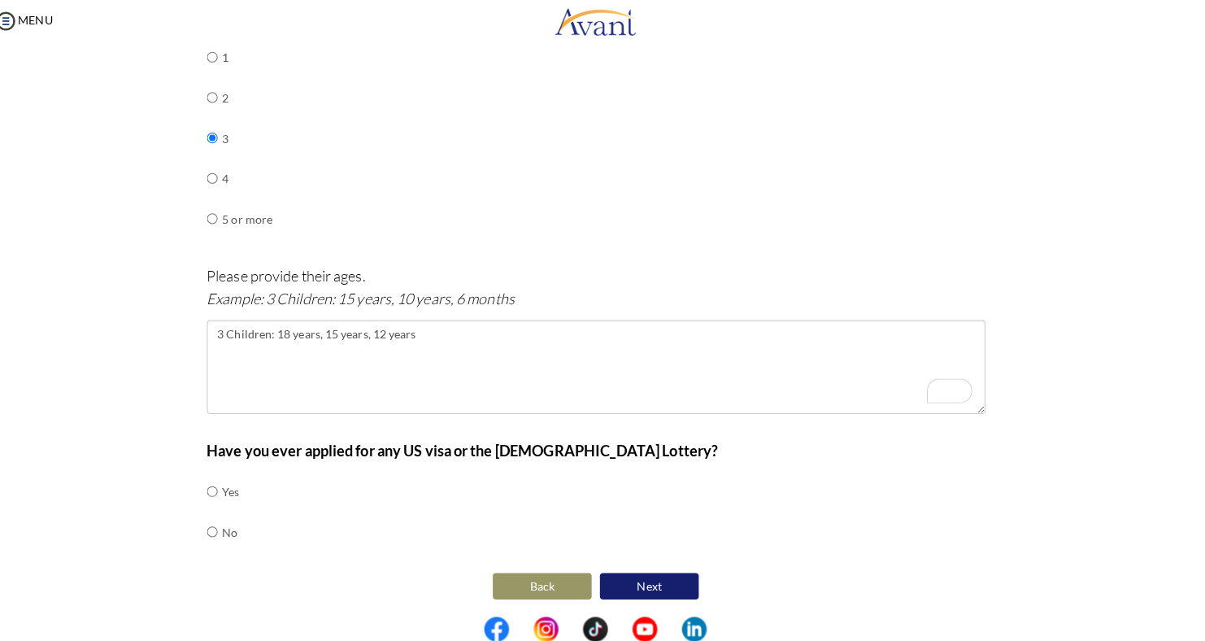
click at [412, 121] on div "How many biological or legally adopted children under the age of [DEMOGRAPHIC_D…" at bounding box center [603, 116] width 769 height 288
click at [407, 127] on div "How many biological or legally adopted children under the age of [DEMOGRAPHIC_D…" at bounding box center [603, 116] width 769 height 288
click at [219, 490] on input "radio" at bounding box center [224, 493] width 11 height 33
radio input "true"
click at [646, 580] on button "Next" at bounding box center [656, 586] width 98 height 26
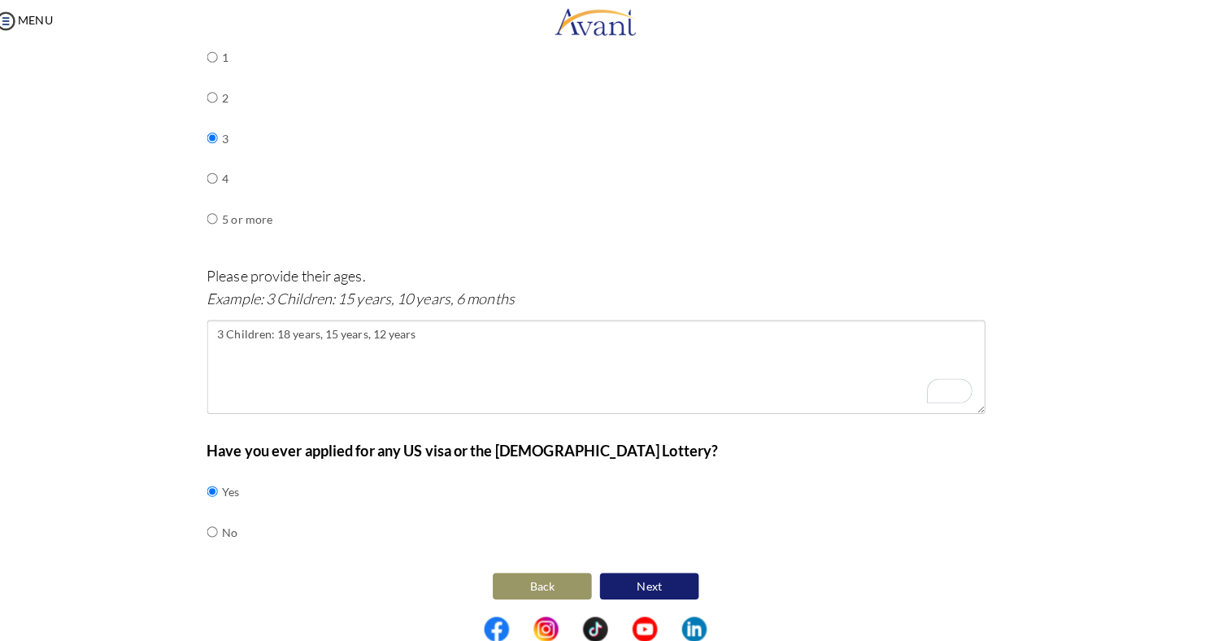
scroll to position [33, 0]
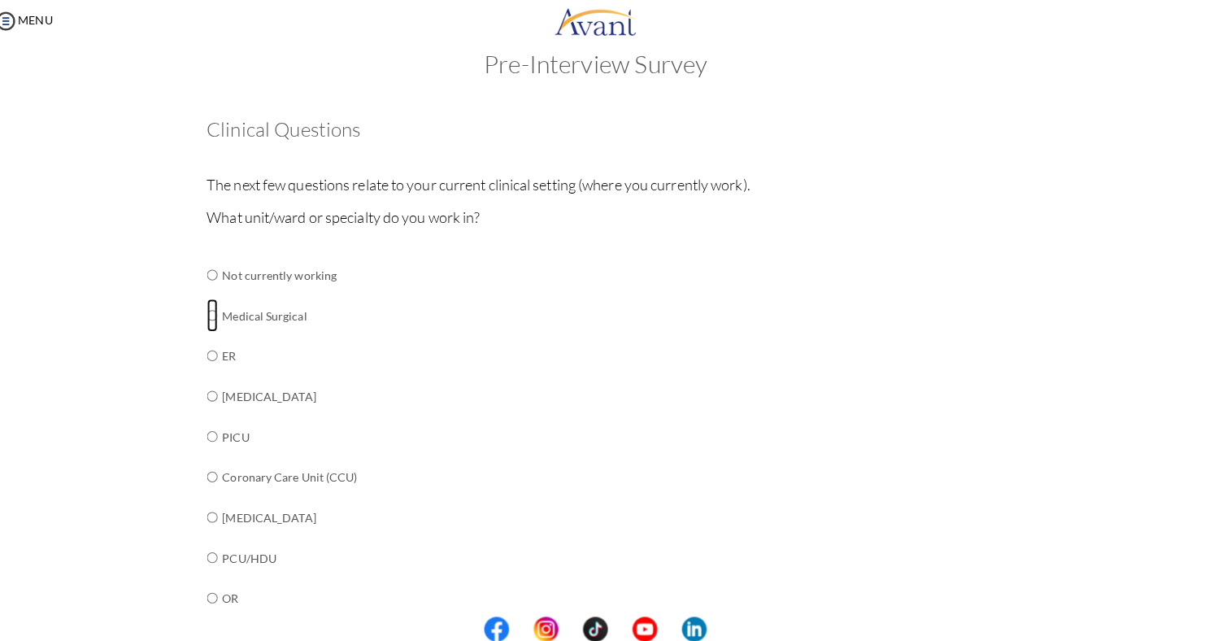
click at [219, 318] on input "radio" at bounding box center [224, 319] width 11 height 33
radio input "true"
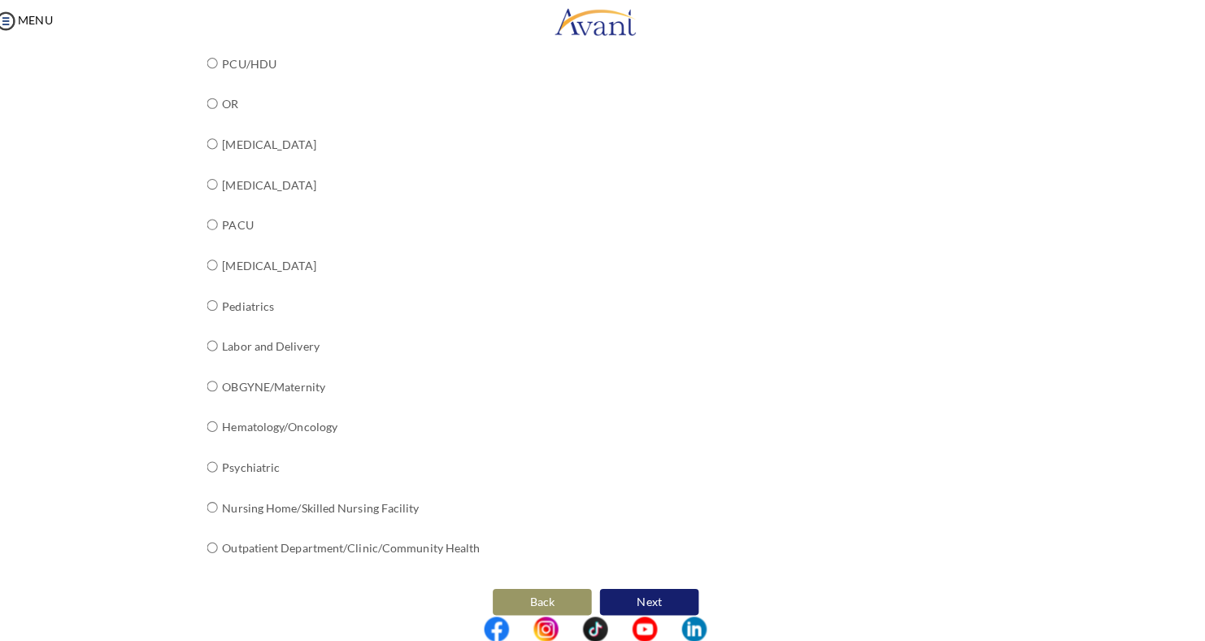
scroll to position [536, 0]
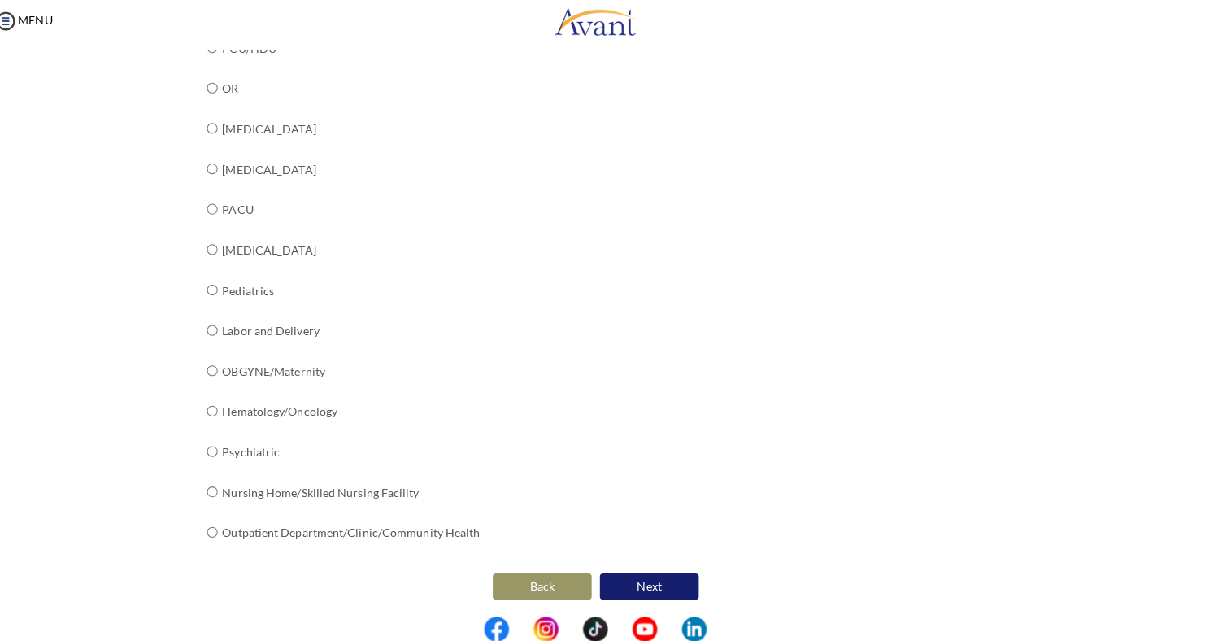
click at [685, 581] on button "Next" at bounding box center [656, 586] width 98 height 26
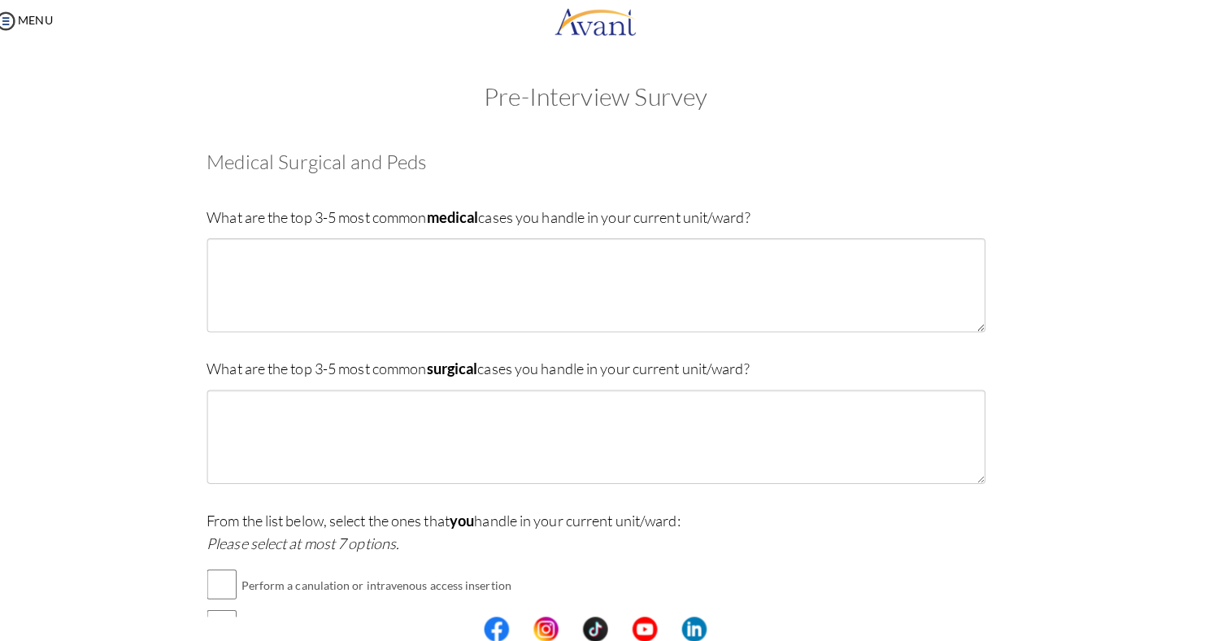
scroll to position [0, 0]
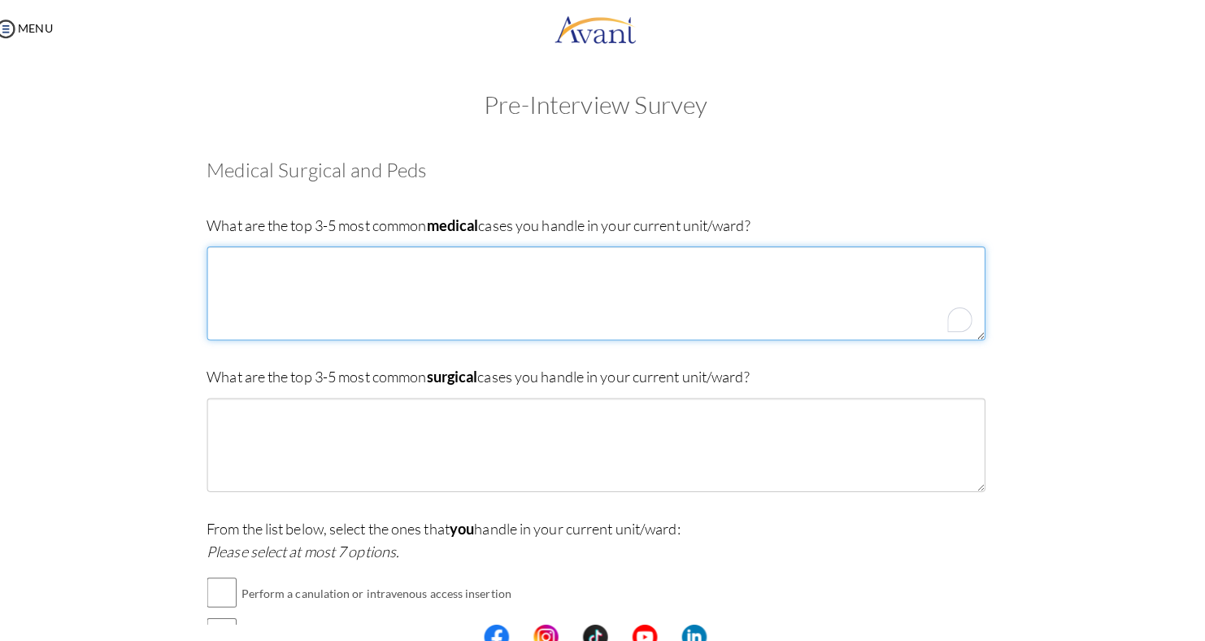
click at [303, 290] on textarea "To enrich screen reader interactions, please activate Accessibility in Grammarl…" at bounding box center [603, 289] width 769 height 93
type textarea "8"
click at [257, 252] on textarea "* diebetis Mellitus" at bounding box center [603, 289] width 769 height 93
click at [330, 260] on textarea "* [MEDICAL_DATA] Mellitus" at bounding box center [603, 289] width 769 height 93
type textarea "* [MEDICAL_DATA] Mellitus * End [MEDICAL_DATA] * HBSS *[MEDICAL_DATA] *"
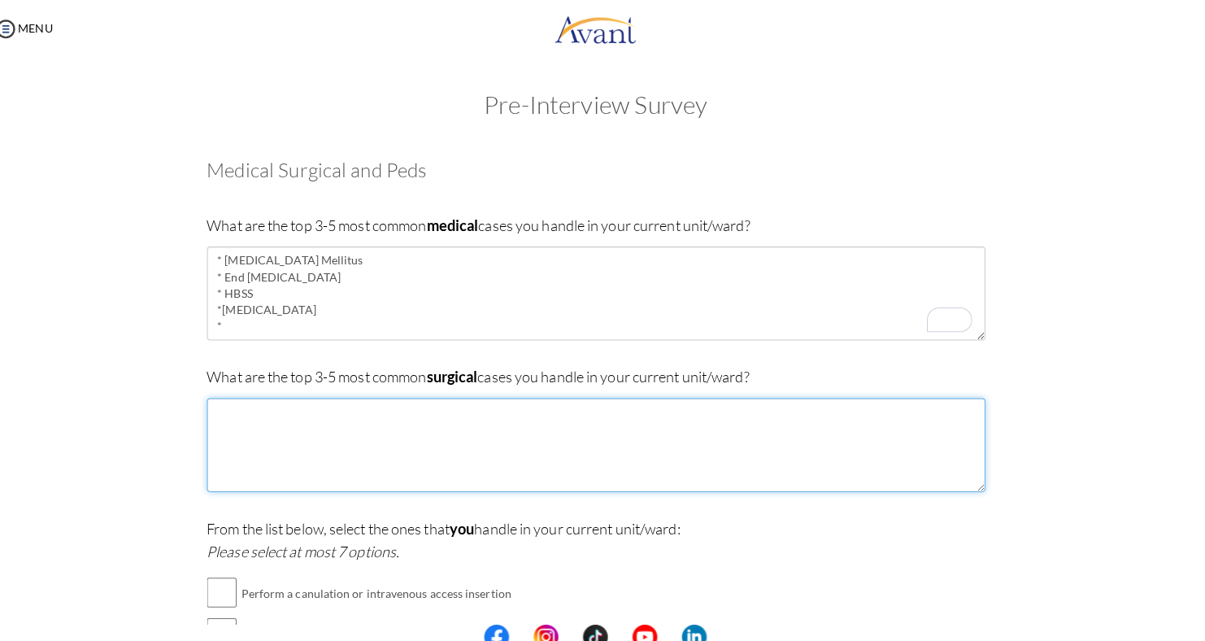
click at [329, 461] on textarea at bounding box center [603, 439] width 769 height 93
click at [329, 461] on textarea "To enrich screen reader interactions, please activate Accessibility in Grammarl…" at bounding box center [603, 439] width 769 height 93
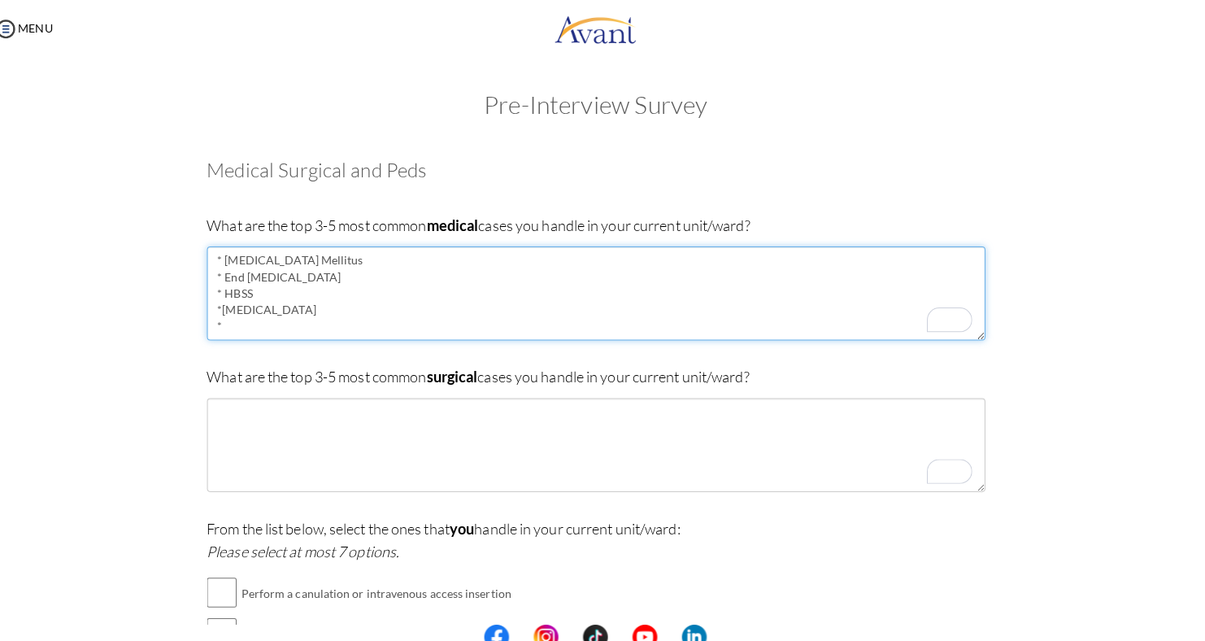
click at [259, 318] on textarea "* [MEDICAL_DATA] Mellitus * End [MEDICAL_DATA] * HBSS *[MEDICAL_DATA] *" at bounding box center [603, 289] width 769 height 93
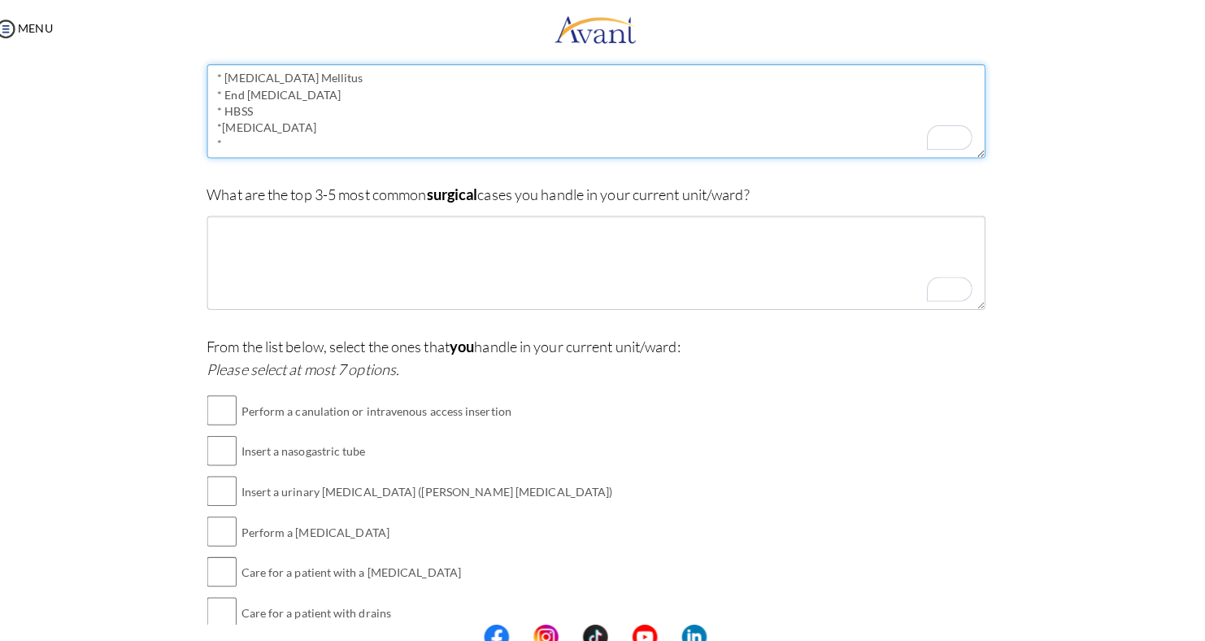
scroll to position [210, 0]
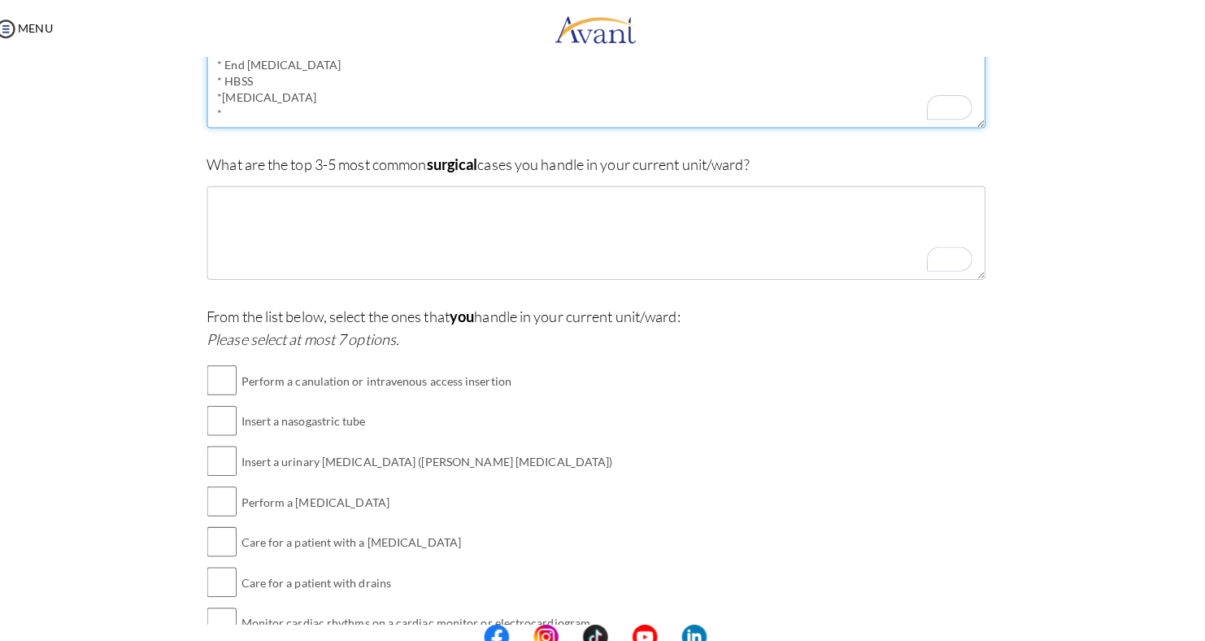
click at [846, 86] on textarea "* [MEDICAL_DATA] Mellitus * End [MEDICAL_DATA] * HBSS *[MEDICAL_DATA] *" at bounding box center [603, 79] width 769 height 93
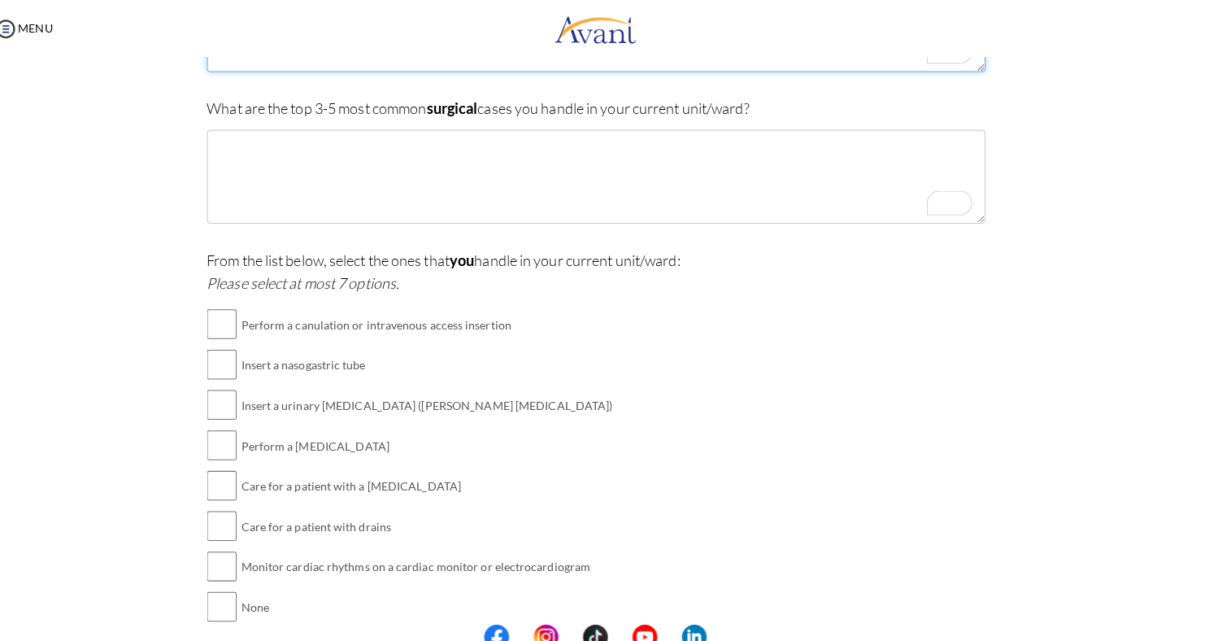
scroll to position [332, 0]
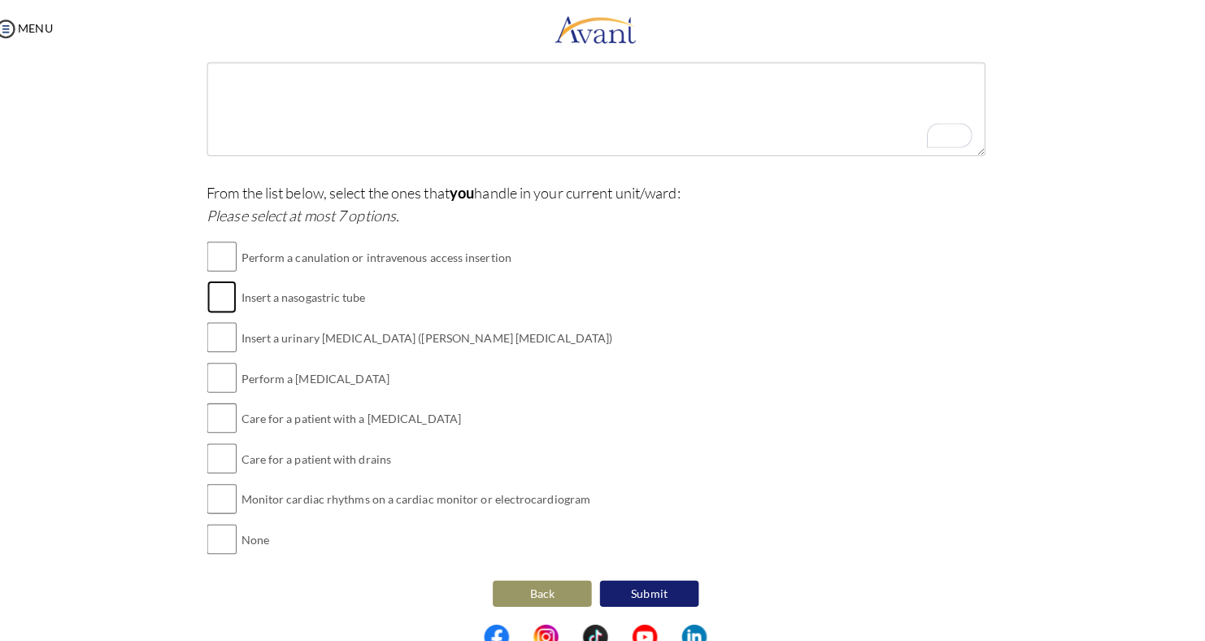
click at [226, 289] on input "checkbox" at bounding box center [233, 293] width 29 height 33
checkbox input "true"
click at [230, 333] on input "checkbox" at bounding box center [233, 332] width 29 height 33
checkbox input "true"
click at [226, 377] on input "checkbox" at bounding box center [233, 372] width 29 height 33
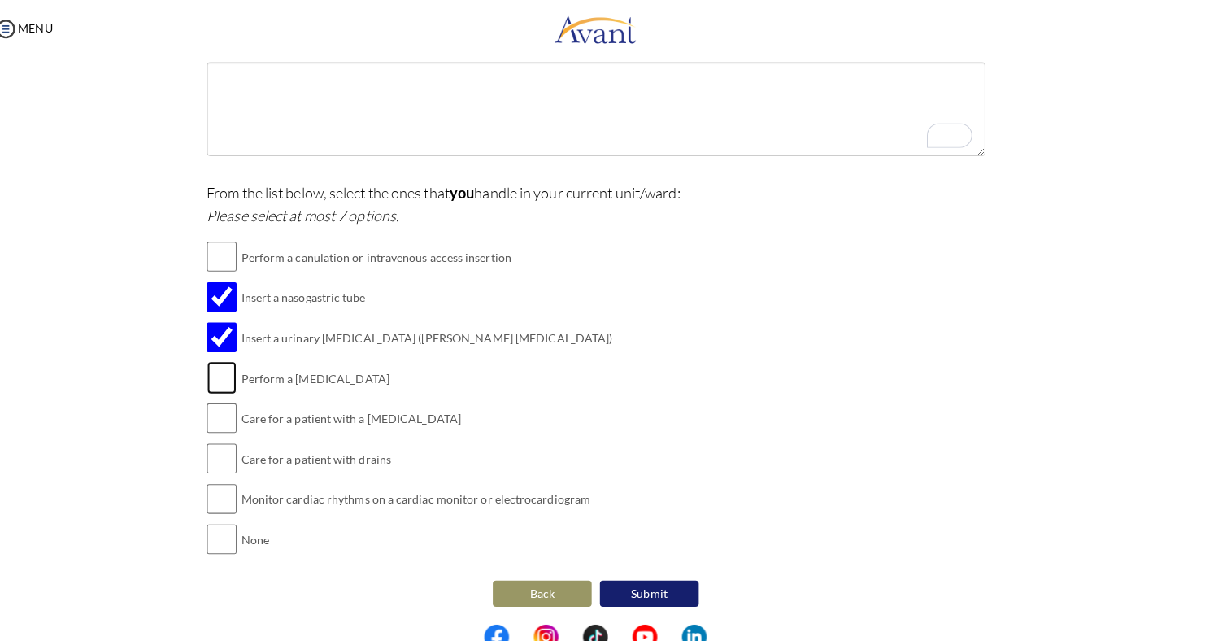
checkbox input "true"
click at [224, 408] on input "checkbox" at bounding box center [233, 412] width 29 height 33
checkbox input "true"
click at [223, 451] on input "checkbox" at bounding box center [233, 452] width 29 height 33
checkbox input "true"
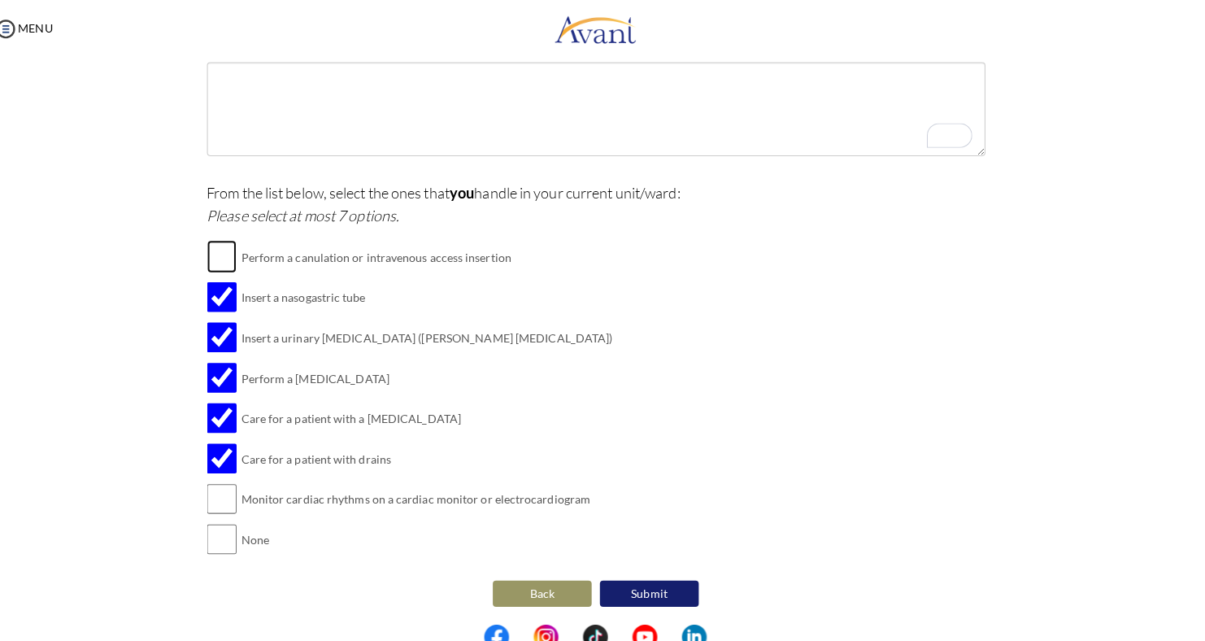
click at [225, 255] on input "checkbox" at bounding box center [233, 253] width 29 height 33
checkbox input "true"
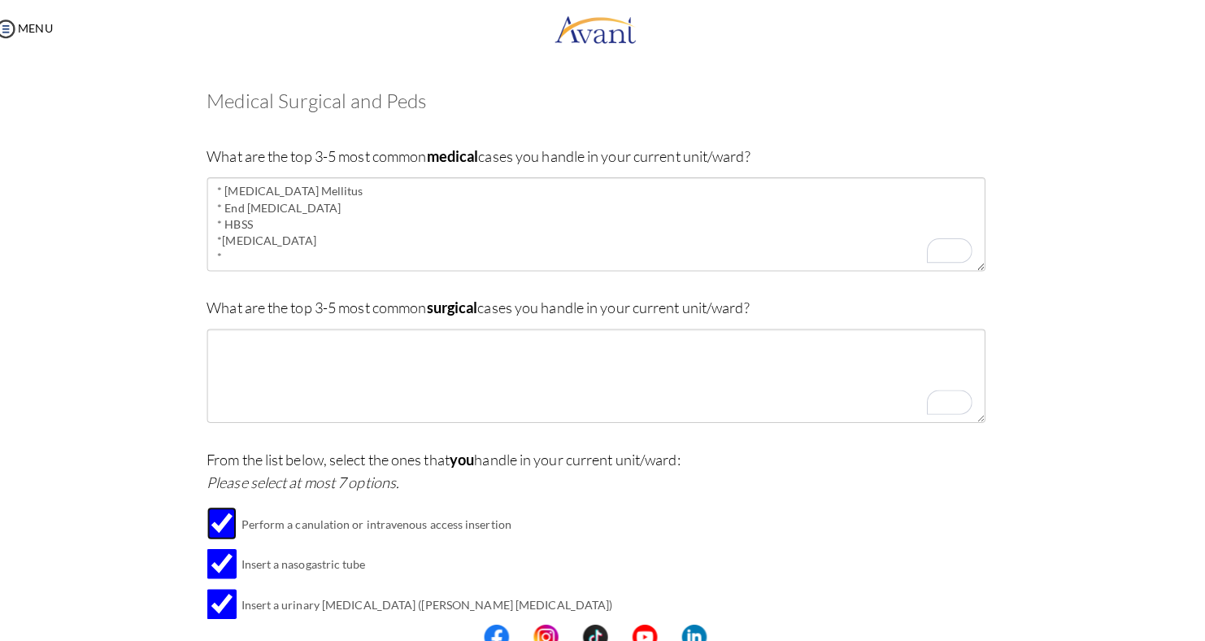
scroll to position [65, 0]
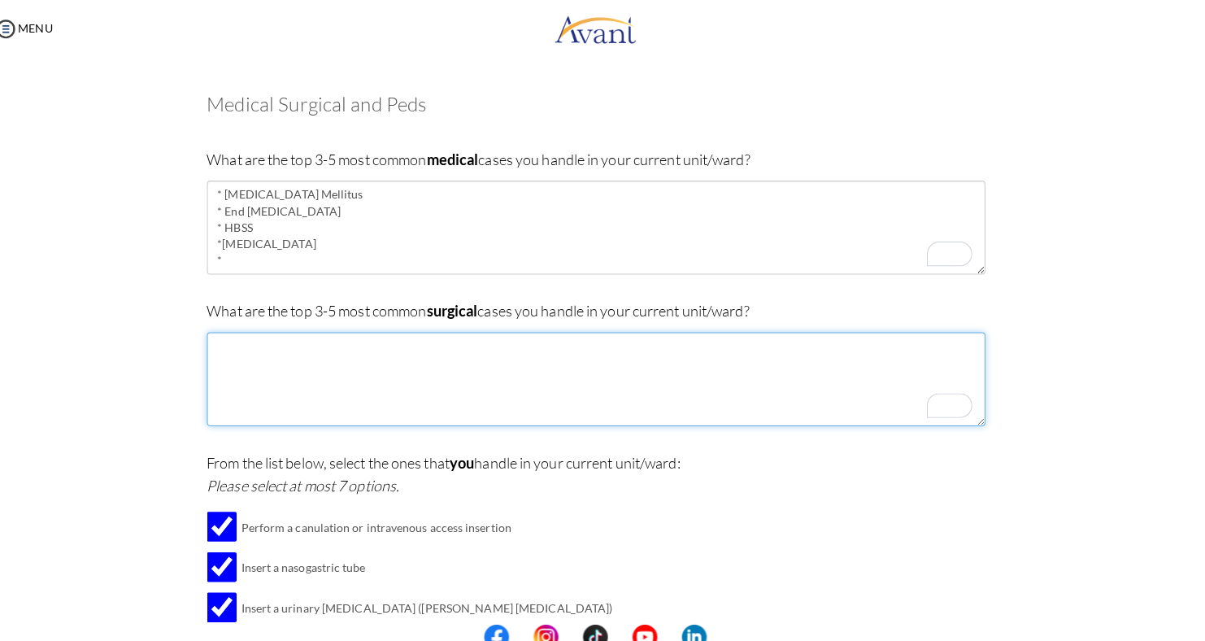
click at [232, 351] on textarea "To enrich screen reader interactions, please activate Accessibility in Grammarl…" at bounding box center [603, 374] width 769 height 93
click at [277, 345] on textarea "* Appendicsitis *" at bounding box center [603, 374] width 769 height 93
click at [245, 365] on textarea "* Appendicsitis *" at bounding box center [603, 374] width 769 height 93
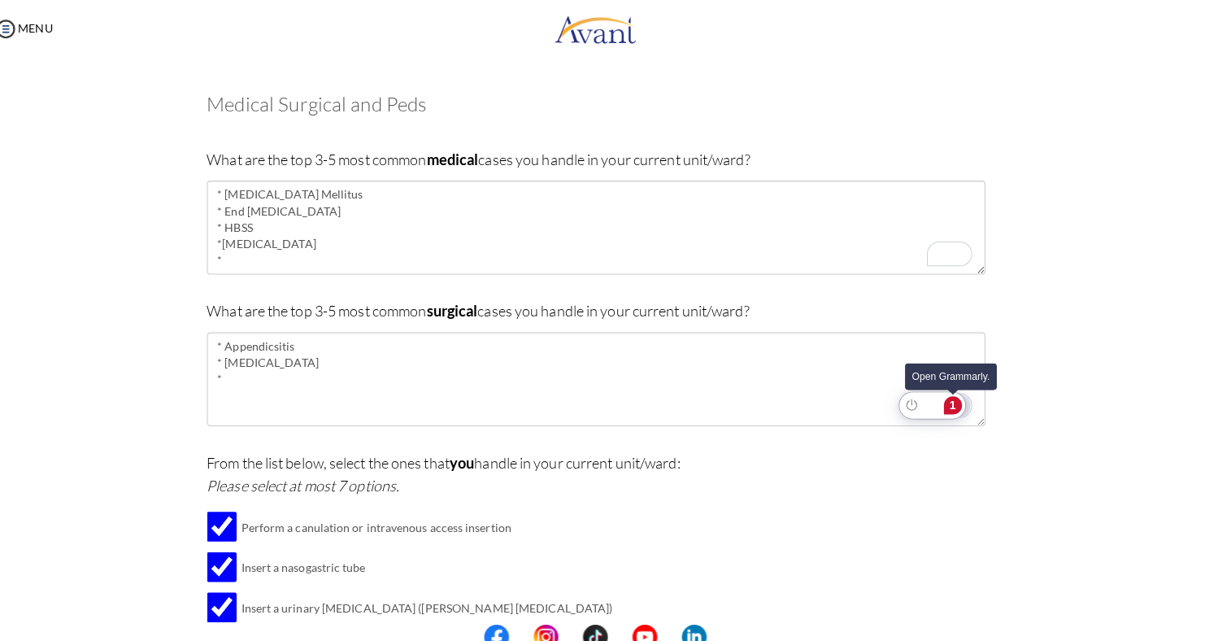
click at [958, 400] on div "1" at bounding box center [956, 400] width 18 height 18
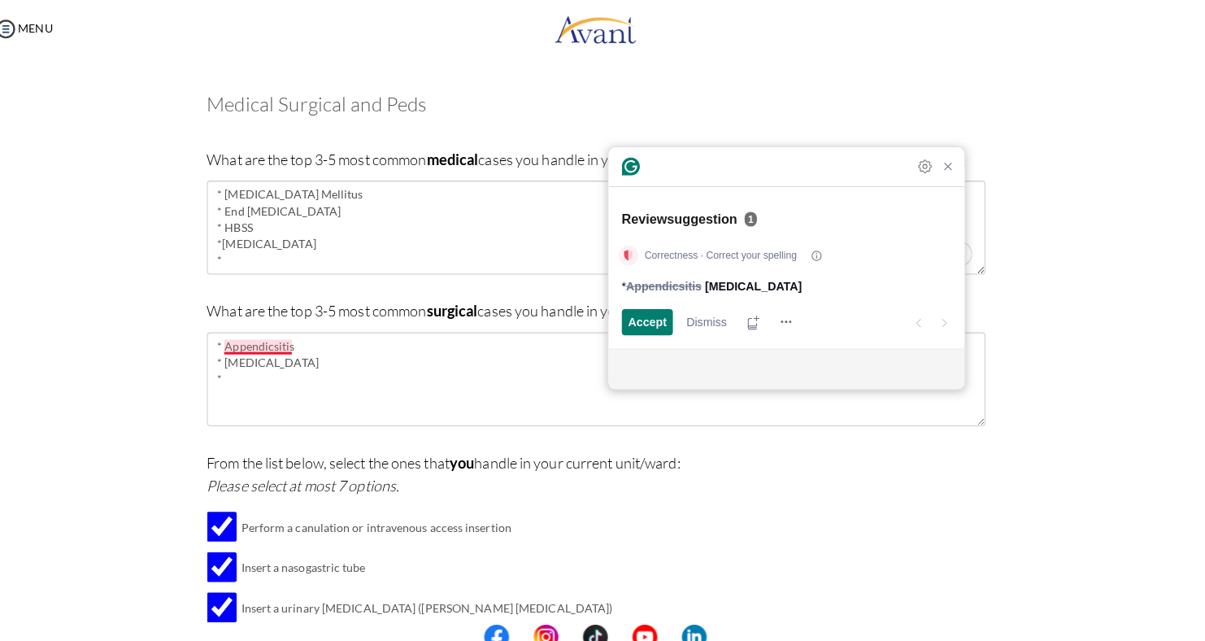
click at [760, 284] on strong "[MEDICAL_DATA]" at bounding box center [759, 282] width 96 height 17
click at [635, 316] on span "Accept" at bounding box center [654, 317] width 38 height 17
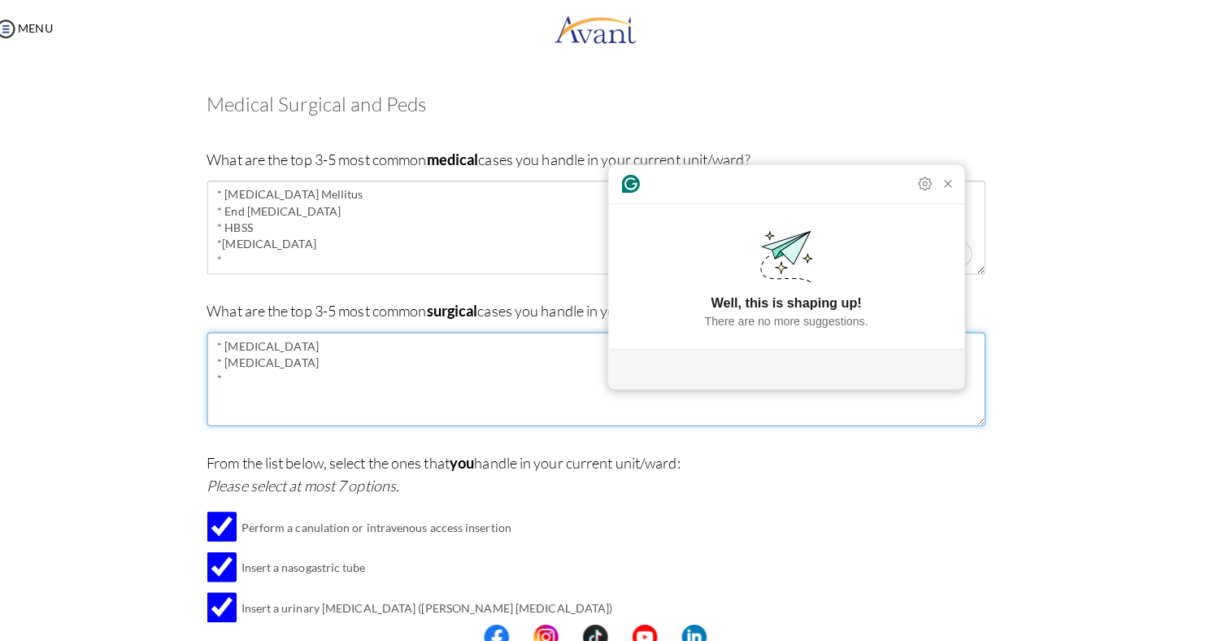
click at [263, 382] on textarea "* [MEDICAL_DATA] * [MEDICAL_DATA] *" at bounding box center [603, 374] width 769 height 93
type textarea "* [MEDICAL_DATA] * [MEDICAL_DATA] *"
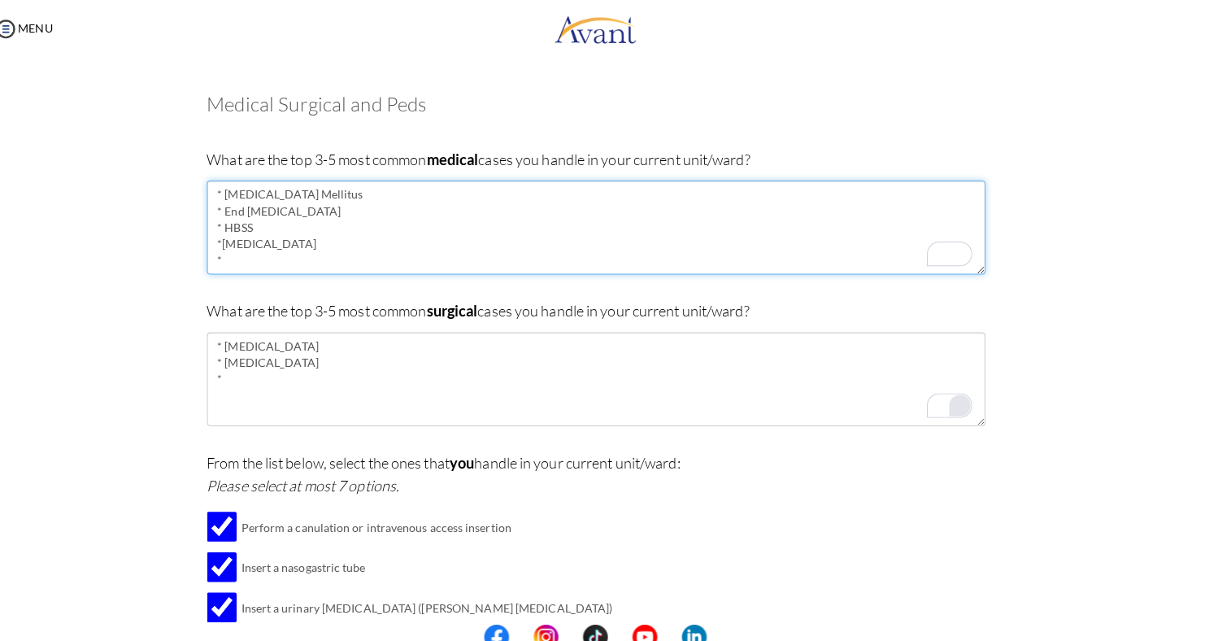
click at [250, 264] on textarea "* [MEDICAL_DATA] Mellitus * End [MEDICAL_DATA] * HBSS *[MEDICAL_DATA] *" at bounding box center [603, 224] width 769 height 93
type textarea "* [MEDICAL_DATA] Mellitus * End [MEDICAL_DATA] * HBSS *[MEDICAL_DATA] * strok"
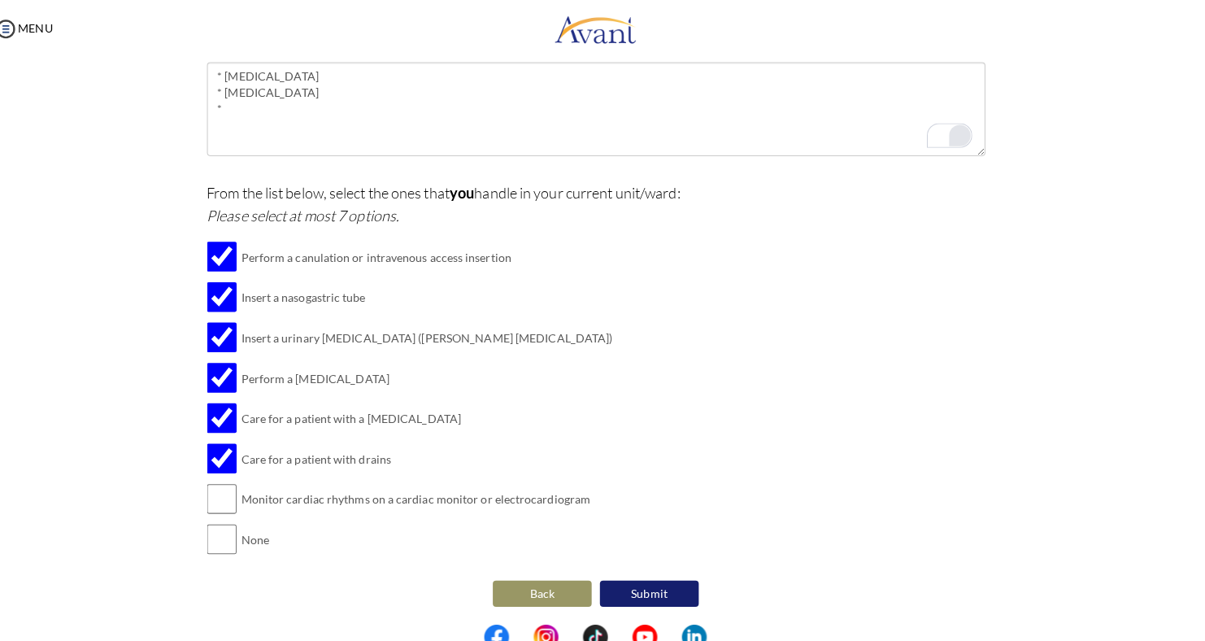
scroll to position [0, 0]
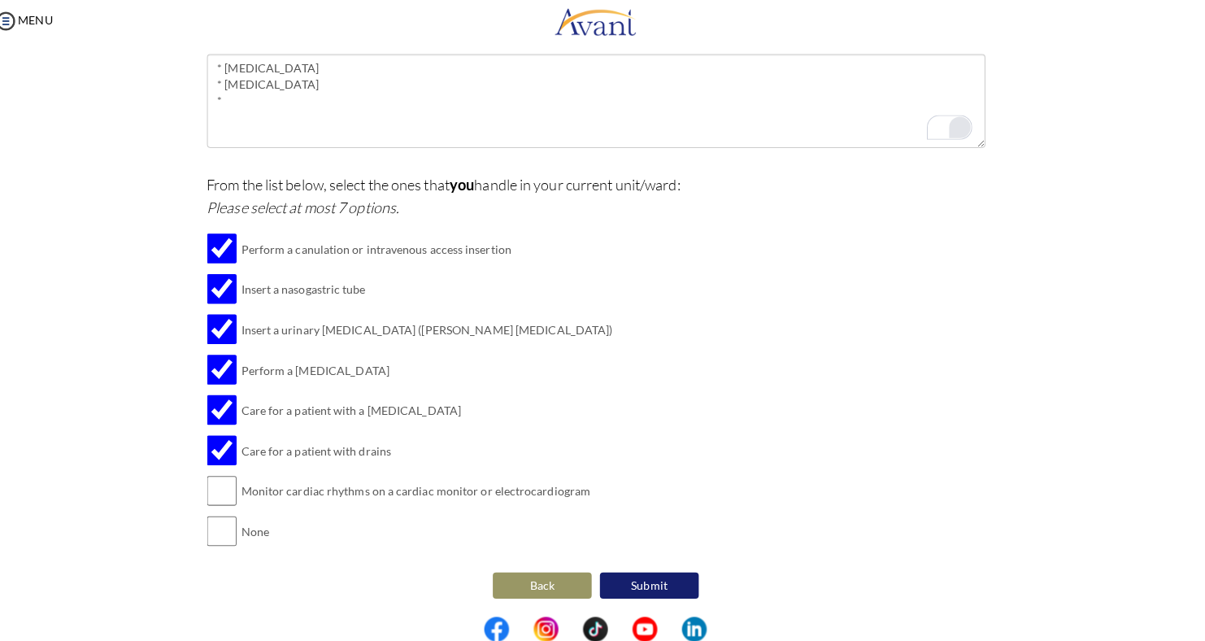
click at [665, 588] on button "Submit" at bounding box center [656, 586] width 98 height 26
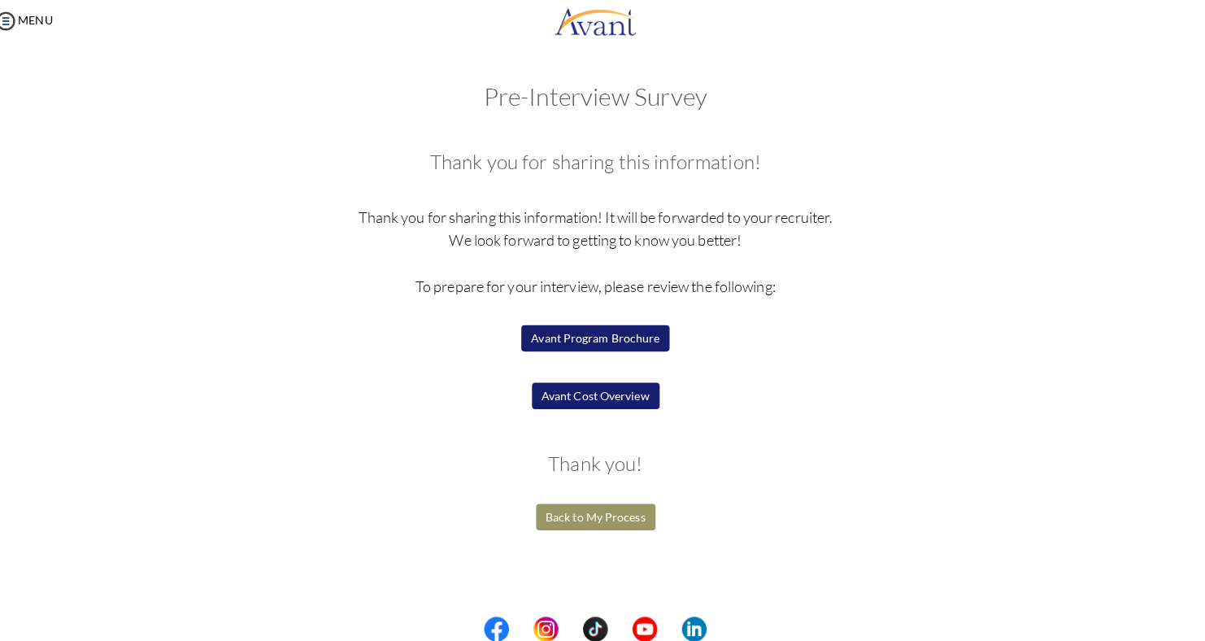
click at [608, 517] on button "Back to My Process" at bounding box center [603, 518] width 118 height 26
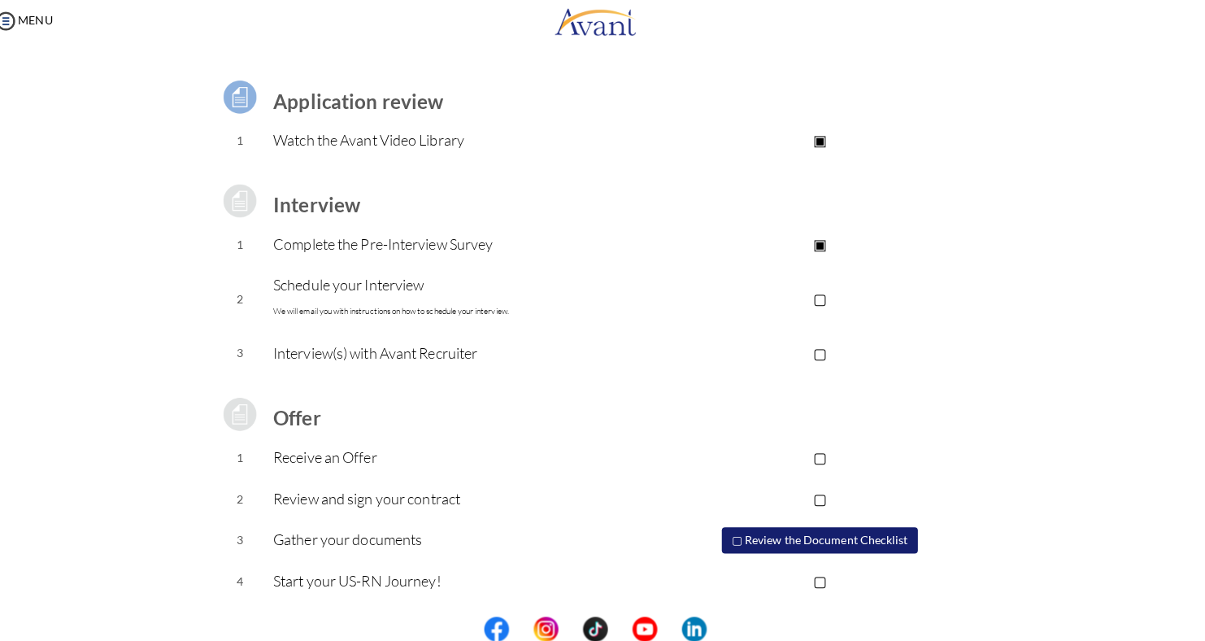
scroll to position [94, 0]
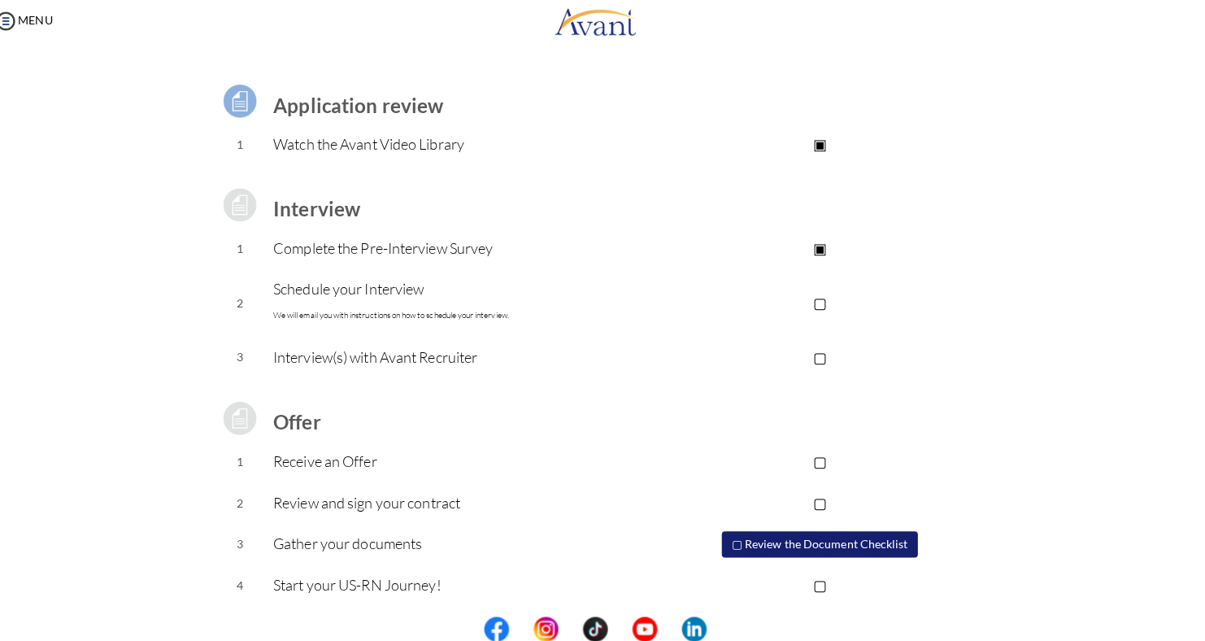
click at [815, 543] on button "▢ Review the Document Checklist" at bounding box center [824, 545] width 194 height 26
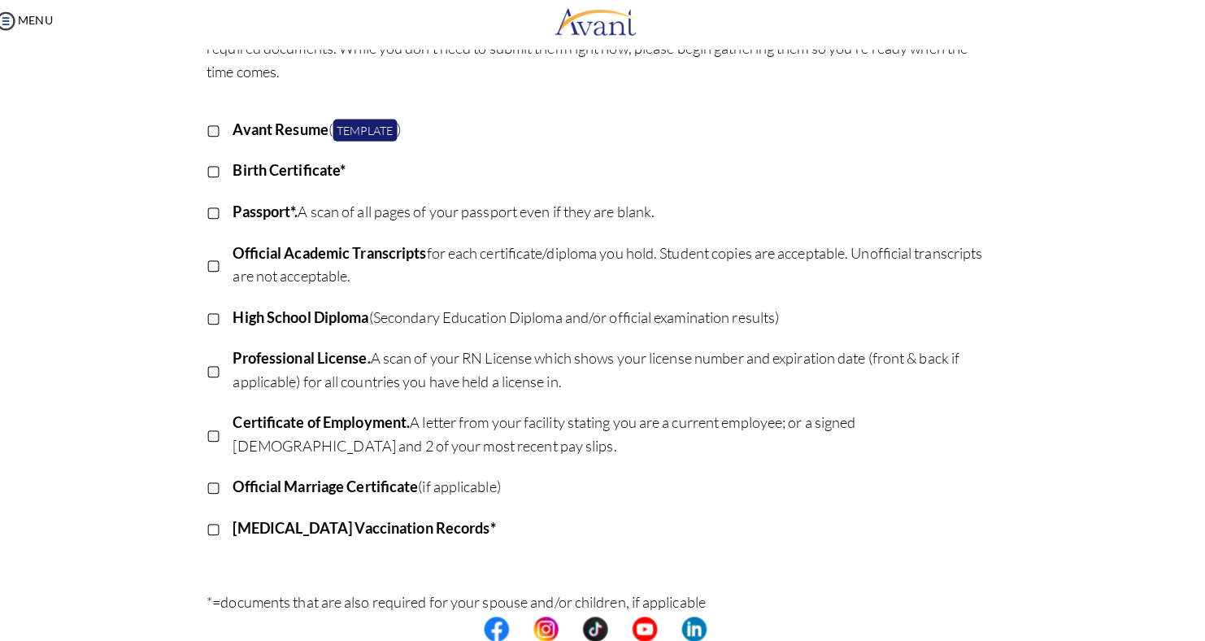
scroll to position [146, 0]
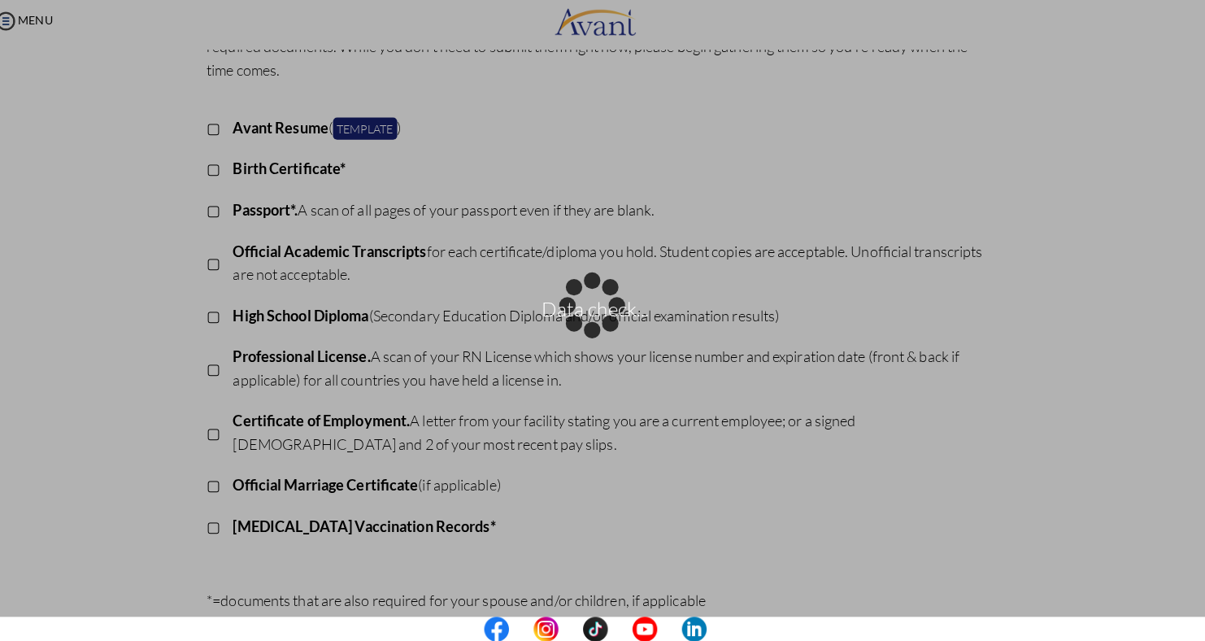
click at [36, 307] on p "Data check..." at bounding box center [602, 320] width 1205 height 39
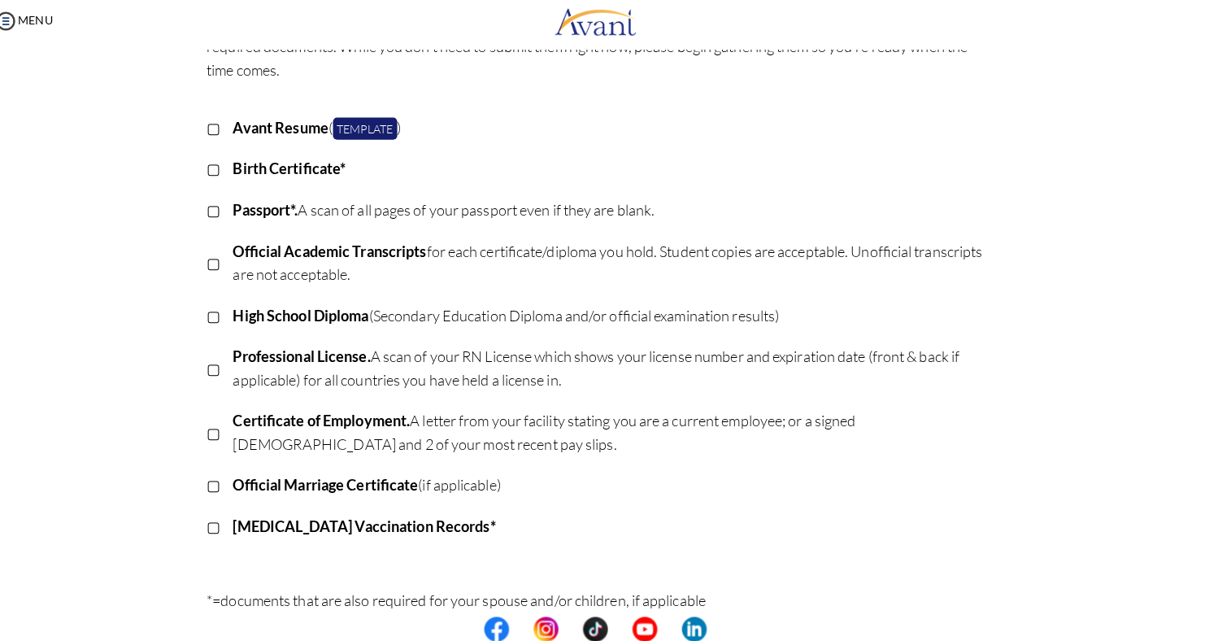
scroll to position [0, 0]
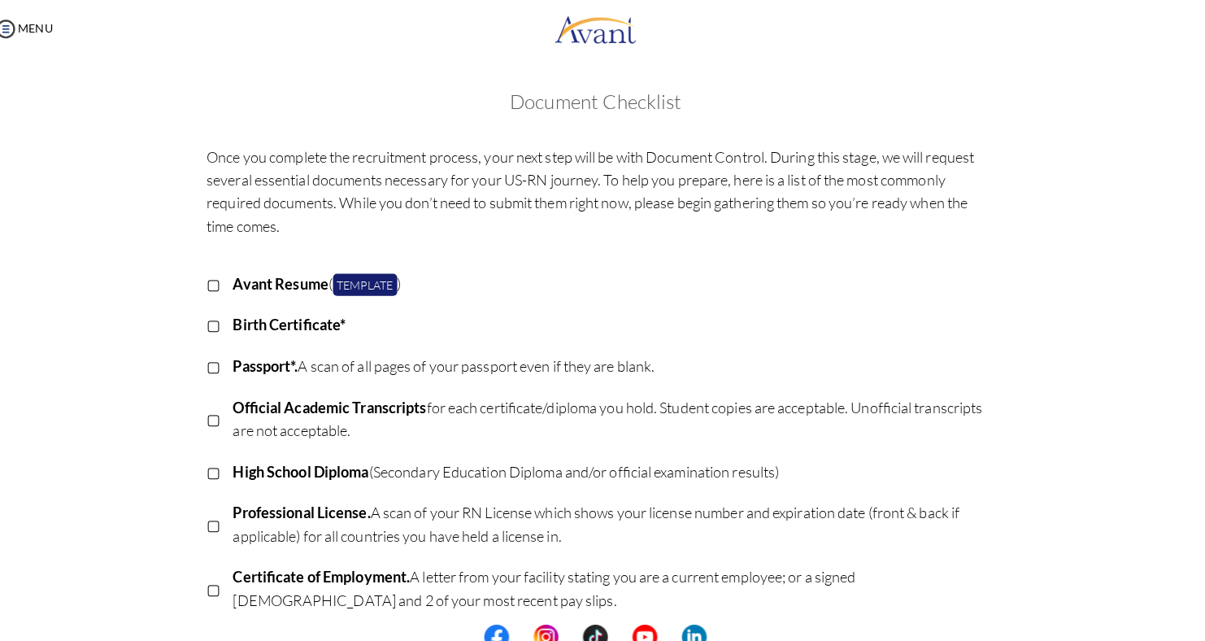
click at [330, 460] on b "High School Diploma" at bounding box center [312, 465] width 134 height 18
click at [85, 92] on h3 "Document Checklist" at bounding box center [602, 99] width 1173 height 21
click at [24, 29] on img at bounding box center [20, 28] width 24 height 24
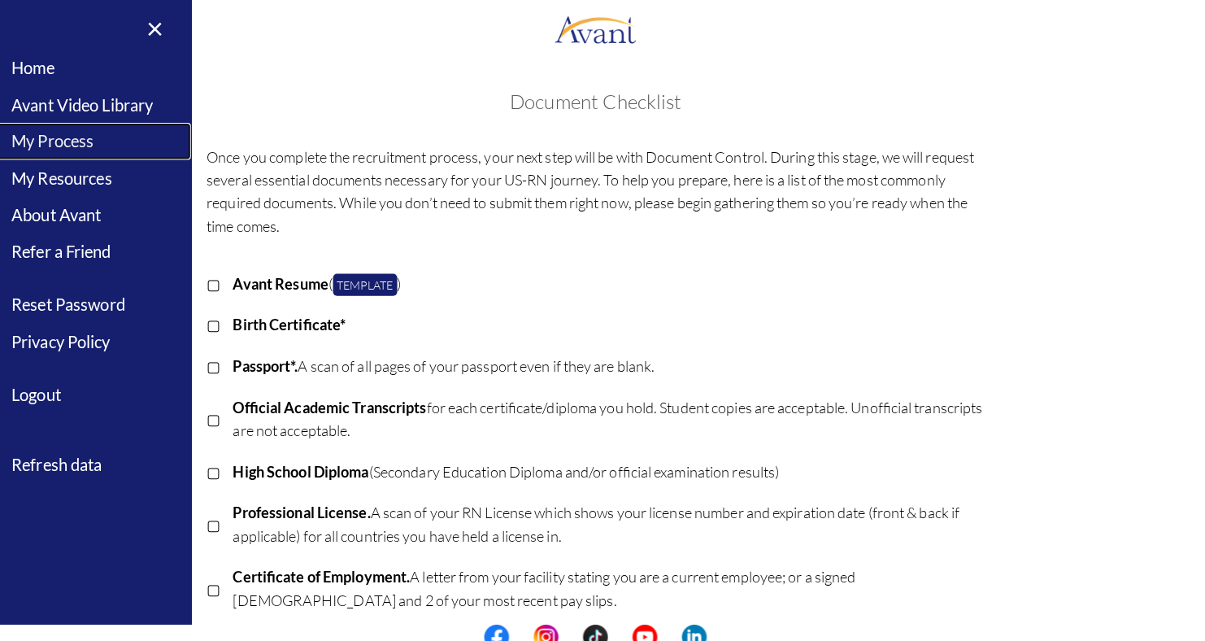
click at [54, 140] on link "My Process" at bounding box center [101, 139] width 203 height 37
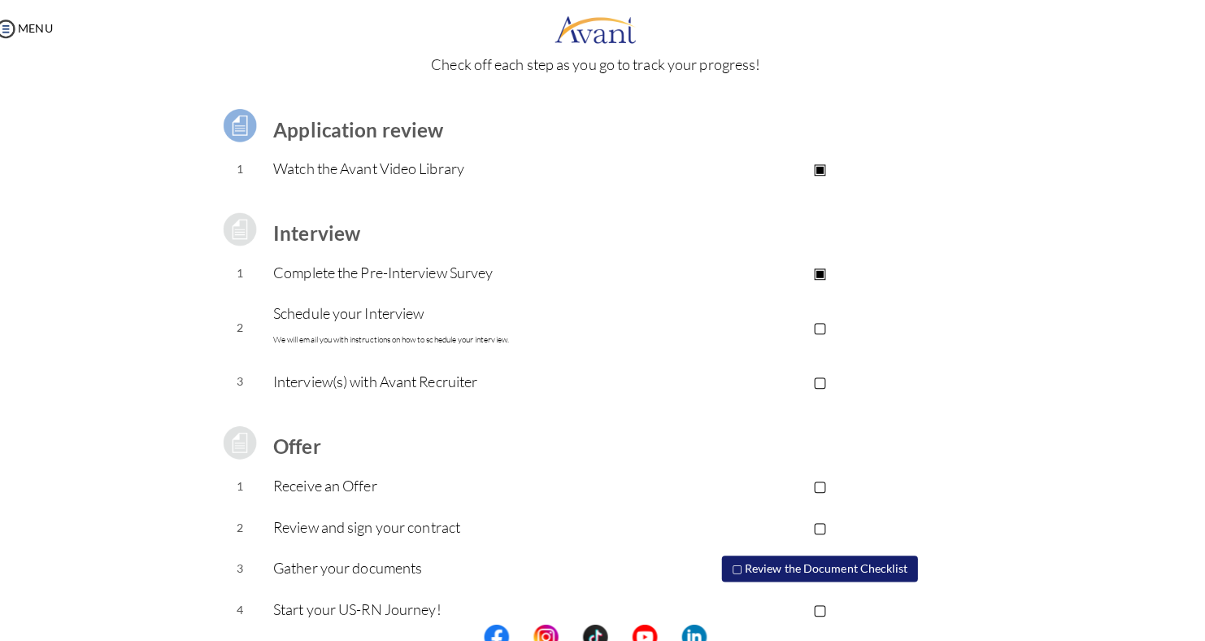
scroll to position [98, 0]
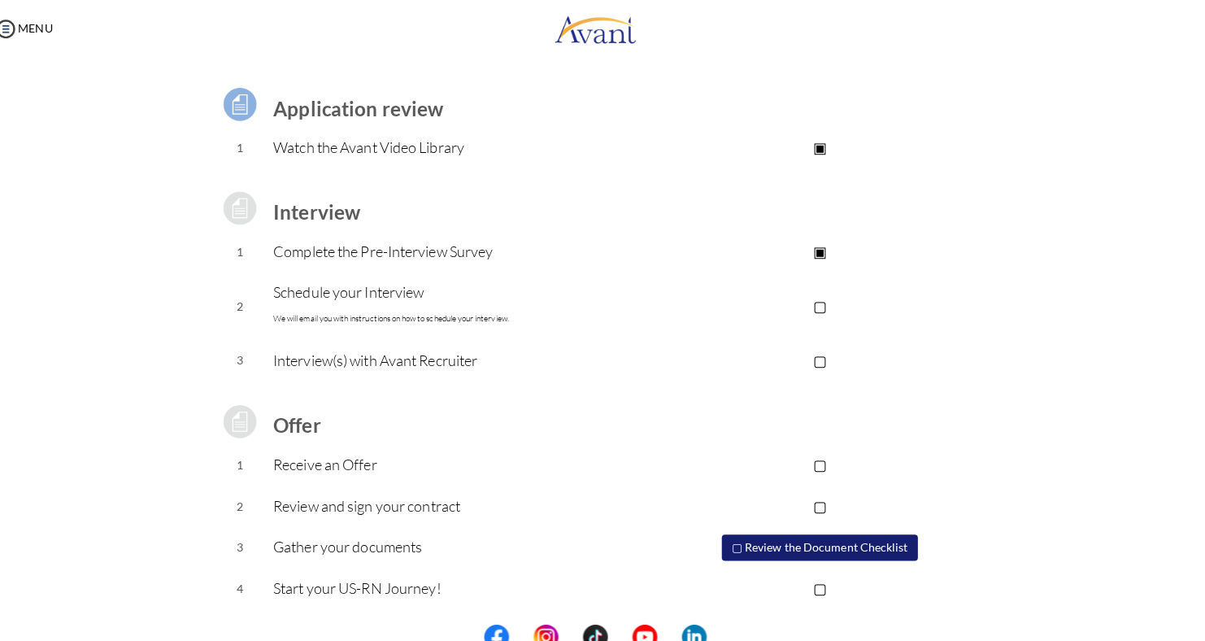
click at [337, 205] on b "Interview" at bounding box center [327, 210] width 86 height 24
click at [245, 202] on img at bounding box center [251, 205] width 41 height 41
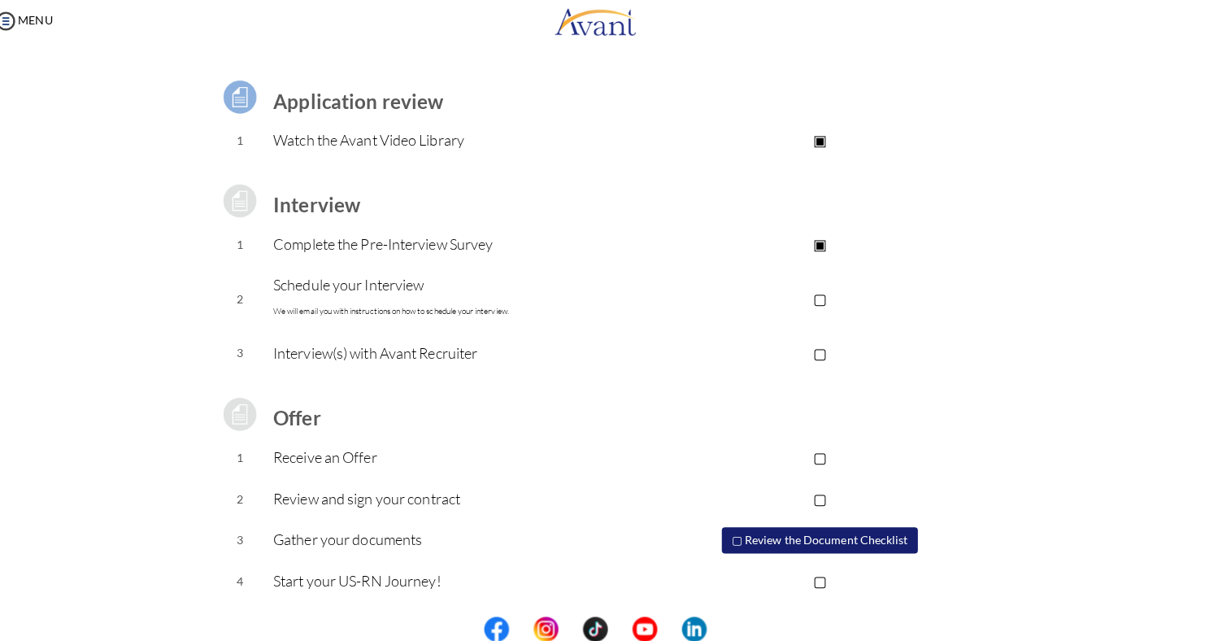
click at [16, 327] on div "Process Overview Check off each step as you go to track your progress! Applicat…" at bounding box center [602, 337] width 1173 height 692
click at [332, 242] on p "Complete the Pre-Interview Survey" at bounding box center [472, 248] width 377 height 23
click at [602, 329] on td "Schedule your Interview We will email you with instructions on how to schedule …" at bounding box center [472, 302] width 377 height 67
click at [603, 321] on p "Schedule your Interview We will email you with instructions on how to schedule …" at bounding box center [472, 301] width 377 height 49
click at [575, 215] on h3 "Interview" at bounding box center [472, 209] width 377 height 21
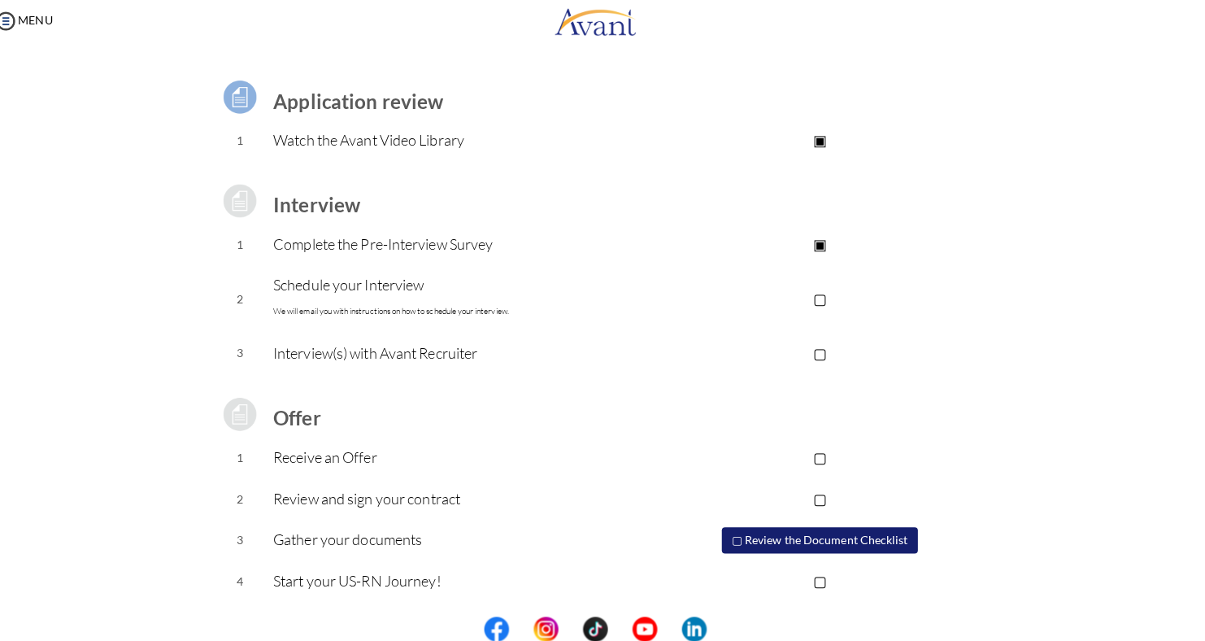
click at [830, 355] on p "▢" at bounding box center [823, 355] width 326 height 23
click at [813, 353] on p "▣" at bounding box center [823, 355] width 326 height 23
click at [0, 0] on div at bounding box center [0, 0] width 0 height 0
click at [884, 540] on button "▢ Review the Document Checklist" at bounding box center [822, 541] width 195 height 28
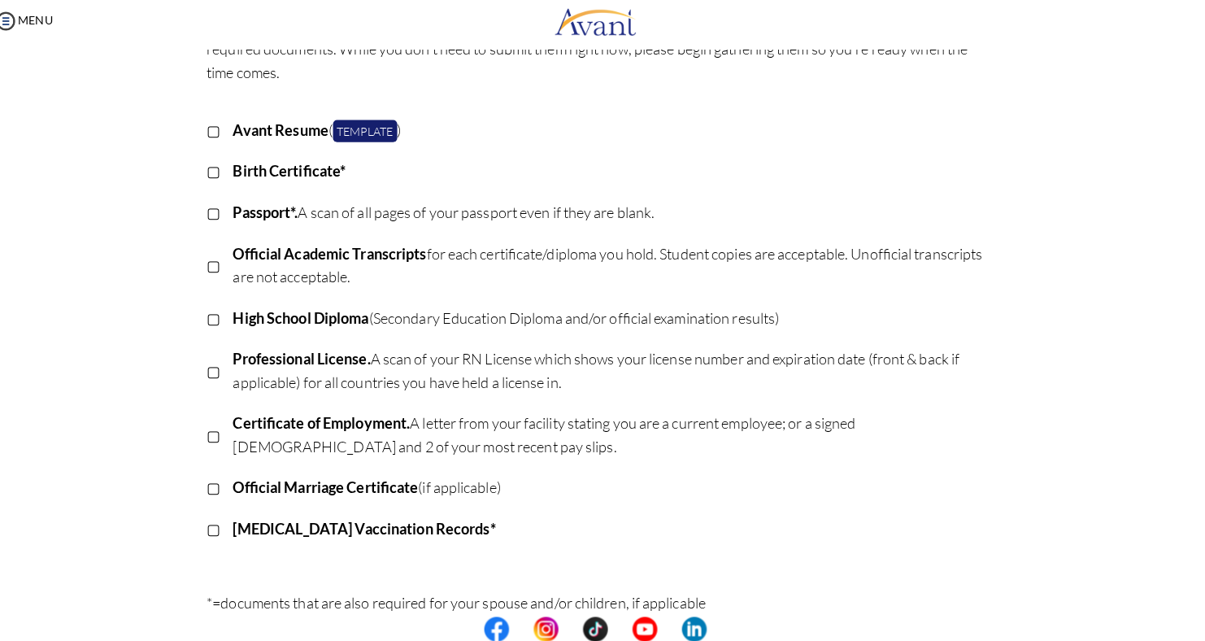
scroll to position [146, 0]
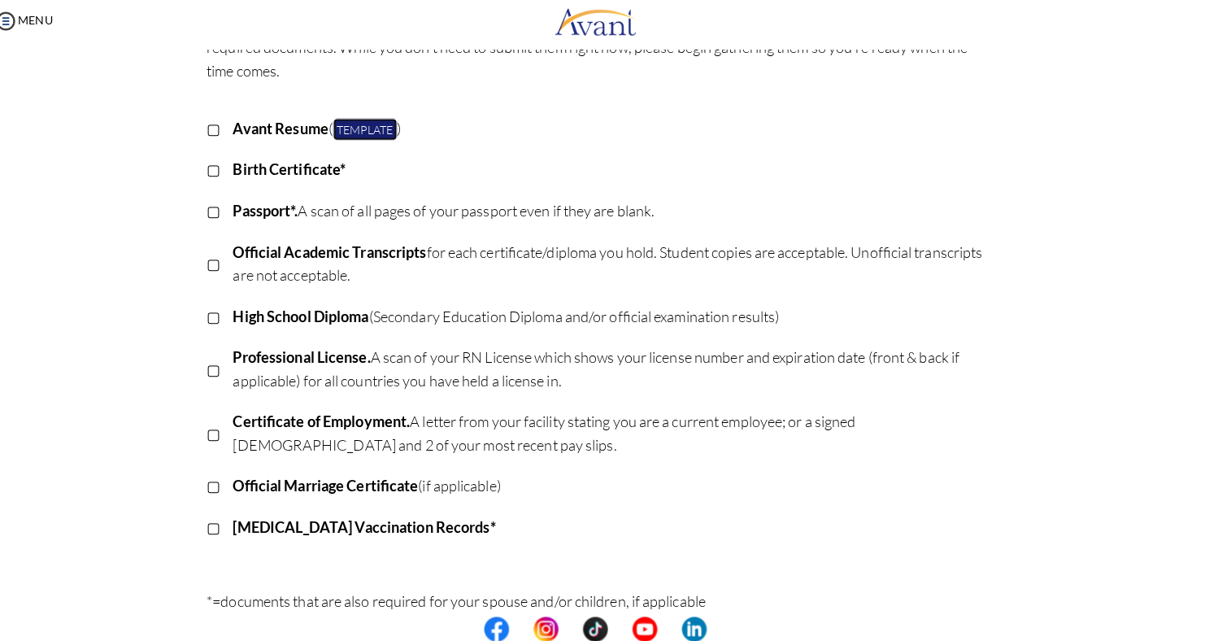
click at [360, 131] on link "Template" at bounding box center [374, 135] width 63 height 22
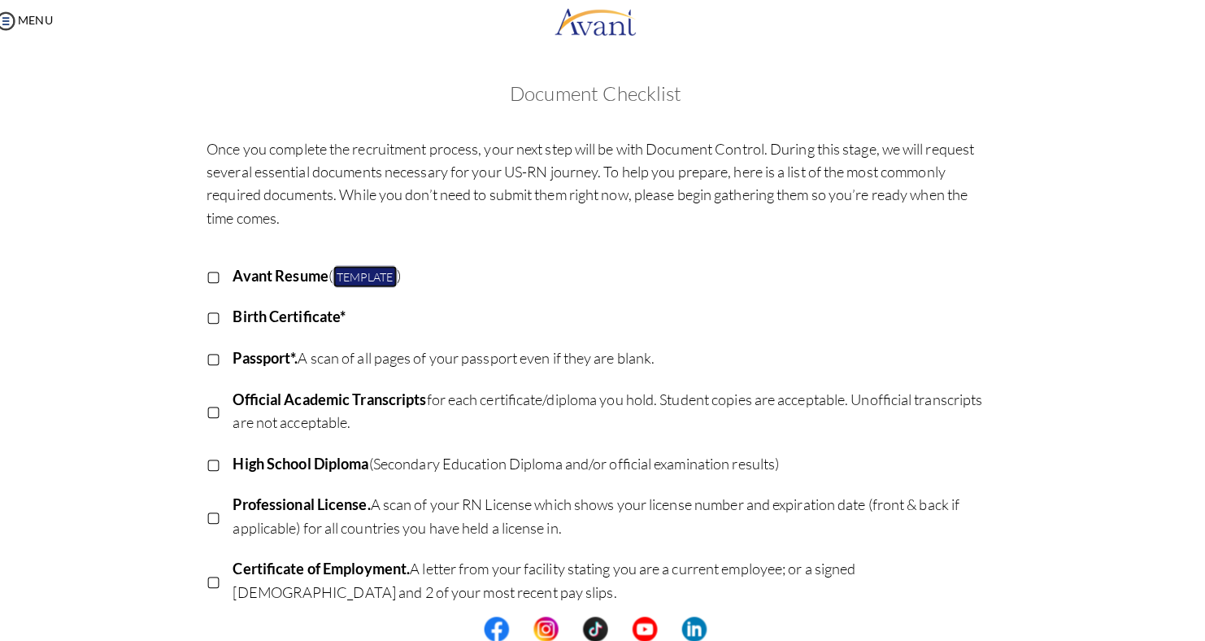
scroll to position [0, 0]
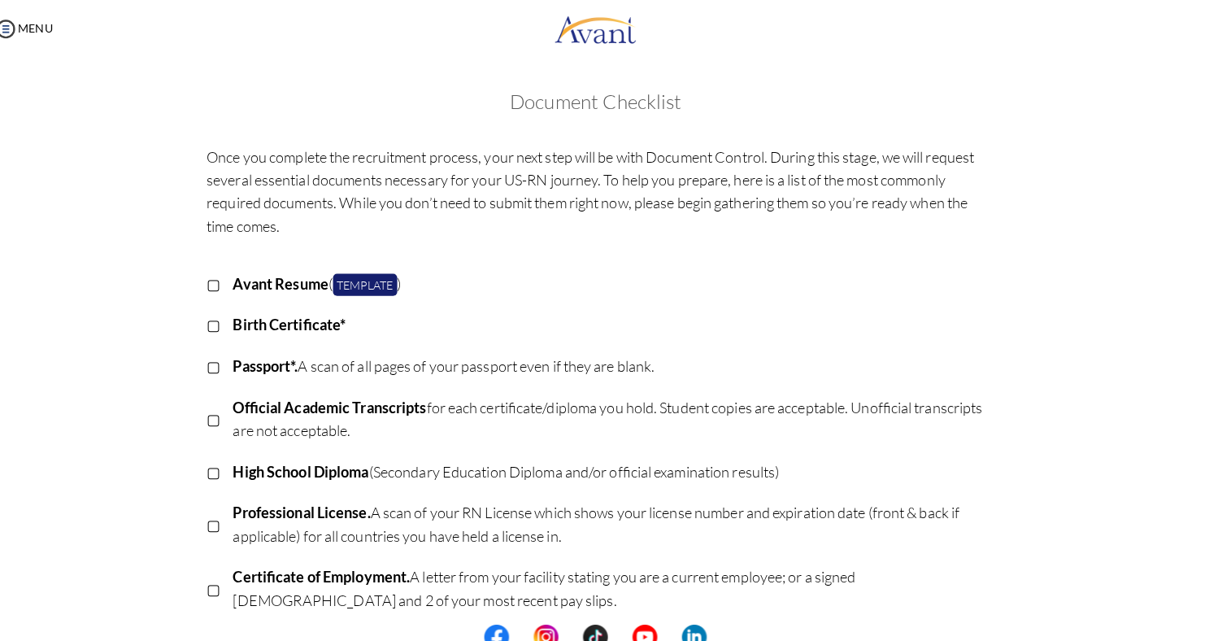
click at [281, 468] on b "High School Diploma" at bounding box center [312, 465] width 134 height 18
click at [220, 471] on p "▢" at bounding box center [226, 465] width 14 height 23
click at [220, 471] on p "▣" at bounding box center [226, 465] width 14 height 23
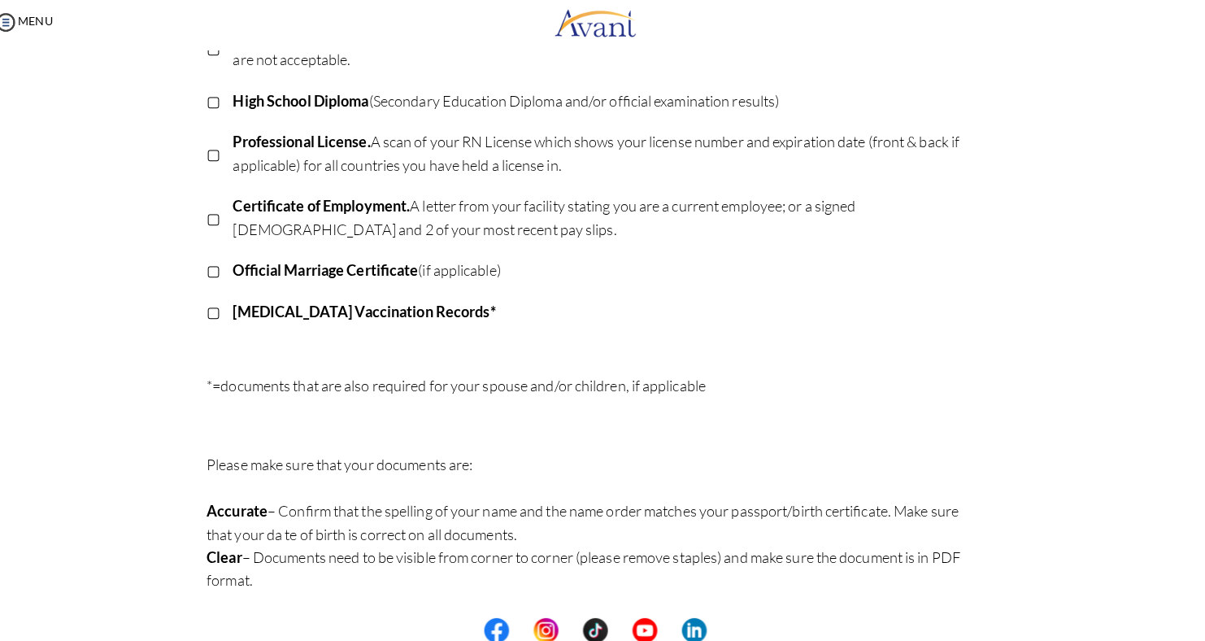
click at [185, 403] on div "Once you complete the recruitment process, your next step will be with Document…" at bounding box center [603, 188] width 952 height 825
click at [186, 402] on div "Once you complete the recruitment process, your next step will be with Document…" at bounding box center [603, 188] width 952 height 825
click at [186, 403] on div "Once you complete the recruitment process, your next step will be with Document…" at bounding box center [603, 188] width 952 height 825
click at [332, 241] on p "Certificate of Employment. A letter from your facility stating you are a curren…" at bounding box center [616, 221] width 743 height 46
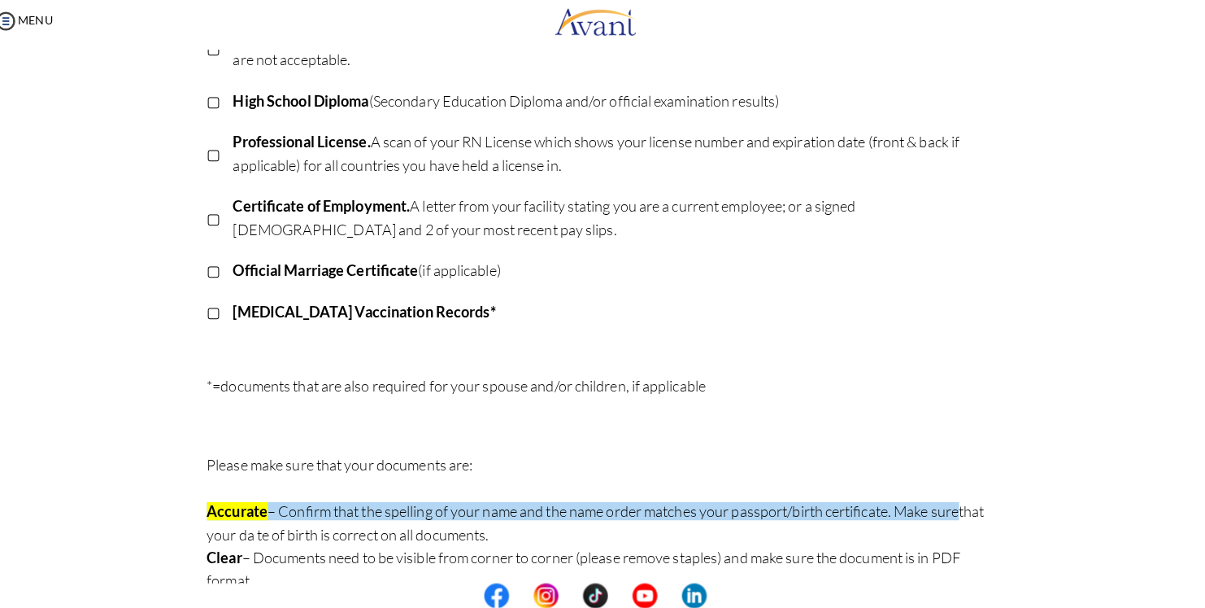
scroll to position [360, 0]
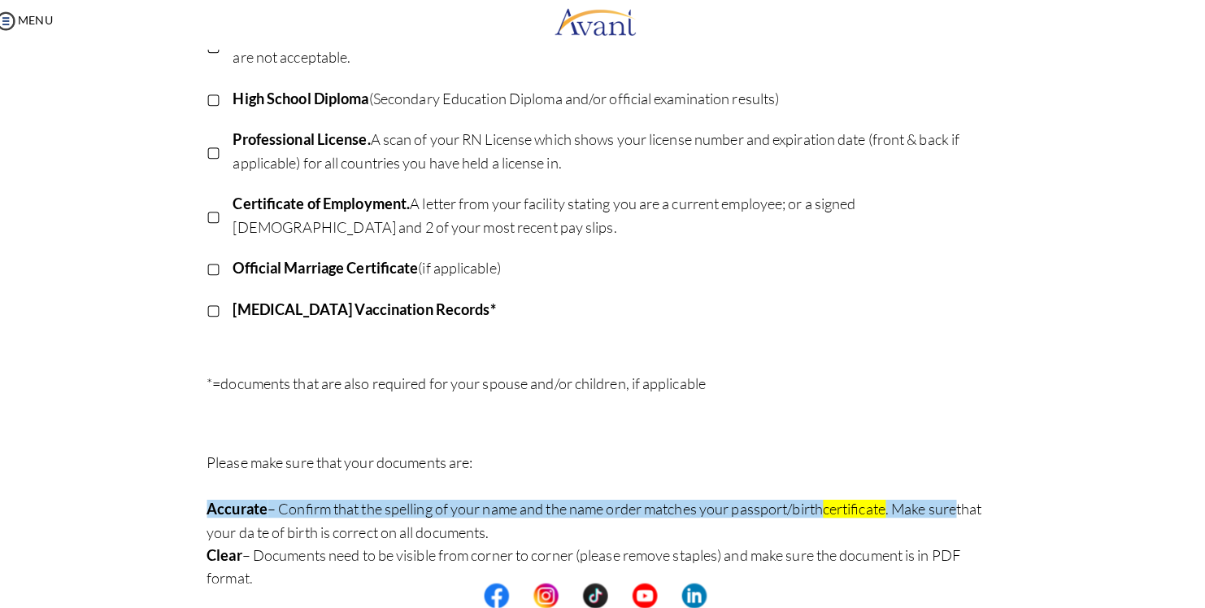
click at [420, 132] on td "Professional License. A scan of your RN License which shows your license number…" at bounding box center [616, 157] width 743 height 63
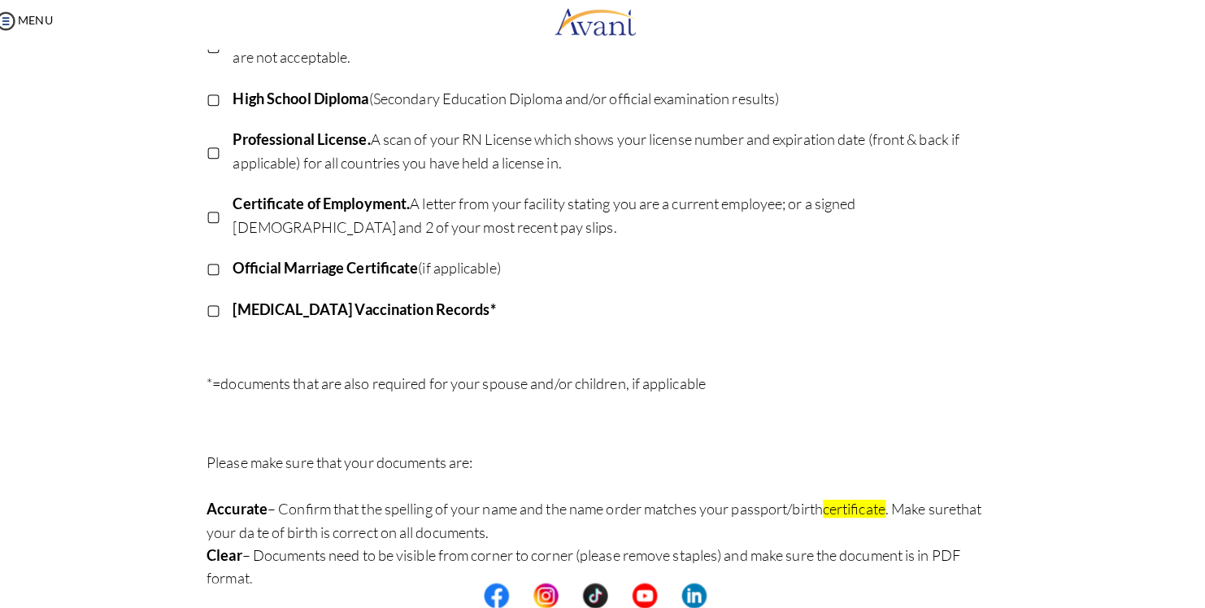
click at [425, 104] on p "High School Diploma (Secondary Education Diploma and/or official examination re…" at bounding box center [616, 105] width 743 height 23
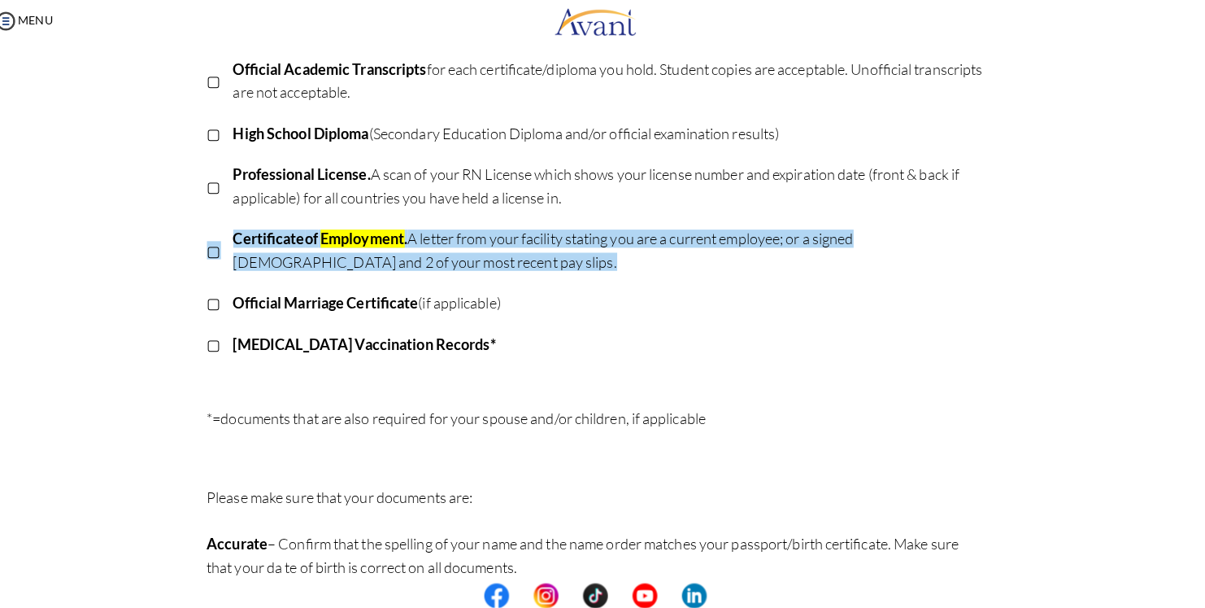
scroll to position [393, 0]
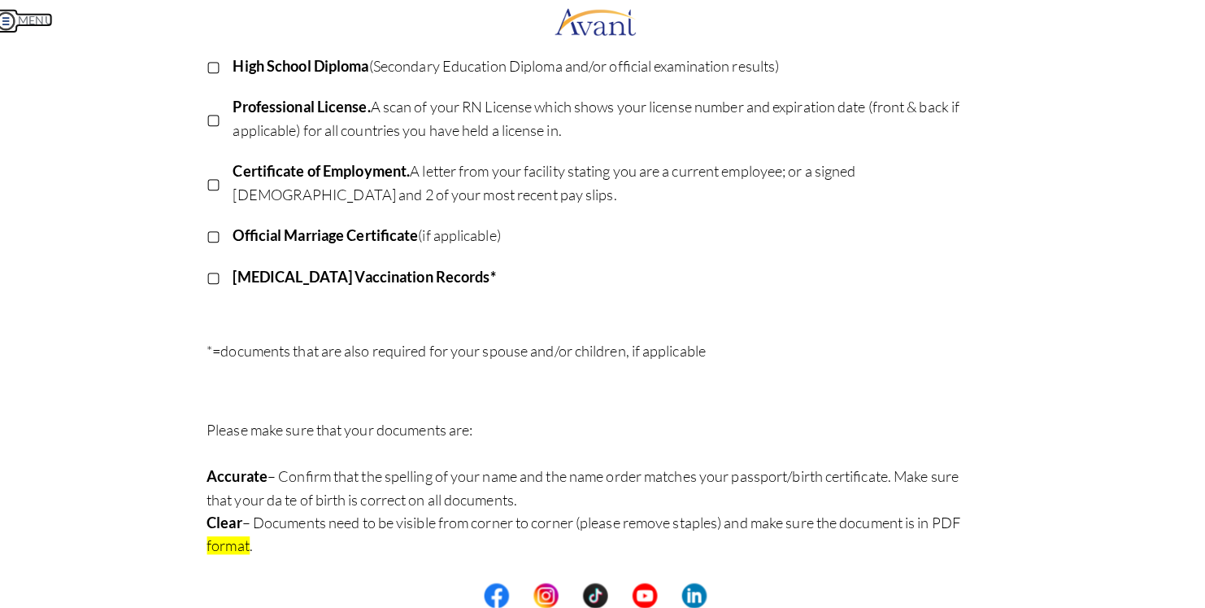
click at [16, 24] on img at bounding box center [20, 28] width 24 height 24
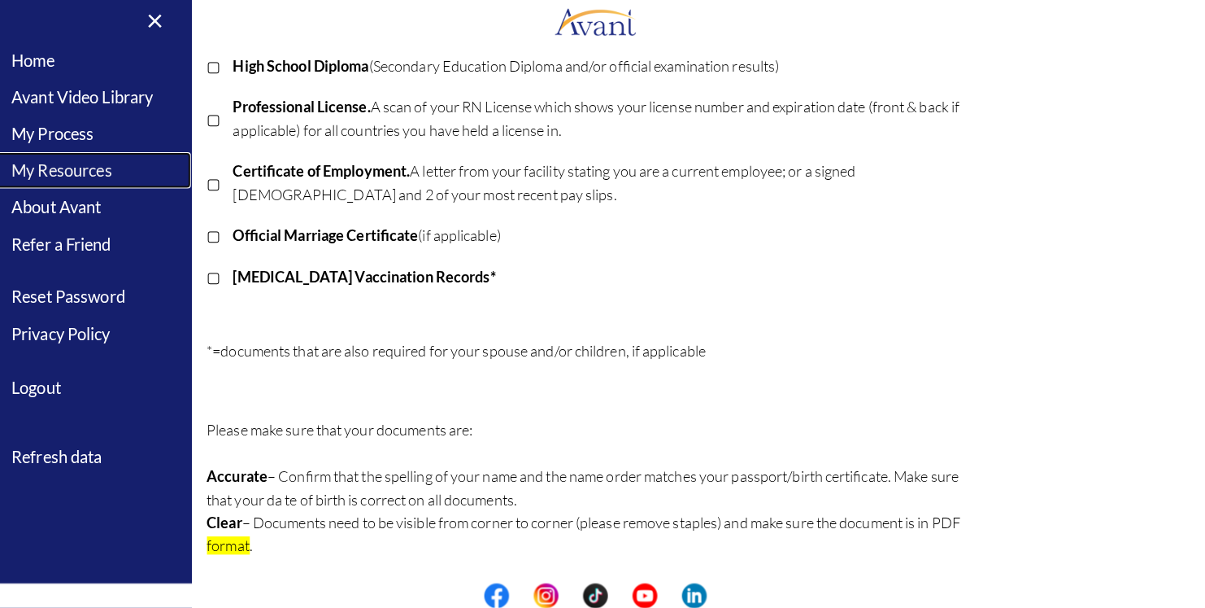
click at [124, 174] on link "My Resources" at bounding box center [101, 176] width 203 height 37
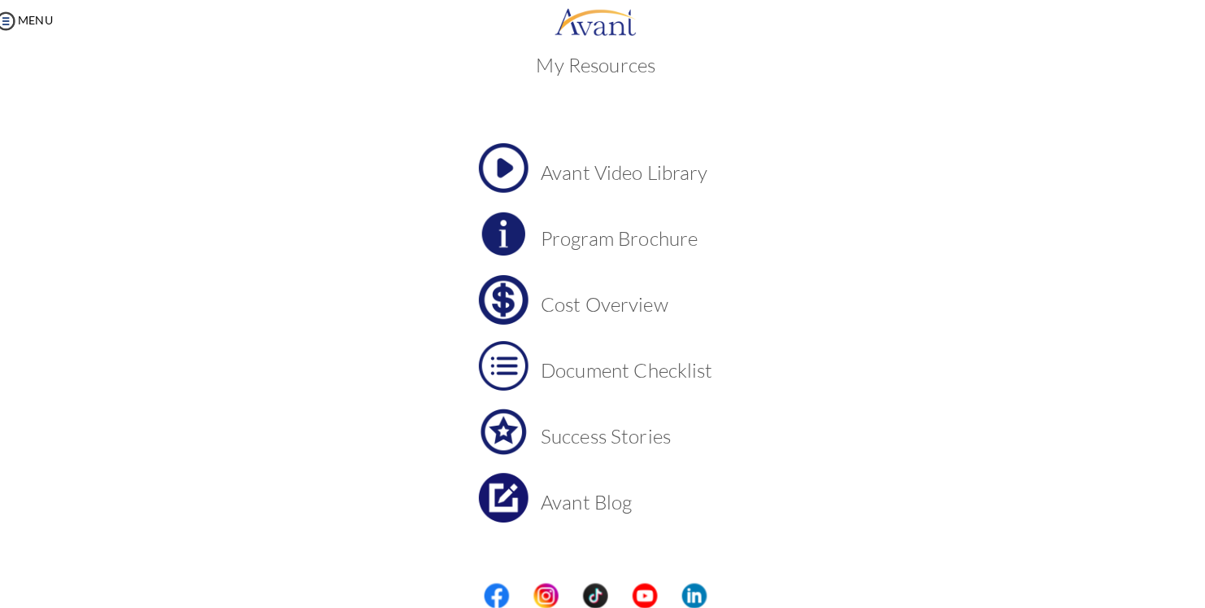
scroll to position [49, 0]
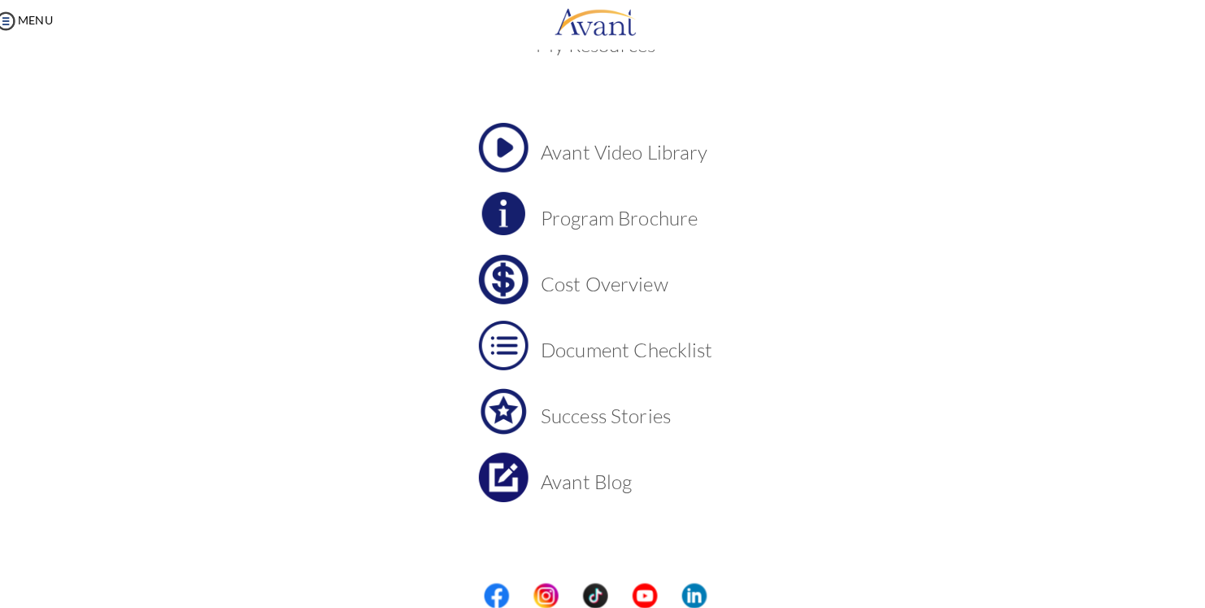
click at [646, 290] on h3 "Cost Overview" at bounding box center [633, 287] width 170 height 21
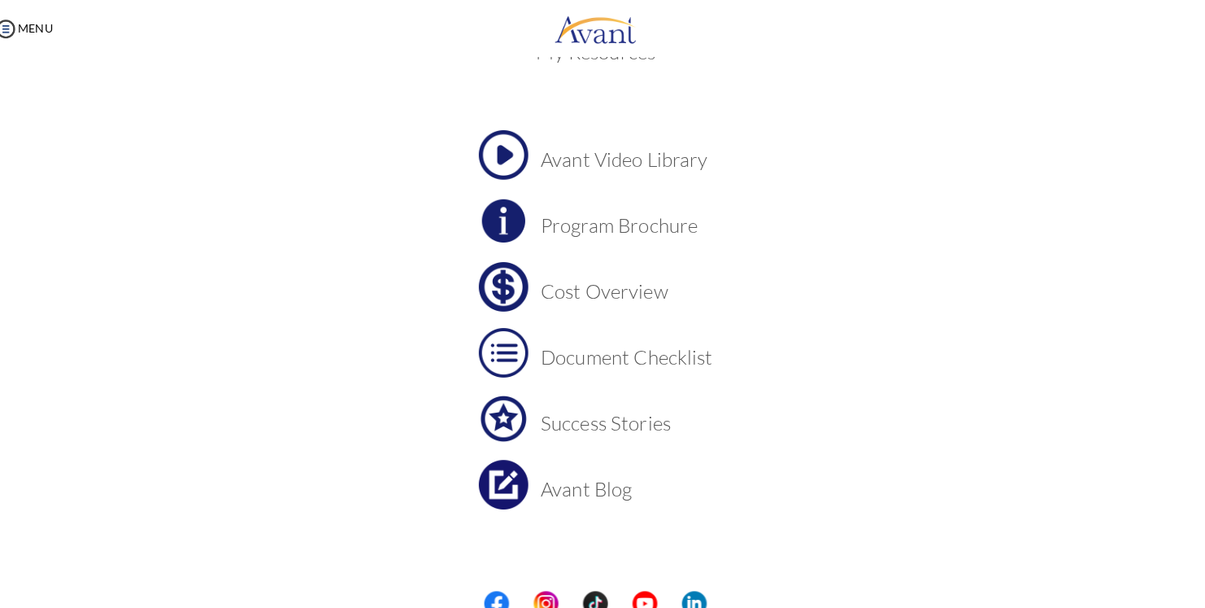
click at [609, 351] on h3 "Document Checklist" at bounding box center [633, 352] width 170 height 21
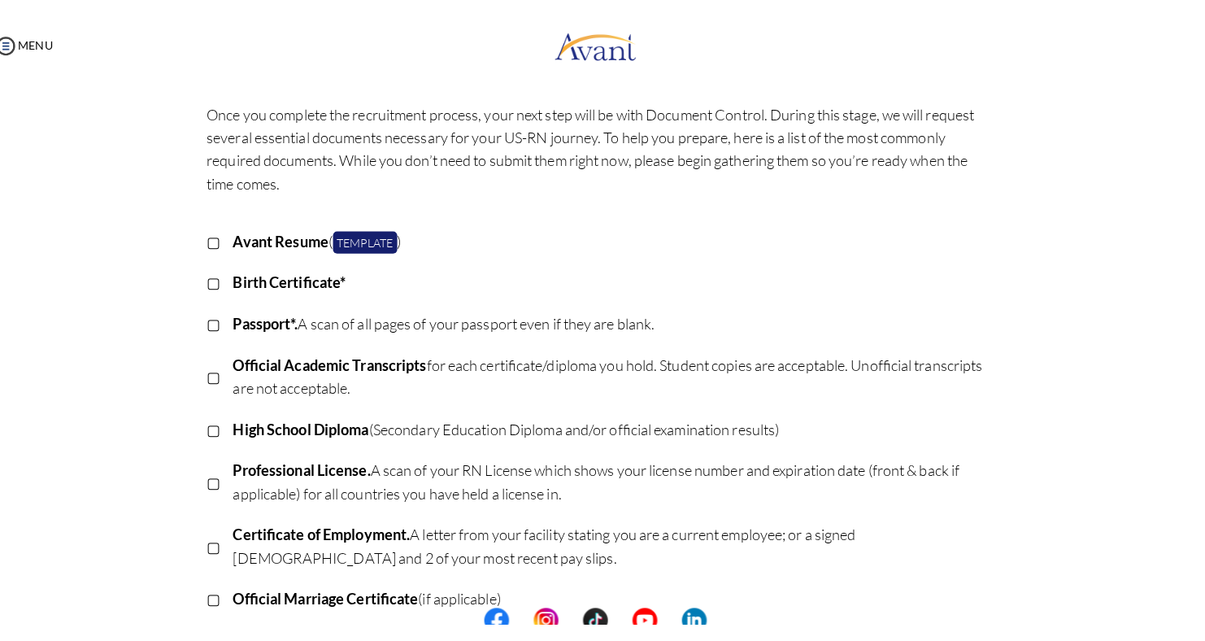
scroll to position [193, 0]
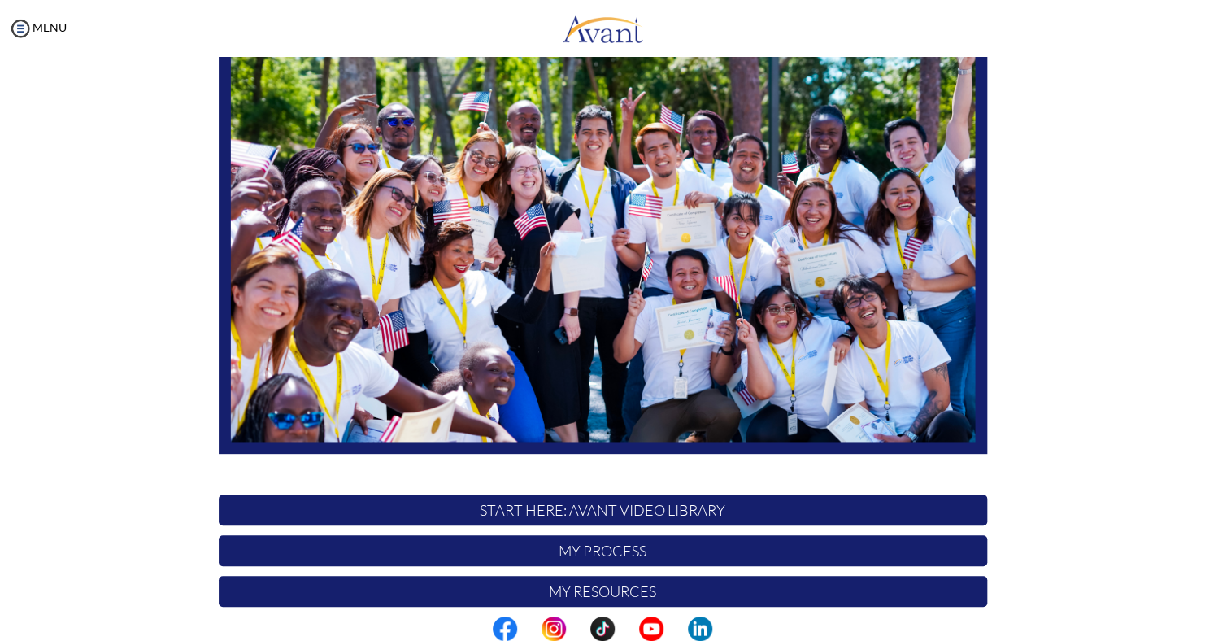
scroll to position [262, 0]
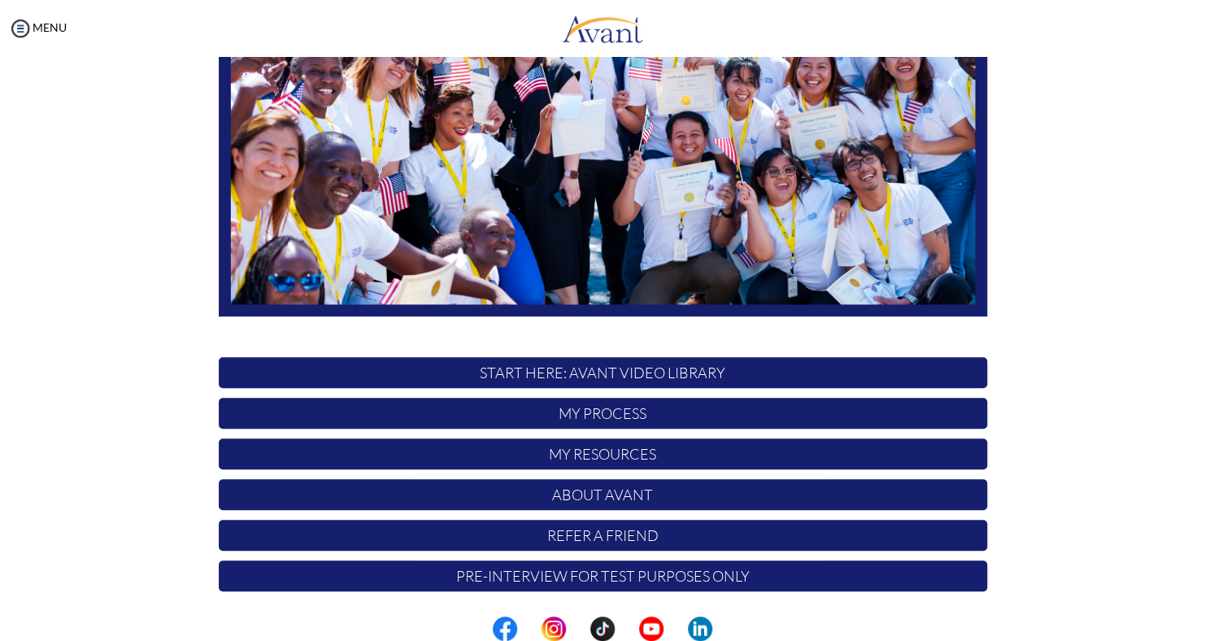
click at [679, 417] on p "My Process" at bounding box center [603, 413] width 769 height 31
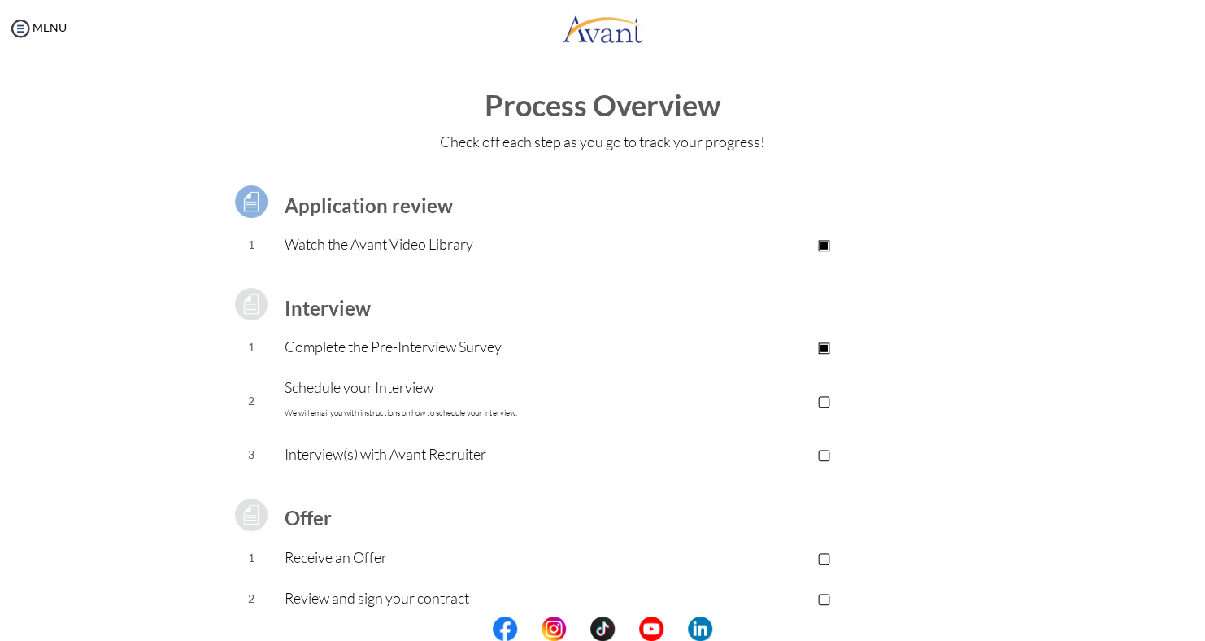
click at [459, 350] on p "Complete the Pre-Interview Survey" at bounding box center [472, 346] width 377 height 23
click at [257, 311] on img at bounding box center [251, 304] width 41 height 41
click at [819, 355] on p "▣" at bounding box center [823, 346] width 326 height 23
click at [494, 346] on p "Complete the Pre-Interview Survey" at bounding box center [472, 346] width 377 height 23
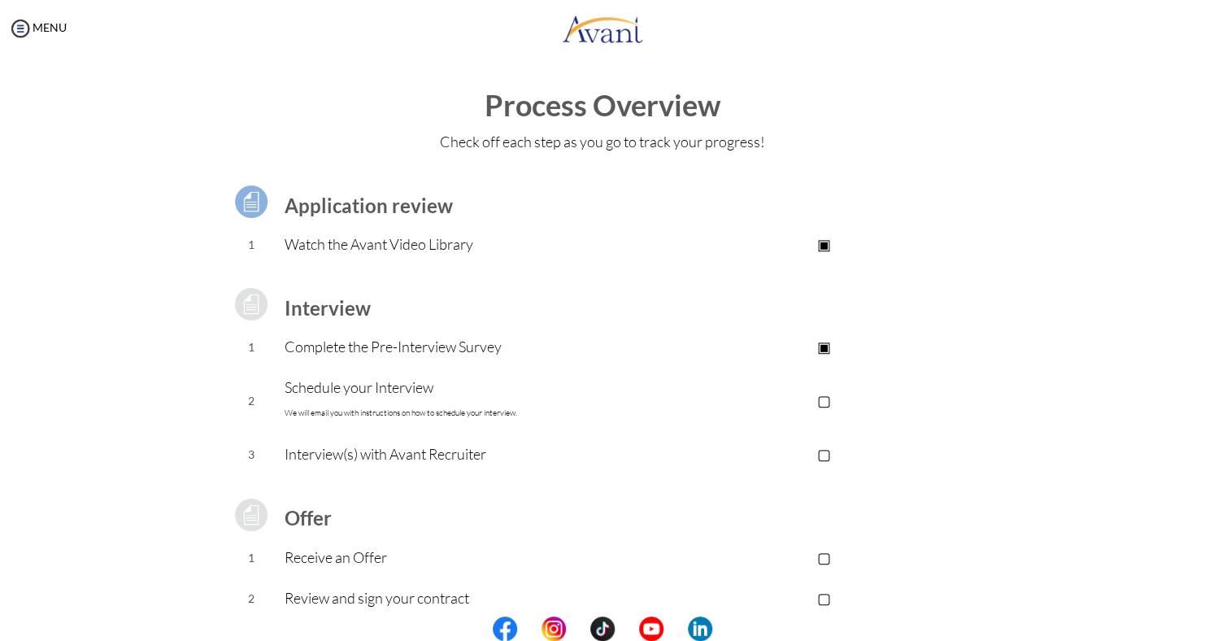
click at [3, 297] on div "My Status What is the next step? We would like you to watch the introductory vi…" at bounding box center [602, 377] width 1205 height 641
click at [1174, 583] on div "Process Overview Check off each step as you go to track your progress! Applicat…" at bounding box center [602, 435] width 1173 height 692
click at [1198, 616] on center at bounding box center [602, 628] width 1205 height 24
click at [320, 469] on td "Interview(s) with Avant Recruiter" at bounding box center [472, 454] width 377 height 41
click at [320, 465] on td "Interview(s) with Avant Recruiter" at bounding box center [472, 454] width 377 height 41
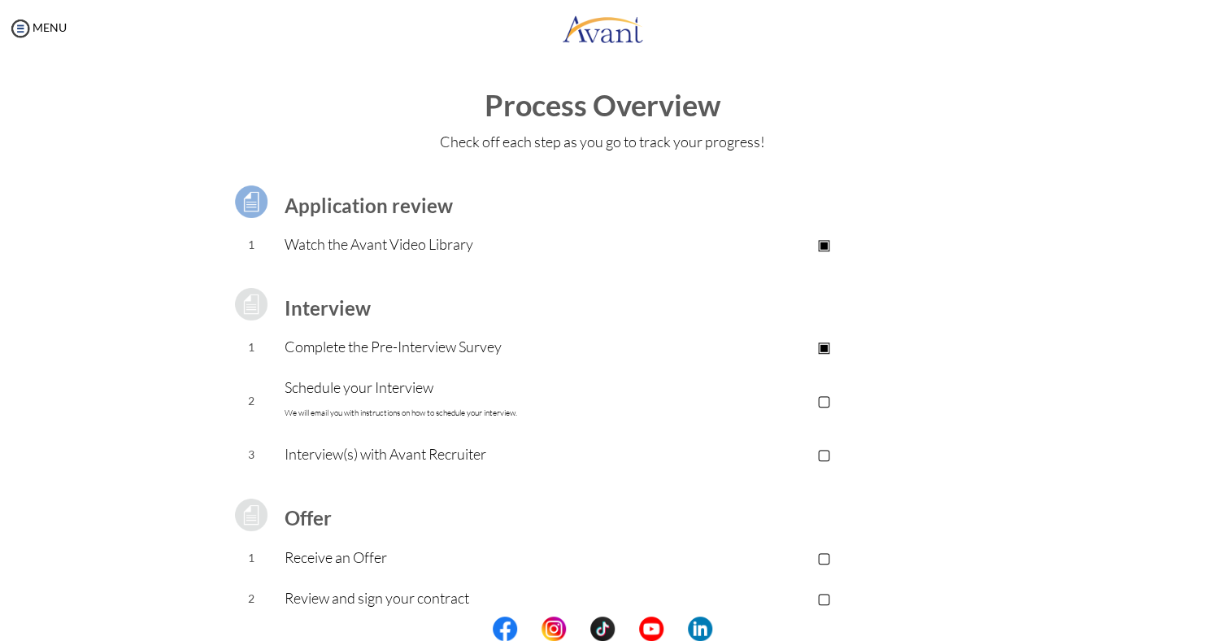
click at [320, 468] on td "Interview(s) with Avant Recruiter" at bounding box center [472, 454] width 377 height 41
click at [527, 393] on p "Schedule your Interview We will email you with instructions on how to schedule …" at bounding box center [472, 400] width 377 height 49
click at [926, 217] on td at bounding box center [823, 202] width 326 height 46
click at [117, 418] on div "Process Overview Check off each step as you go to track your progress! Applicat…" at bounding box center [602, 435] width 1173 height 692
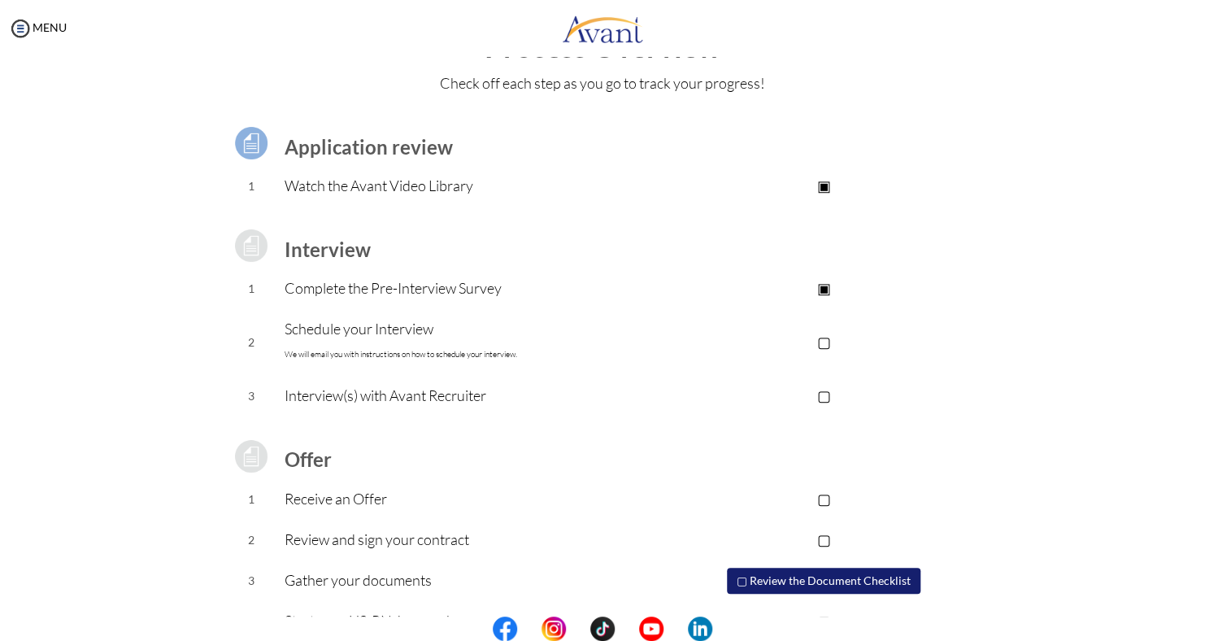
scroll to position [58, 0]
click at [112, 390] on div "Process Overview Check off each step as you go to track your progress! Applicat…" at bounding box center [602, 378] width 1173 height 692
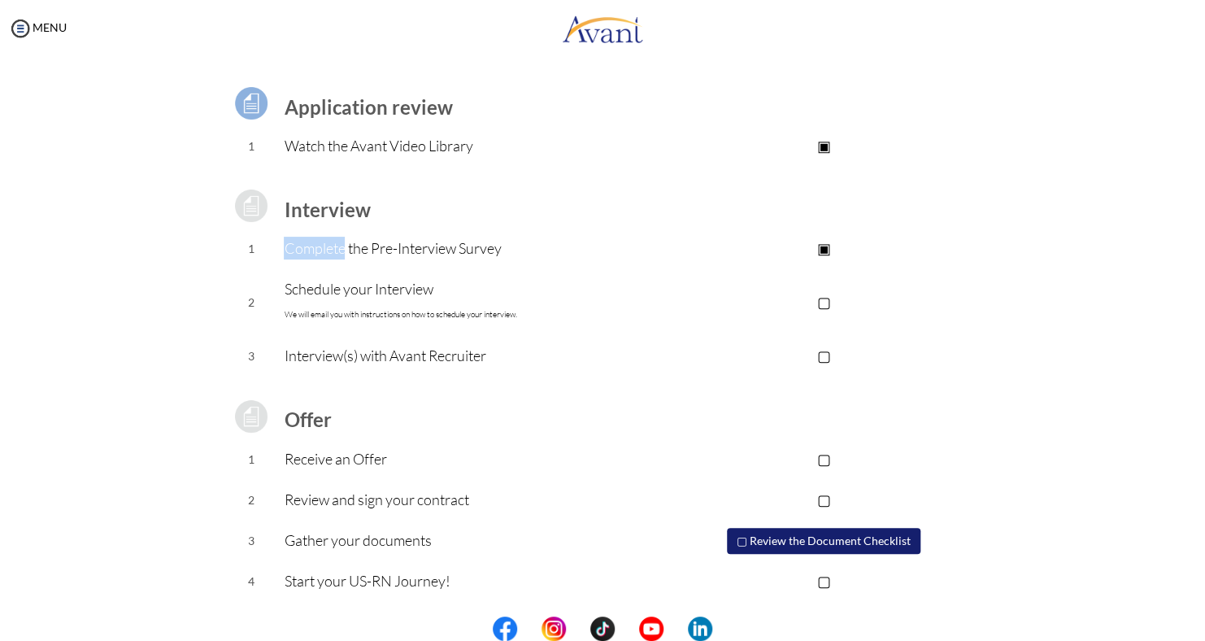
scroll to position [0, 0]
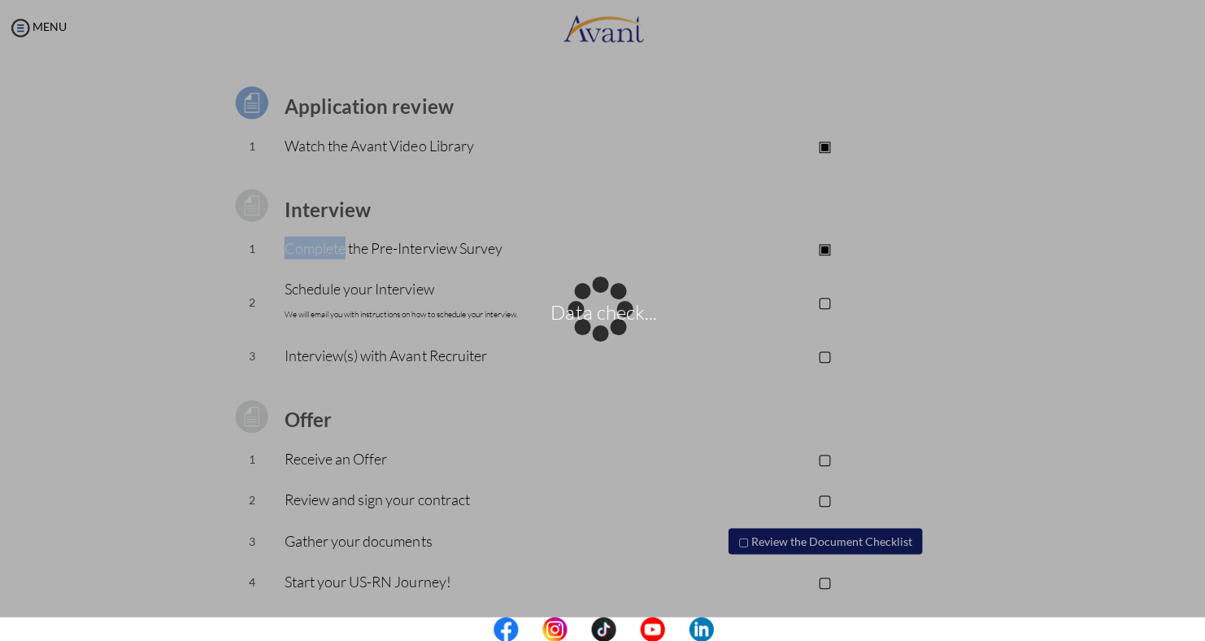
click at [10, 608] on div "My Status What is the next step? We would like you to watch the introductory vi…" at bounding box center [602, 377] width 1205 height 641
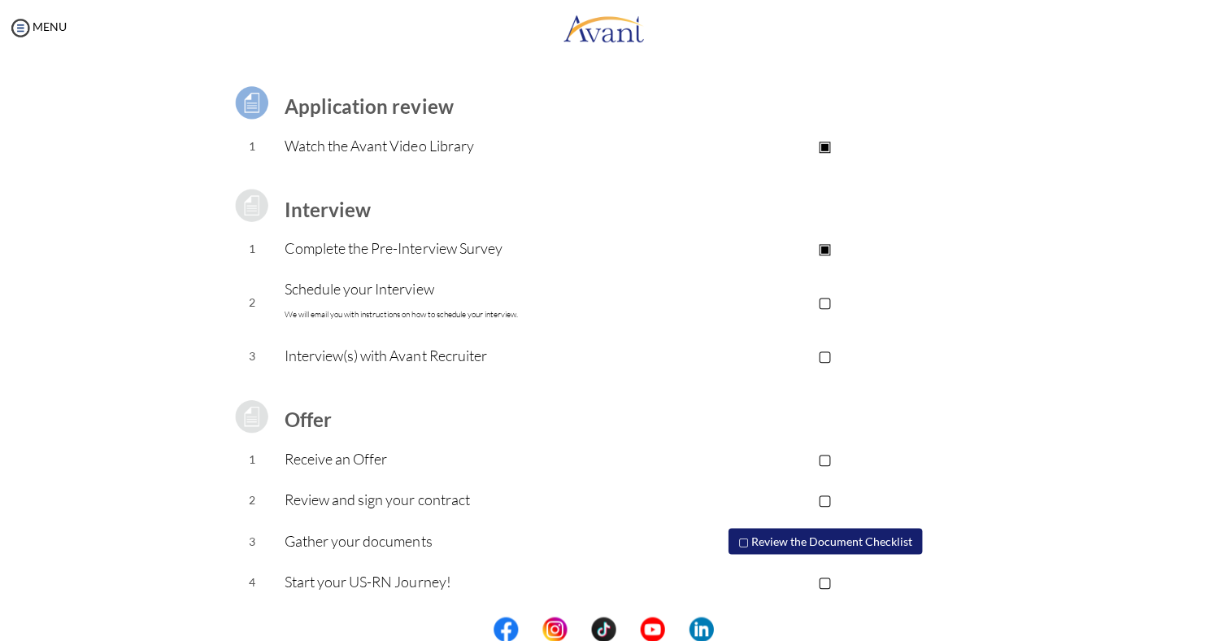
click at [320, 237] on p "Complete the Pre-Interview Survey" at bounding box center [472, 248] width 377 height 23
click at [319, 231] on td "Complete the Pre-Interview Survey" at bounding box center [472, 249] width 377 height 41
click at [320, 465] on p "Receive an Offer" at bounding box center [472, 458] width 377 height 23
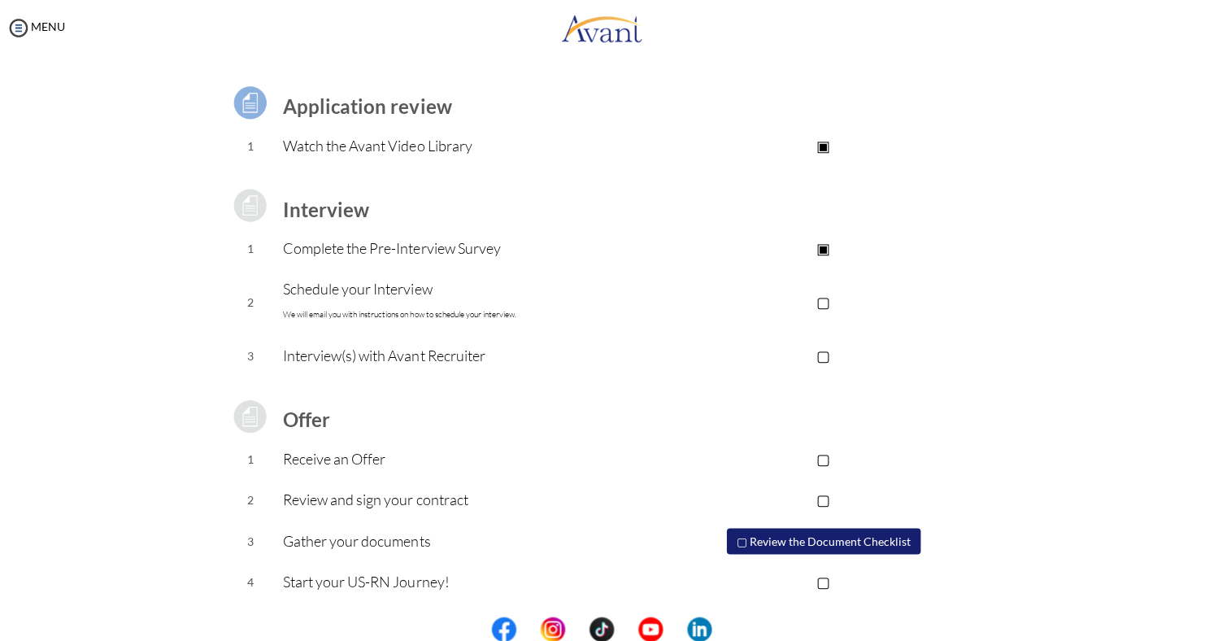
click at [320, 465] on p "Receive an Offer" at bounding box center [472, 458] width 377 height 23
click at [317, 229] on td "Complete the Pre-Interview Survey" at bounding box center [472, 249] width 377 height 41
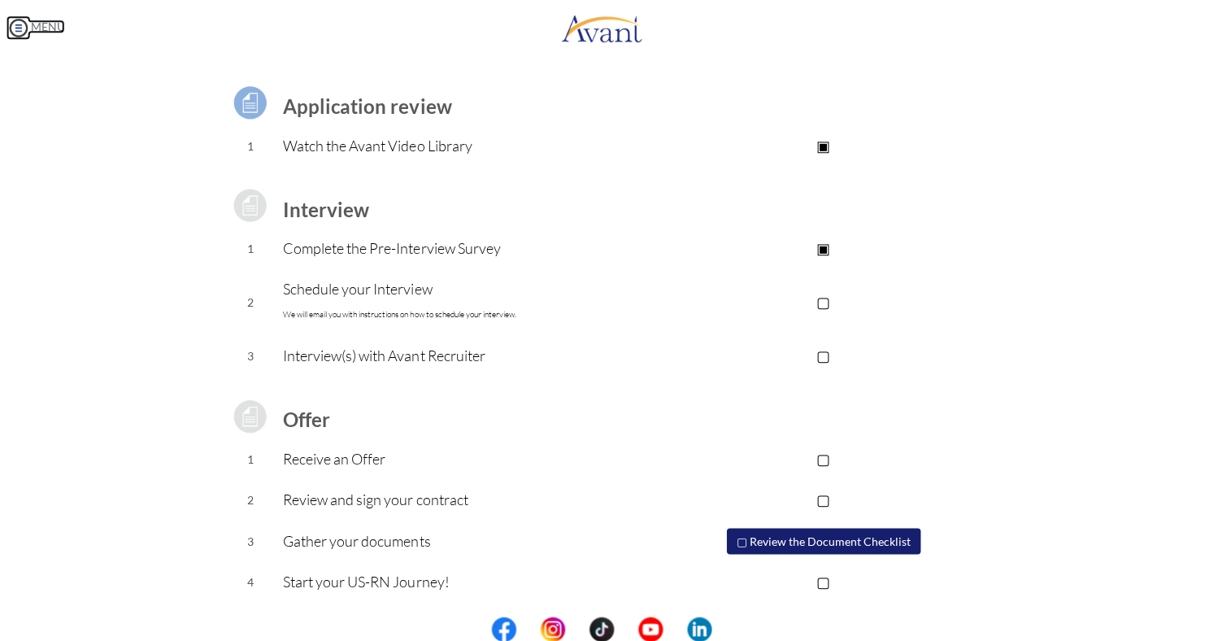
click at [14, 33] on img at bounding box center [20, 28] width 24 height 24
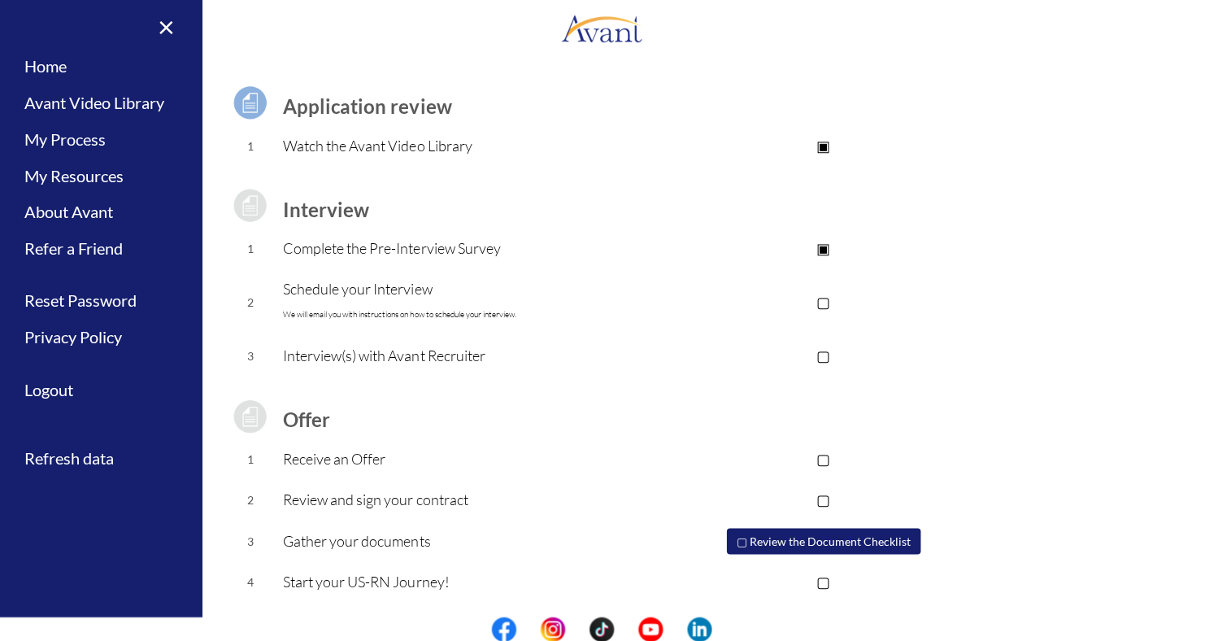
click at [14, 33] on div "× Home Avant Video Library My Process My Resources About Avant Refer a Friend R…" at bounding box center [101, 320] width 203 height 641
click at [14, 33] on img at bounding box center [20, 28] width 24 height 24
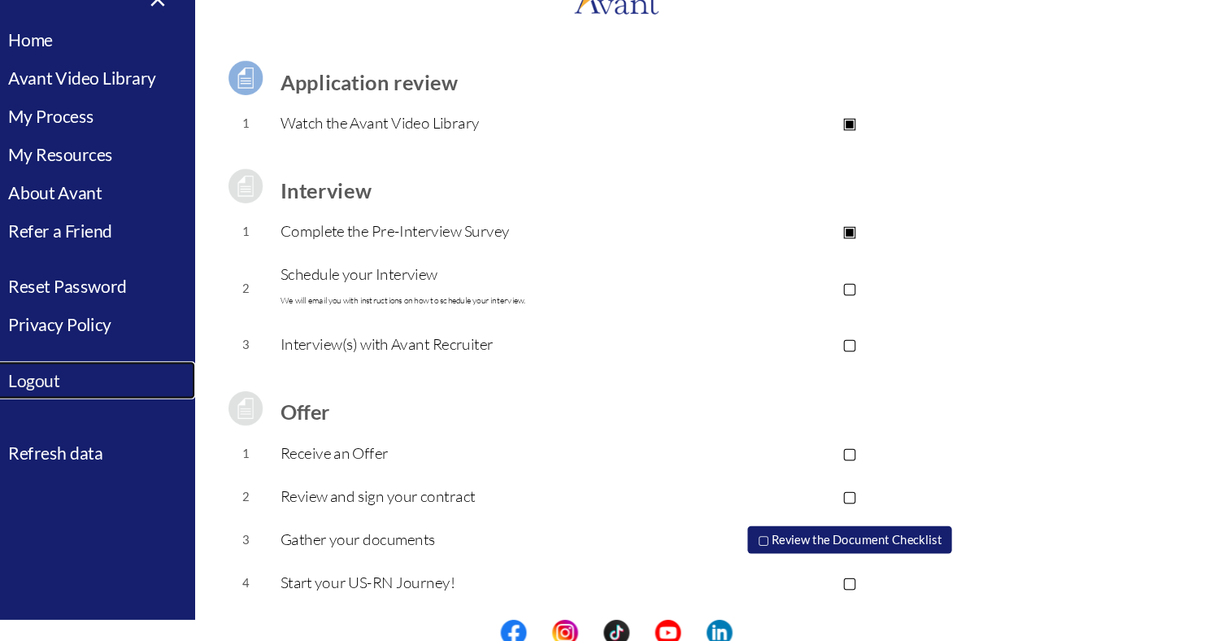
click at [61, 397] on link "Logout" at bounding box center [101, 390] width 203 height 37
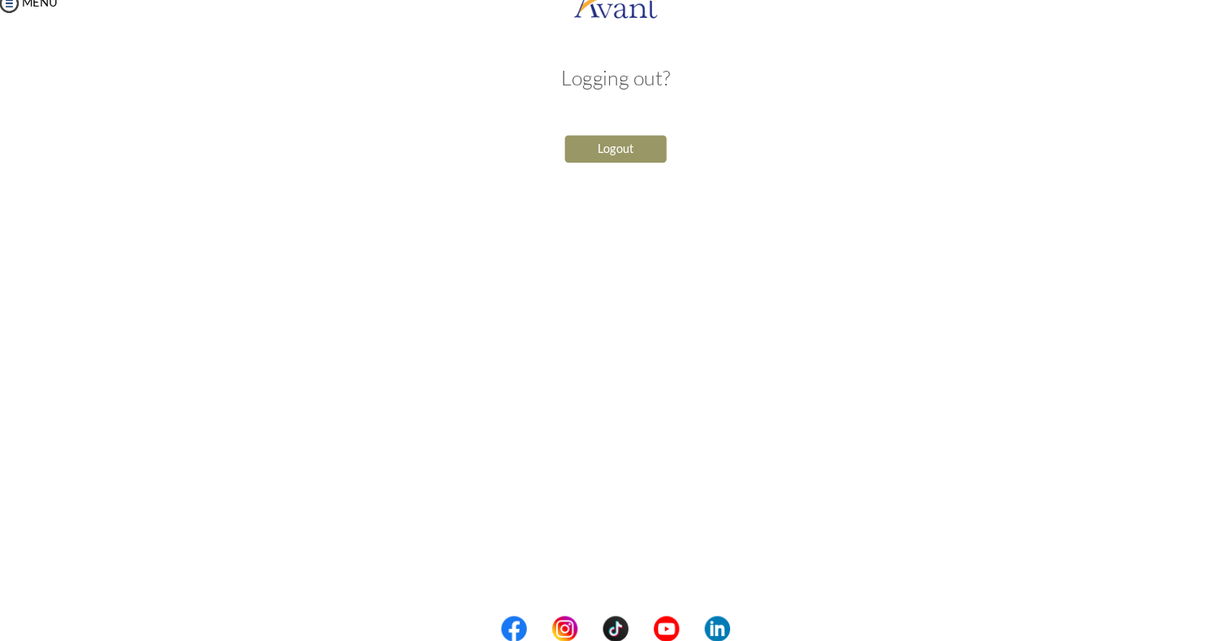
click at [320, 254] on div "My Status What is the next step? We would like you to watch the introductory vi…" at bounding box center [602, 377] width 1205 height 641
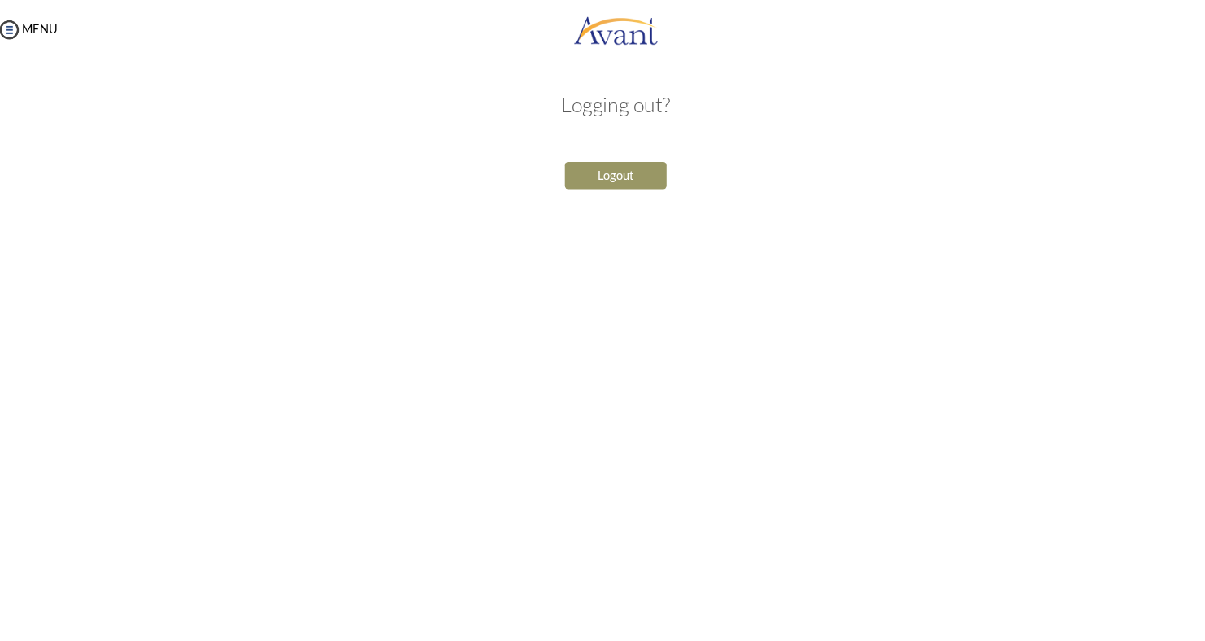
click at [839, 257] on div "My Status What is the next step? We would like you to watch the introductory vi…" at bounding box center [602, 377] width 1205 height 641
